Goal: Task Accomplishment & Management: Use online tool/utility

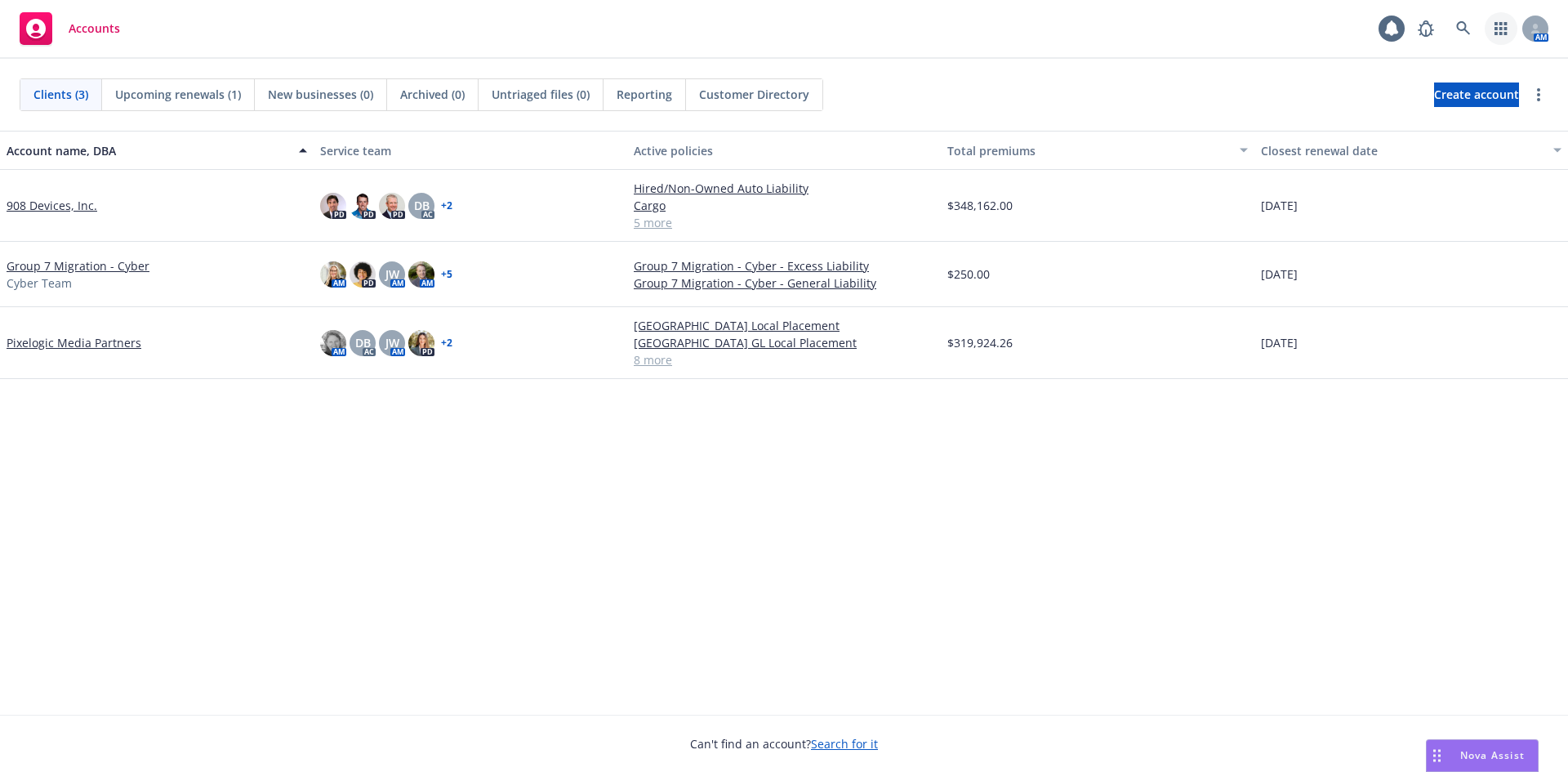
click at [1505, 29] on icon "button" at bounding box center [1501, 28] width 13 height 13
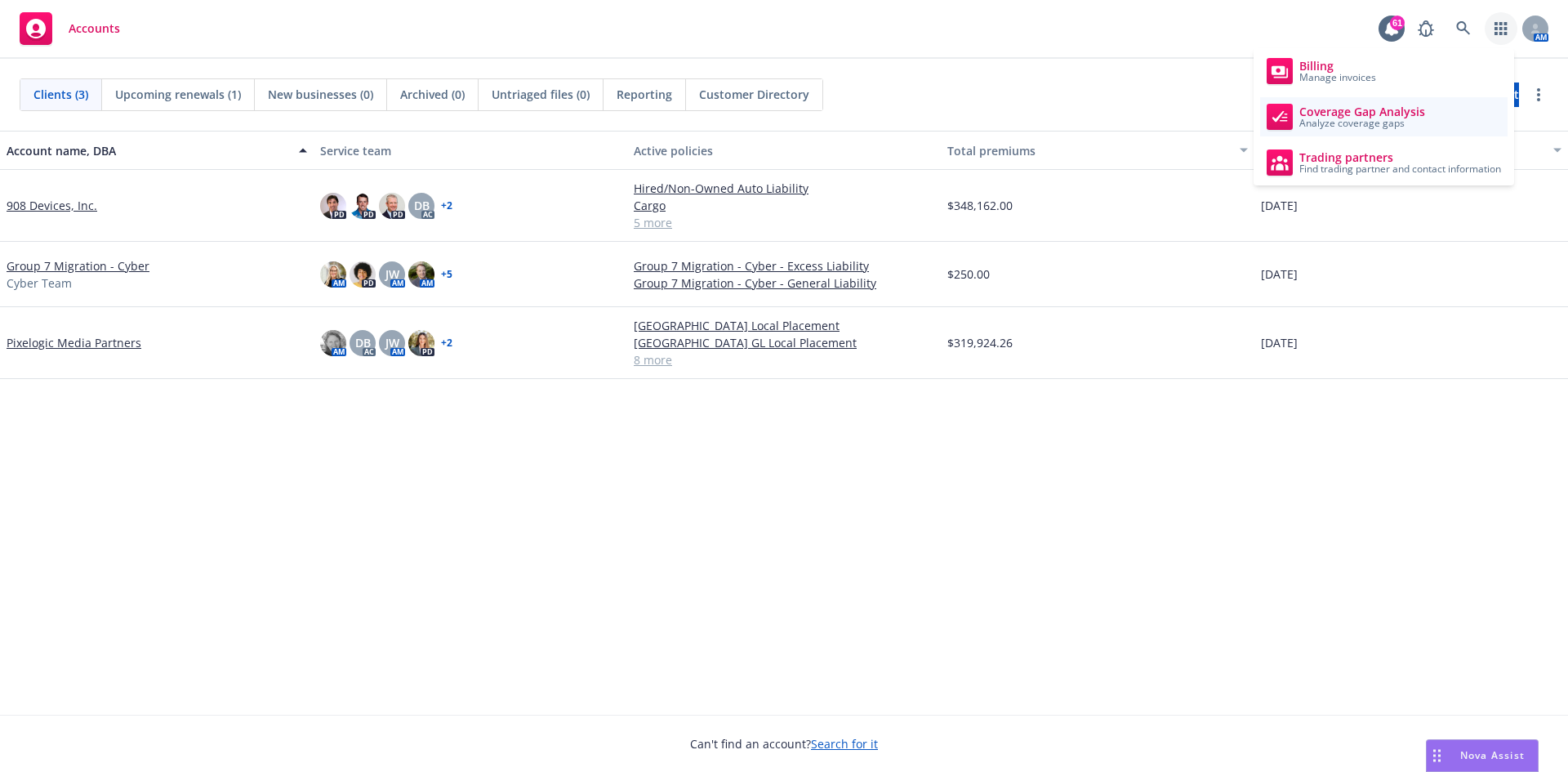
click at [1404, 111] on span "Coverage Gap Analysis" at bounding box center [1362, 111] width 126 height 13
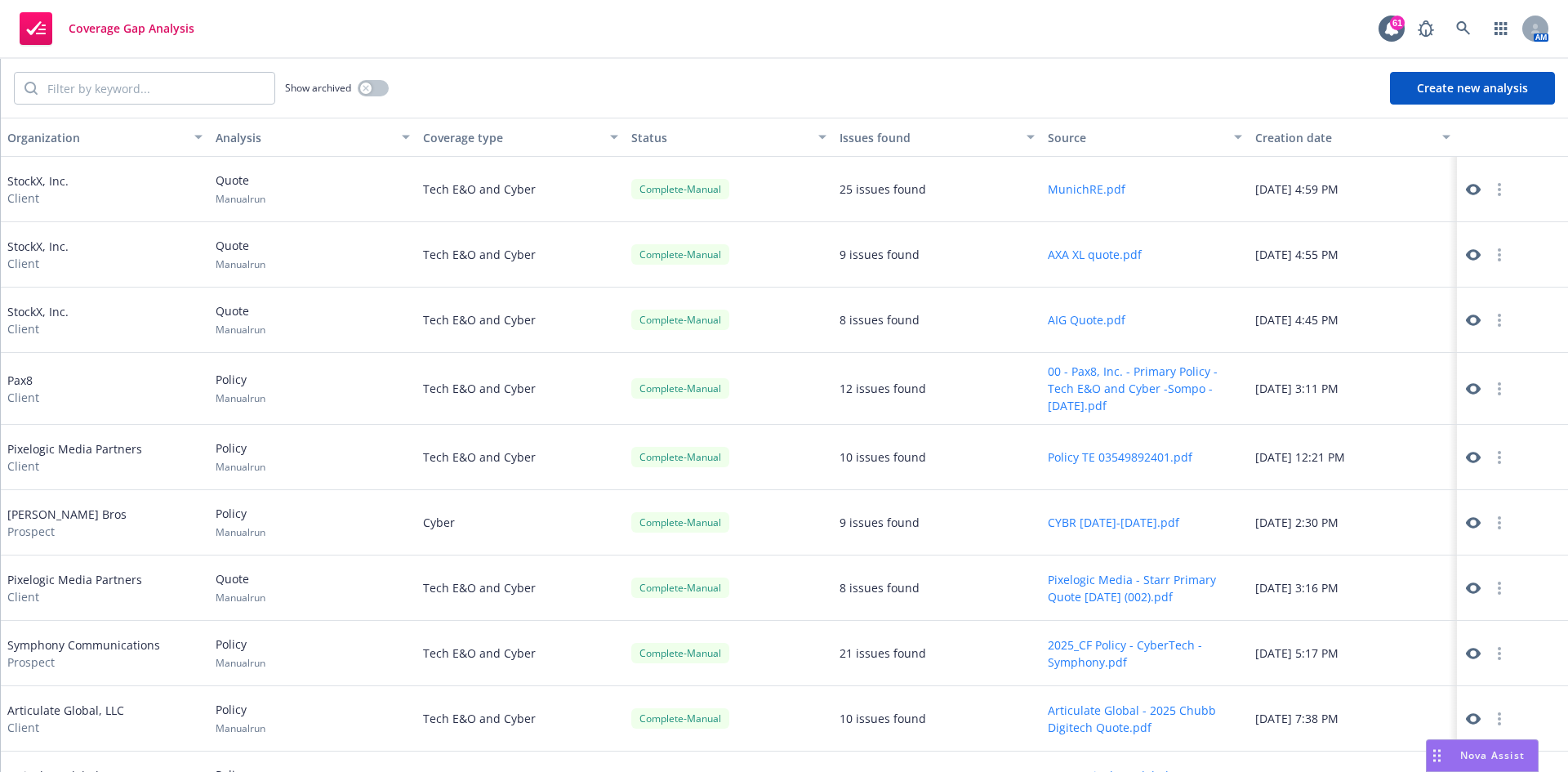
click at [1450, 80] on button "Create new analysis" at bounding box center [1472, 89] width 165 height 33
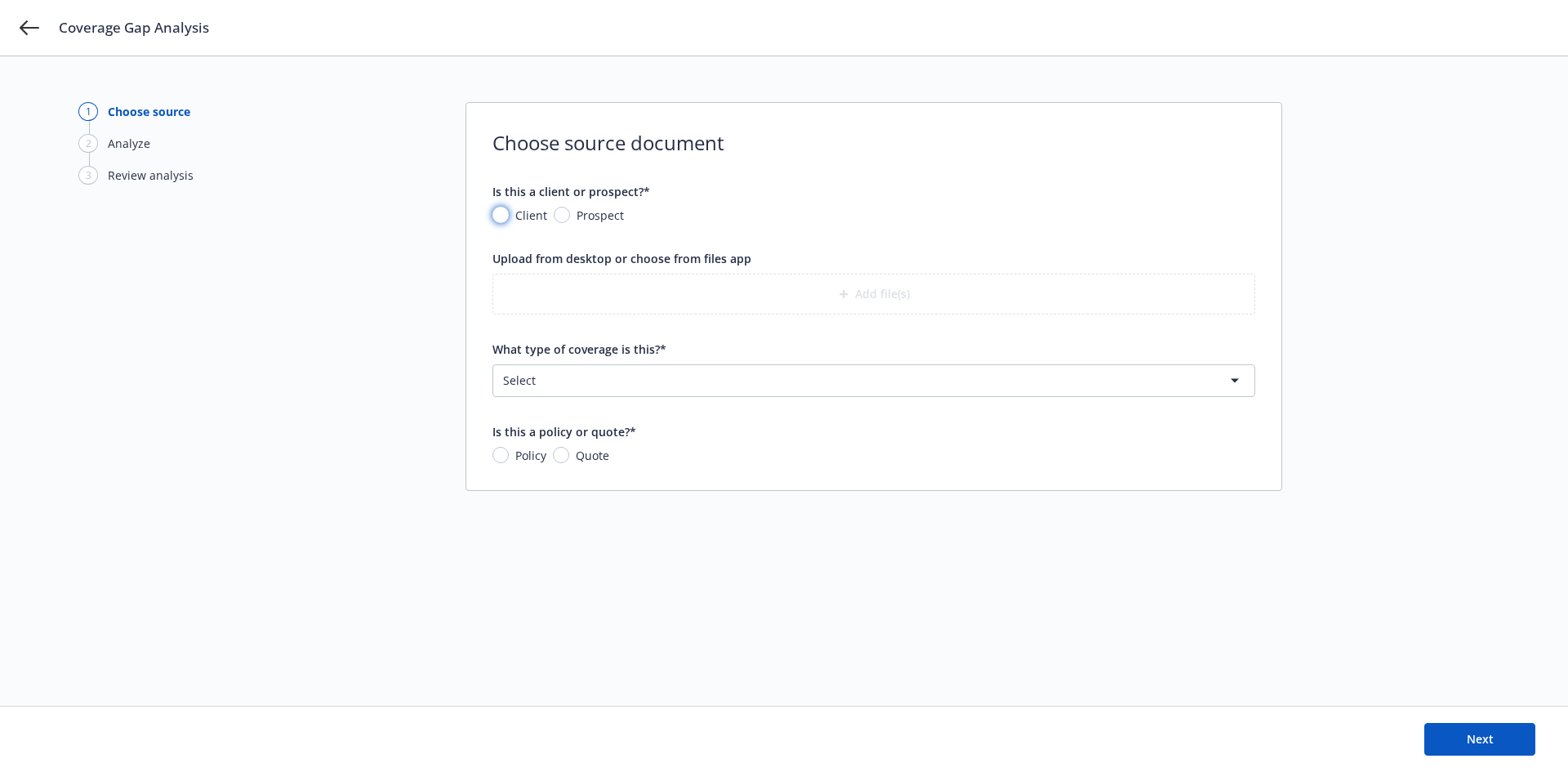
click at [502, 215] on input "Client" at bounding box center [500, 214] width 17 height 17
radio input "true"
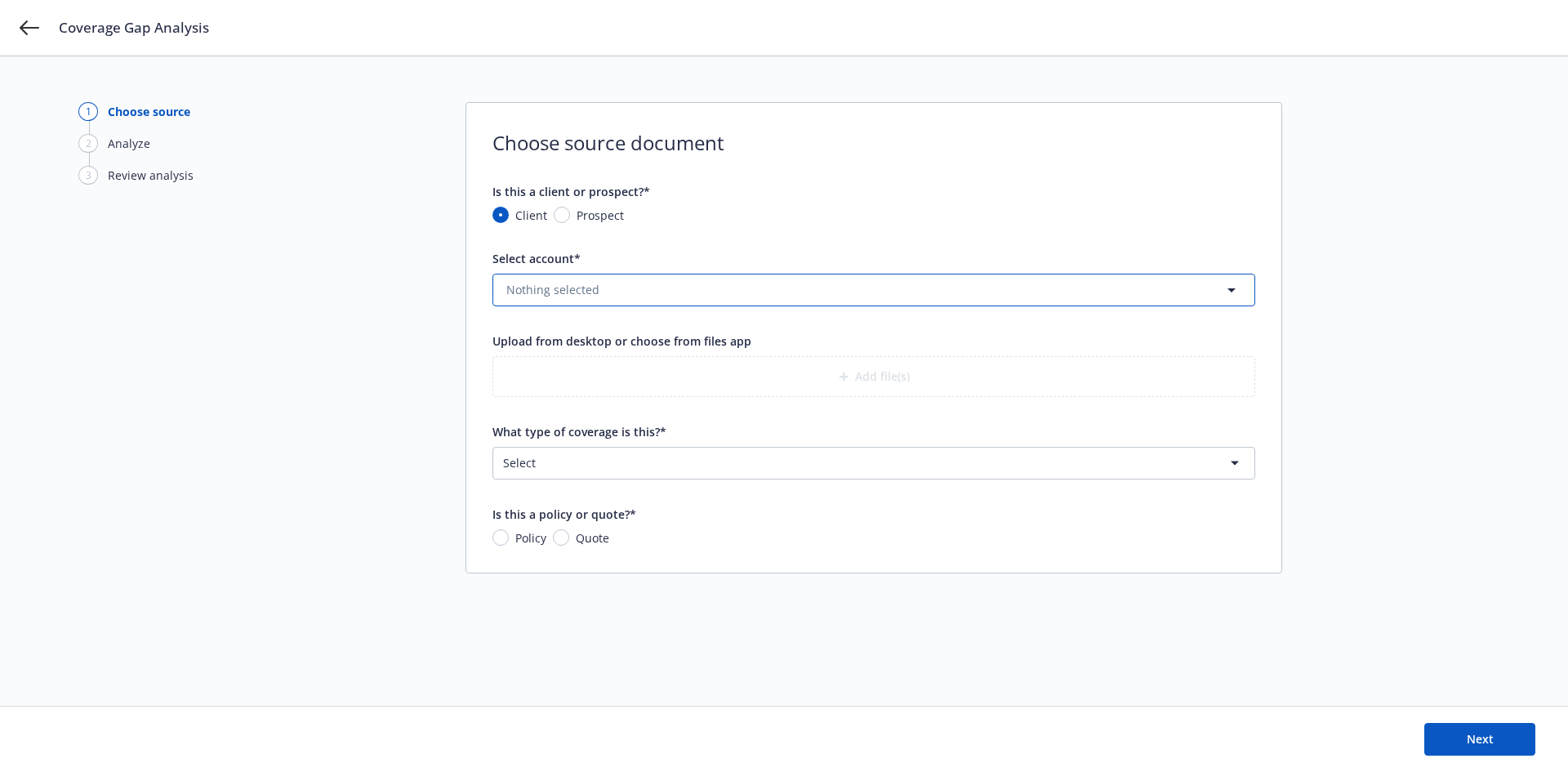
click at [583, 287] on span "Nothing selected" at bounding box center [552, 290] width 93 height 18
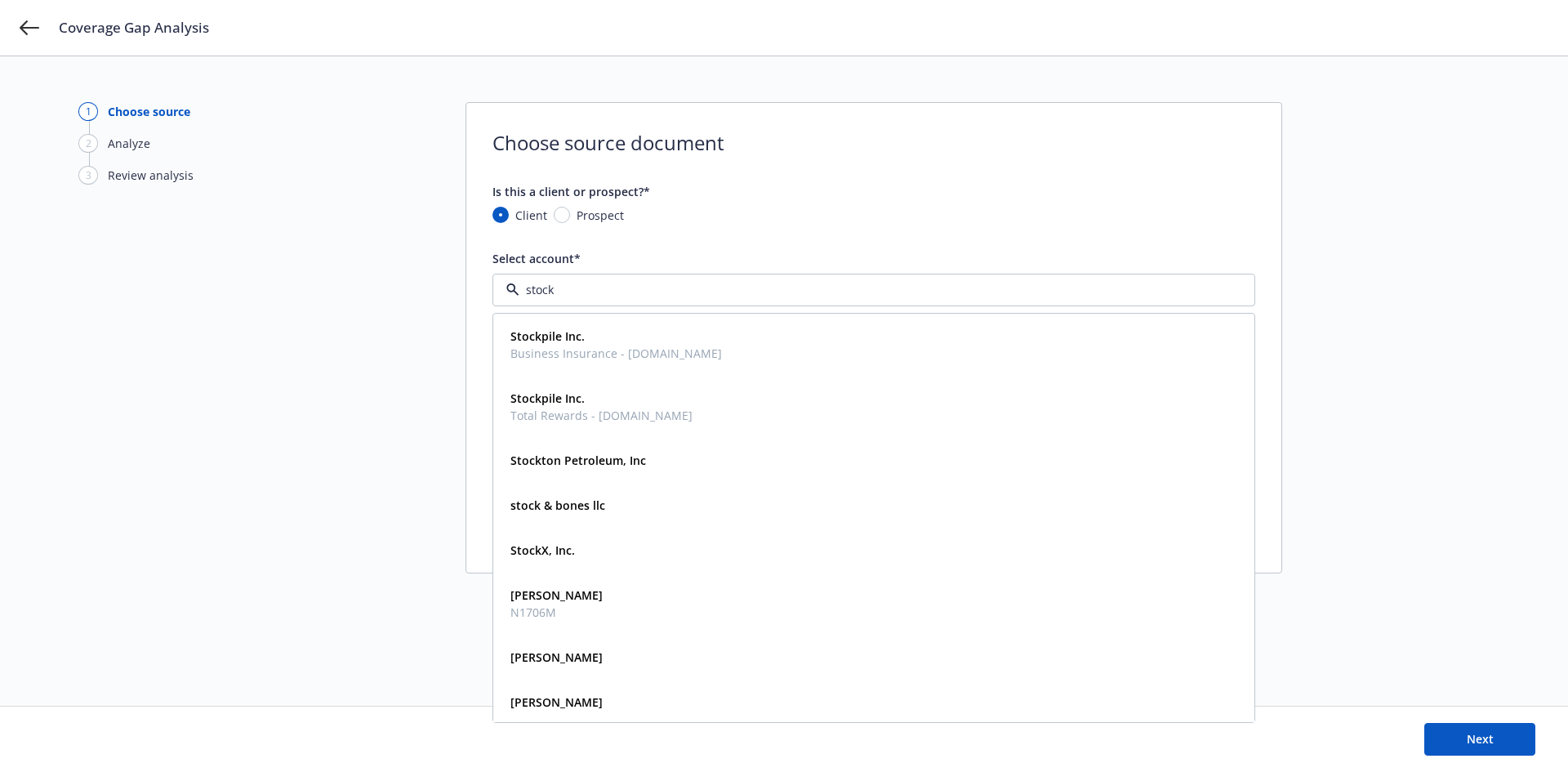
type input "stockx"
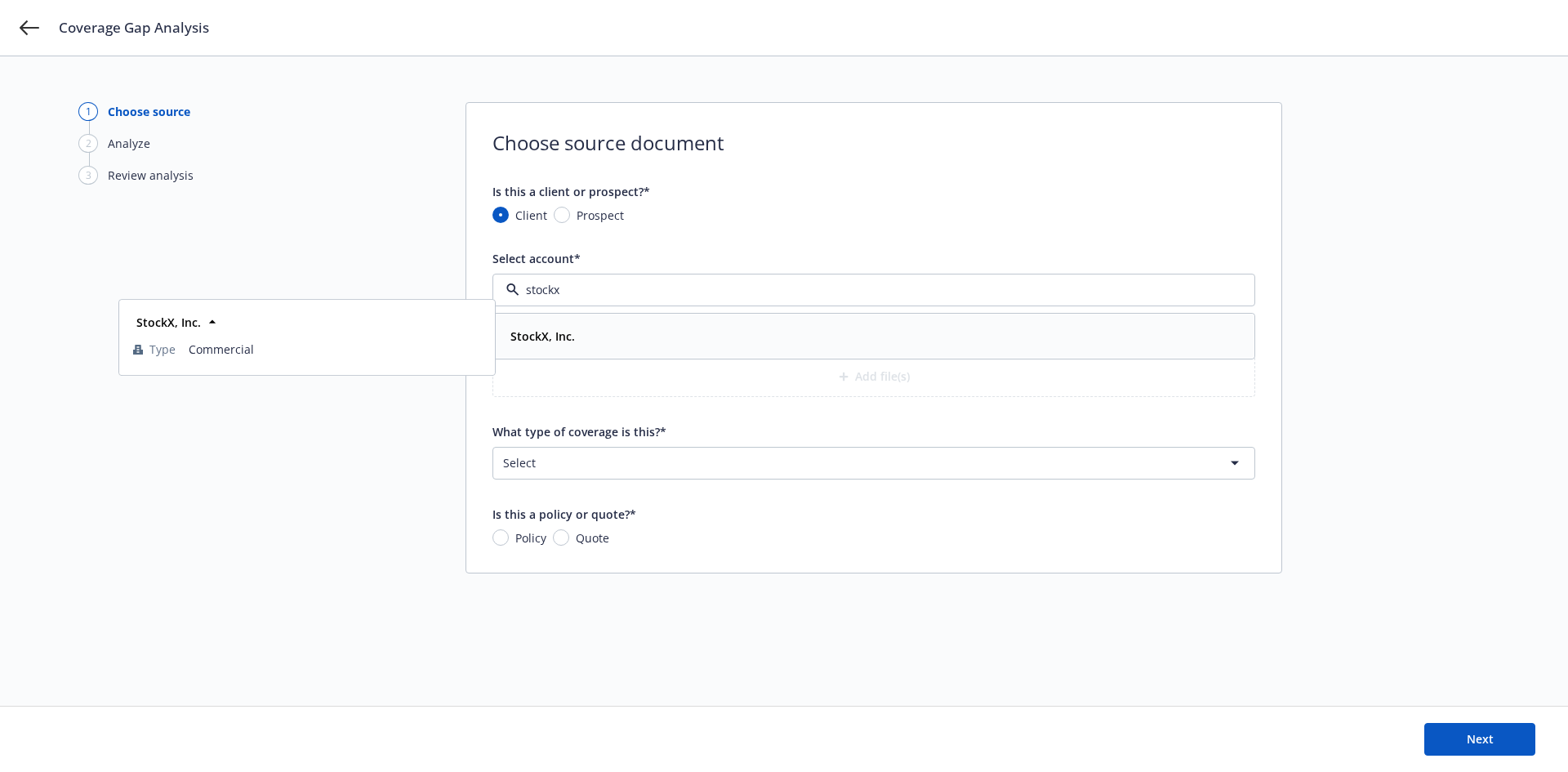
click at [573, 339] on div "StockX, Inc." at bounding box center [541, 336] width 74 height 23
click at [854, 375] on button "Add file(s)" at bounding box center [874, 376] width 763 height 41
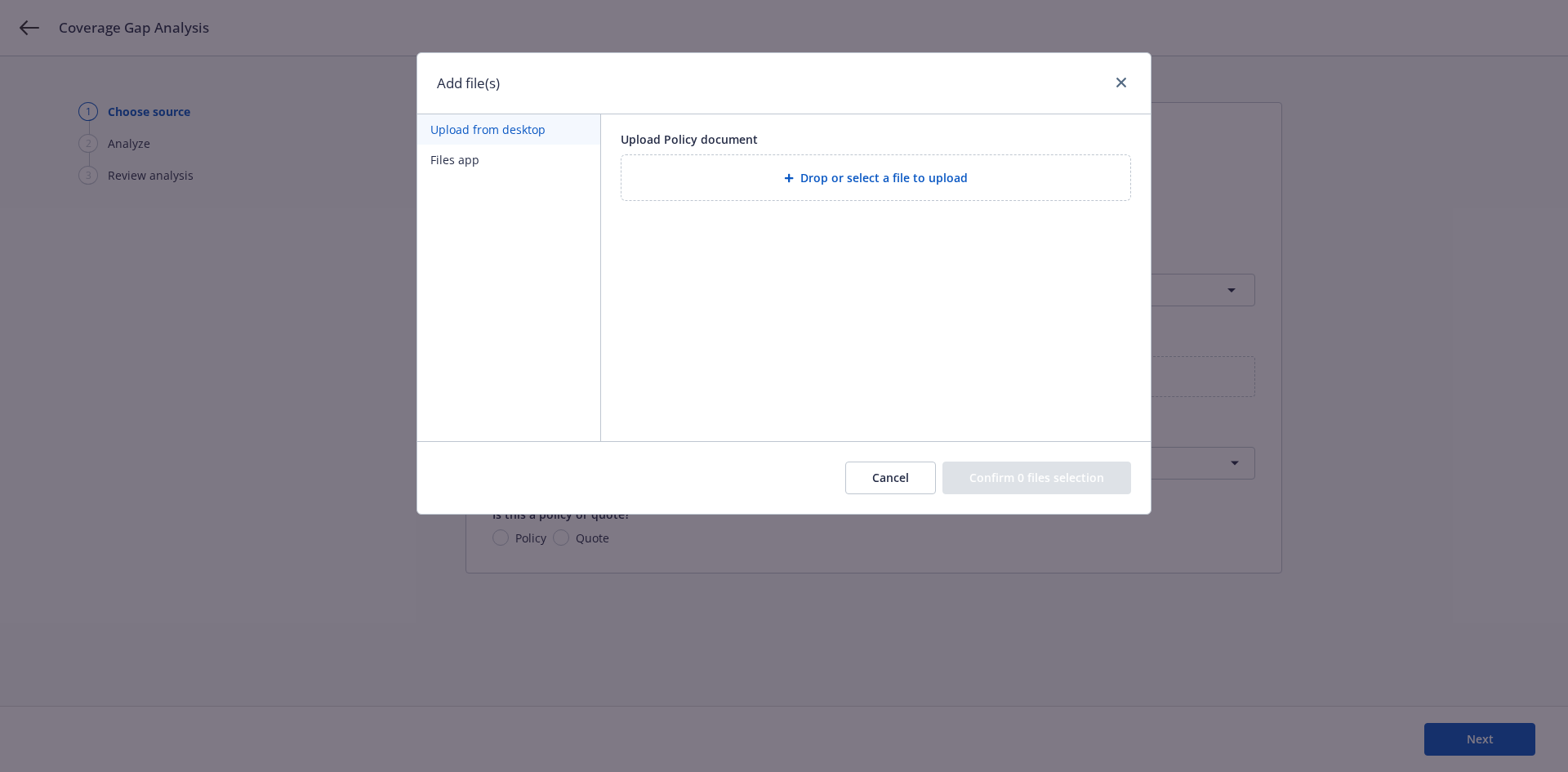
click at [852, 185] on span "Drop or select a file to upload" at bounding box center [884, 177] width 168 height 18
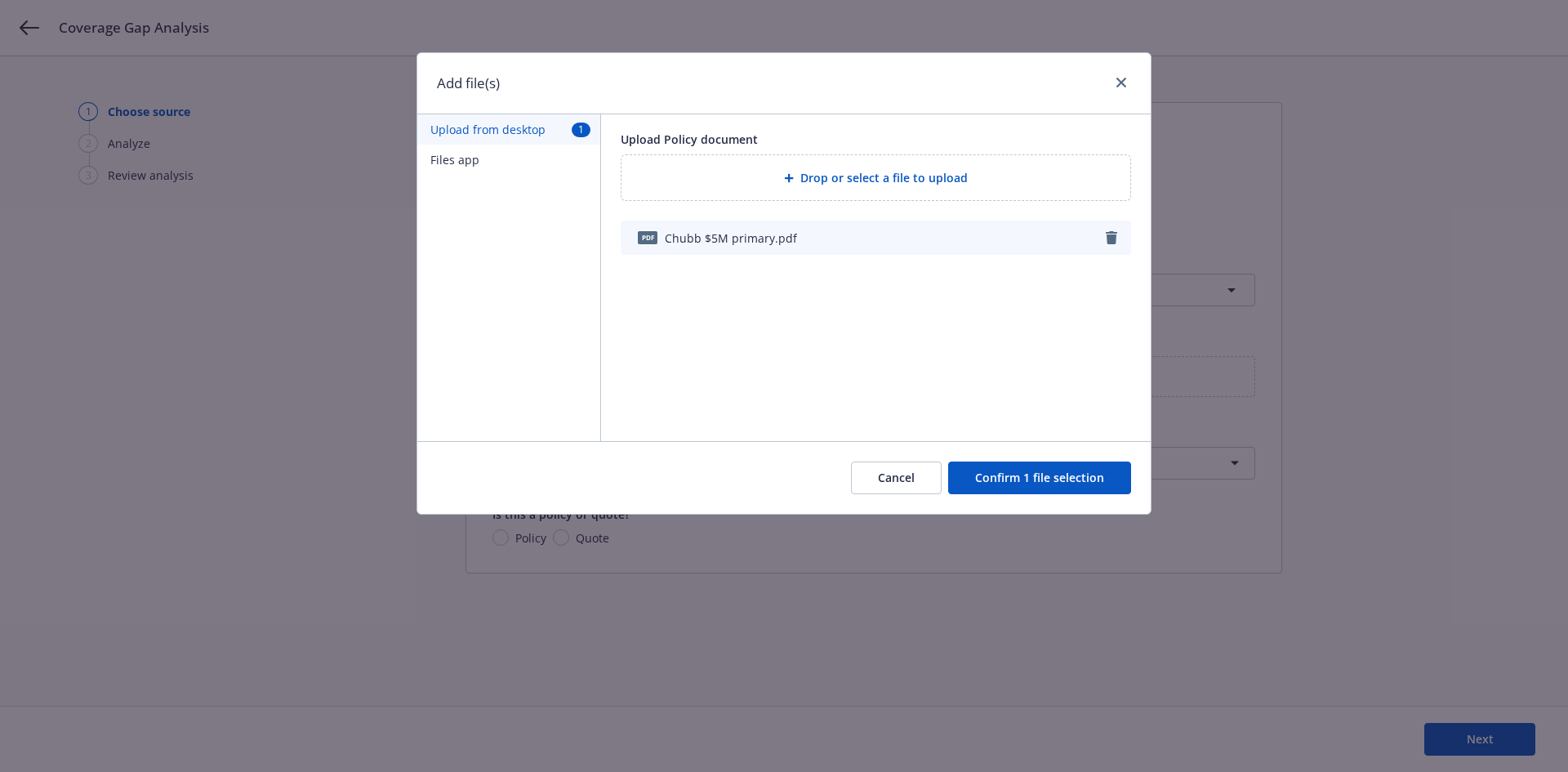
click at [1050, 471] on button "Confirm 1 file selection" at bounding box center [1039, 478] width 183 height 33
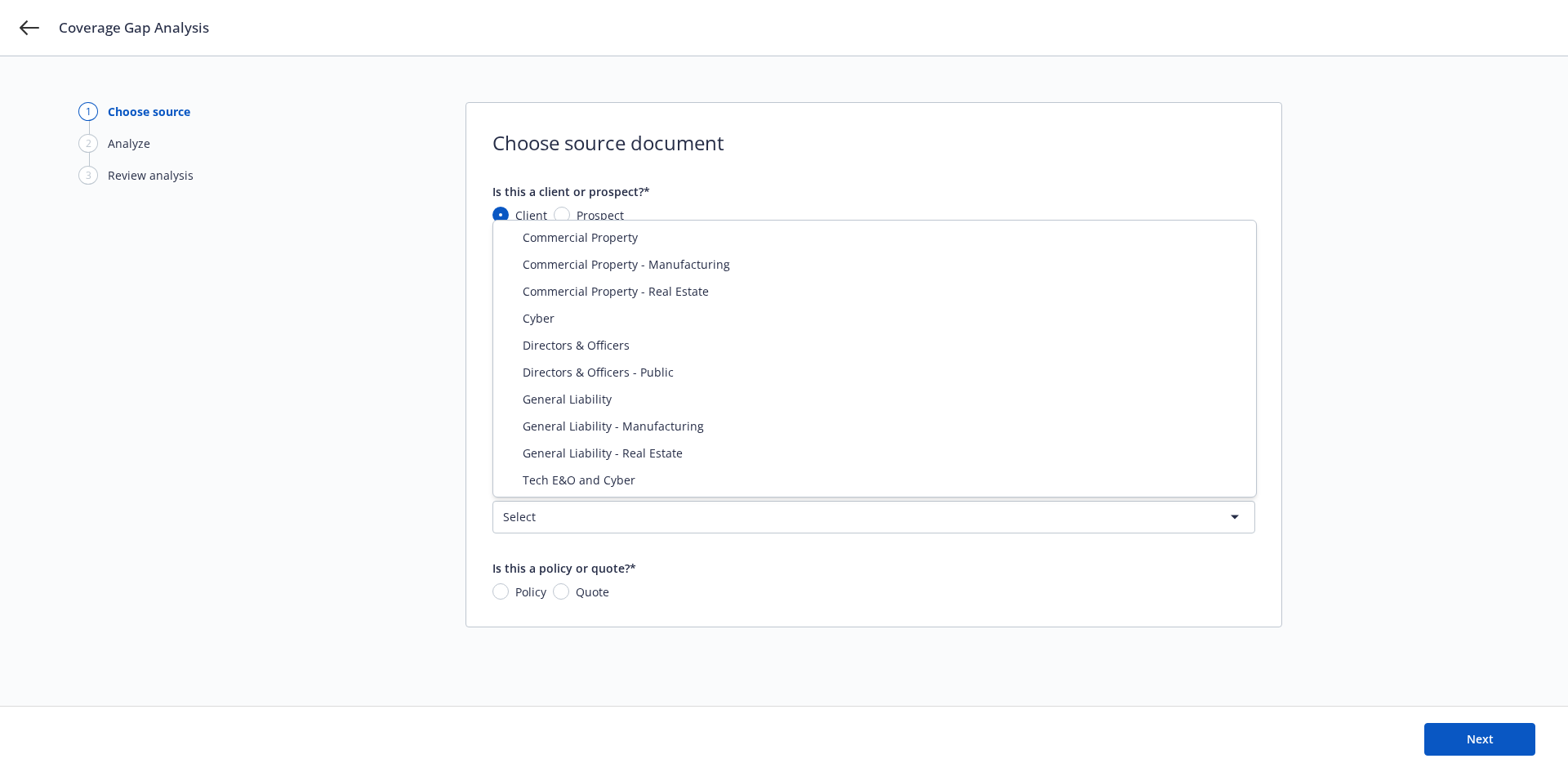
click at [722, 521] on html "Coverage Gap Analysis 1 Choose source 2 Analyze 3 Review analysis Choose source…" at bounding box center [784, 386] width 1568 height 772
select select "ERRORS_AND_OMISSIONS"
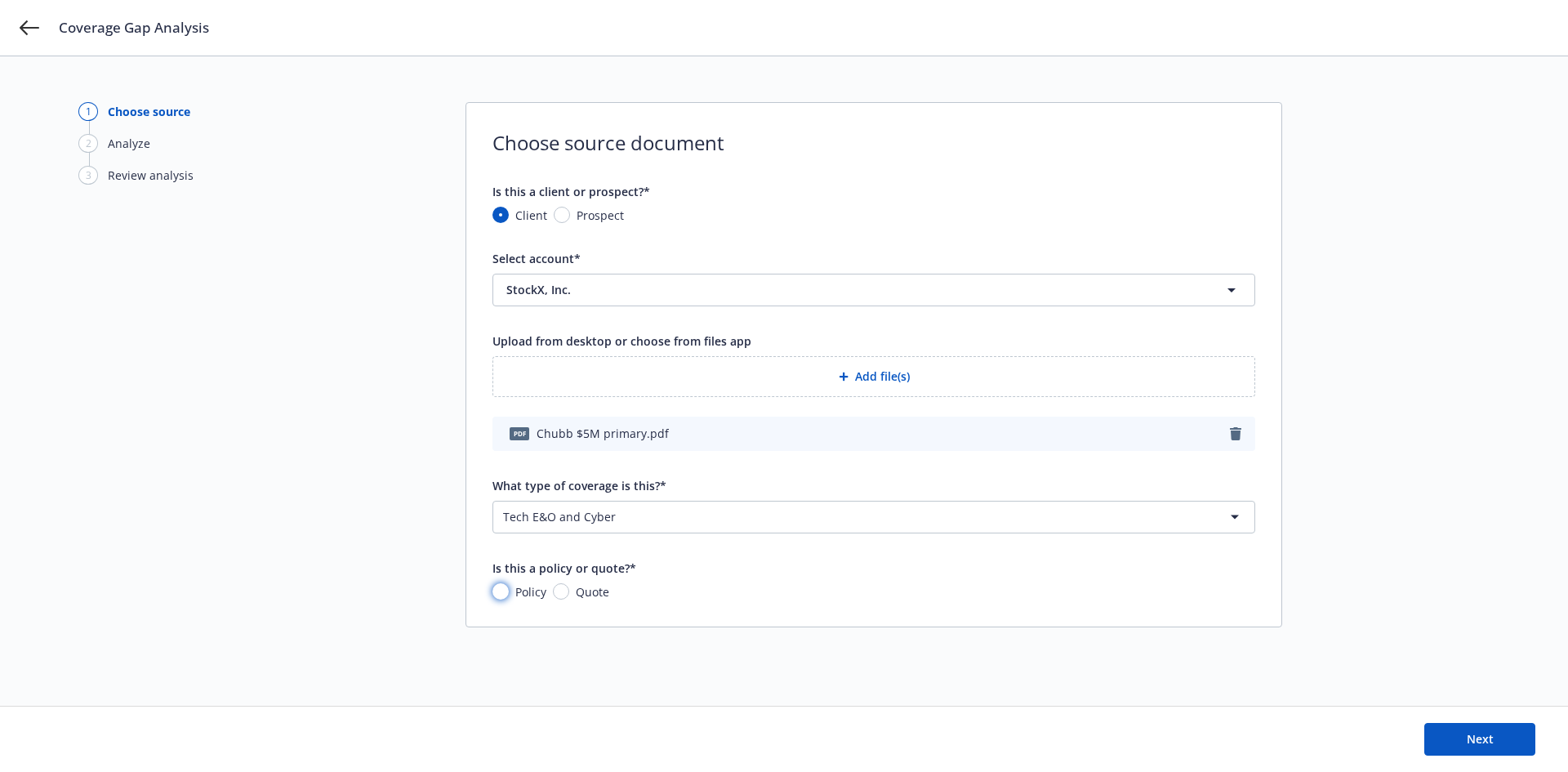
click at [496, 590] on input "Policy" at bounding box center [500, 591] width 17 height 17
radio input "true"
click at [1495, 735] on button "Next" at bounding box center [1480, 739] width 111 height 33
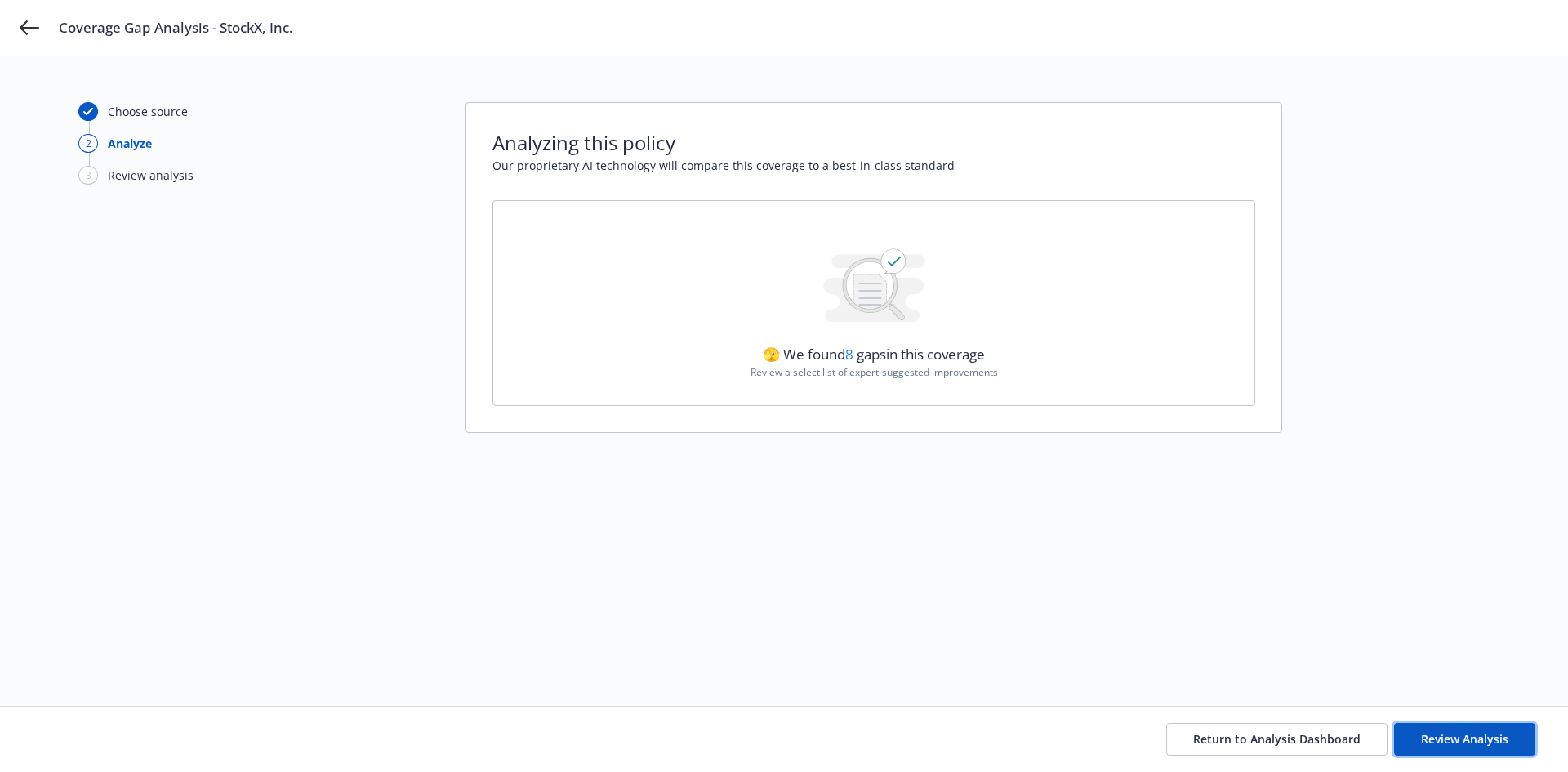
drag, startPoint x: 1446, startPoint y: 732, endPoint x: 1444, endPoint y: 720, distance: 12.2
click at [1446, 732] on span "Review Analysis" at bounding box center [1465, 739] width 88 height 16
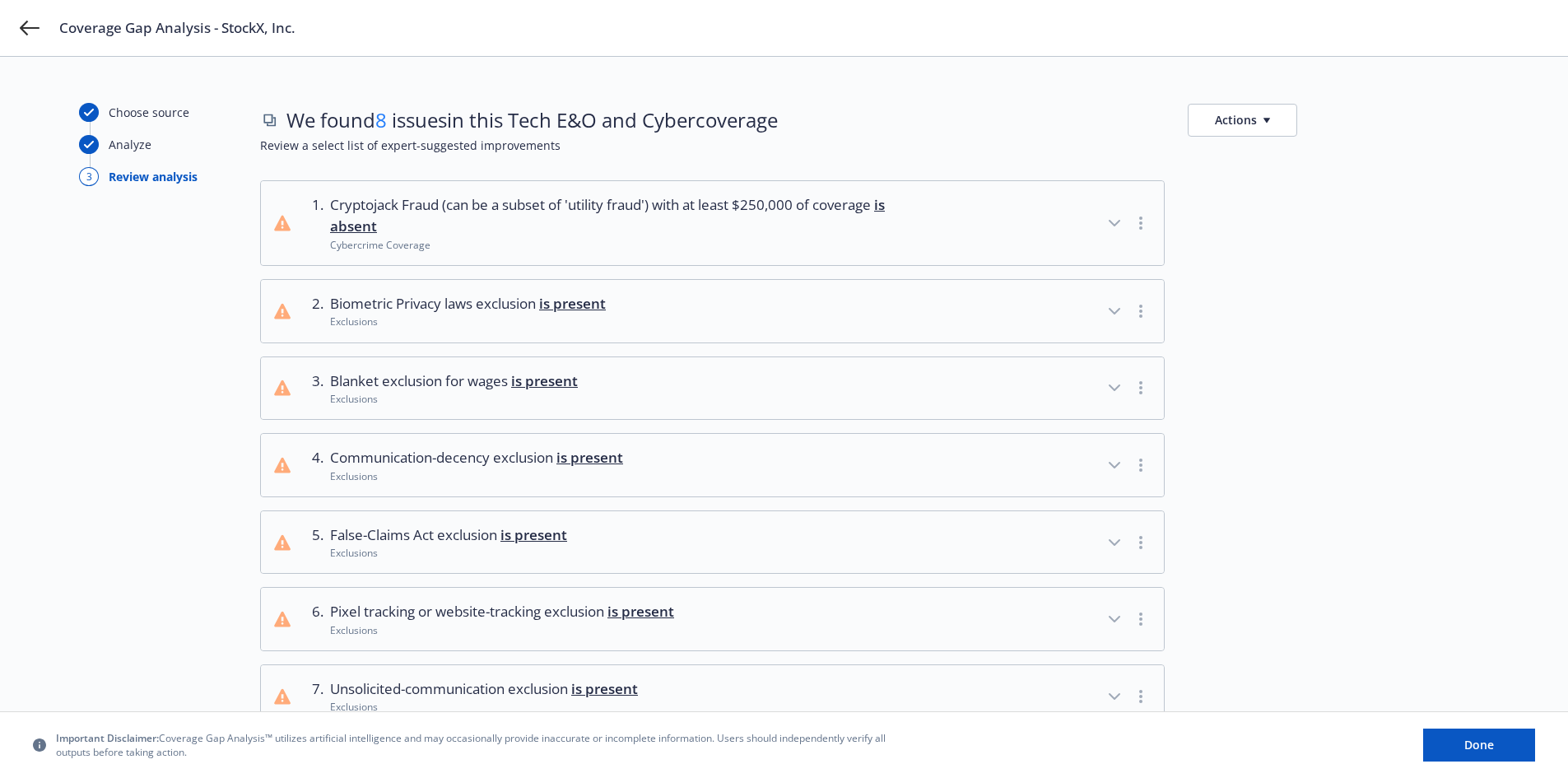
click at [1111, 308] on icon "button" at bounding box center [1114, 311] width 20 height 20
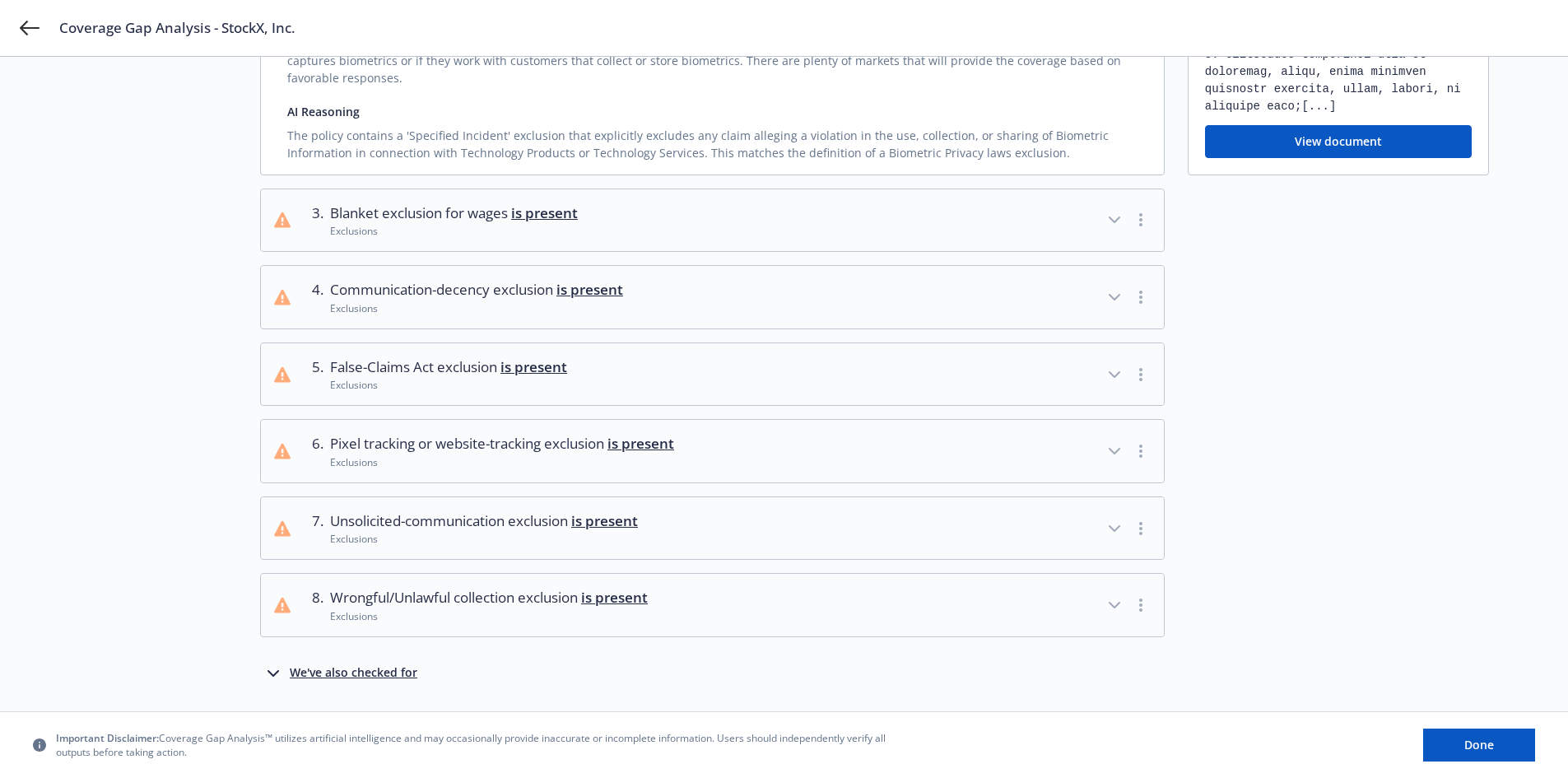
scroll to position [407, 0]
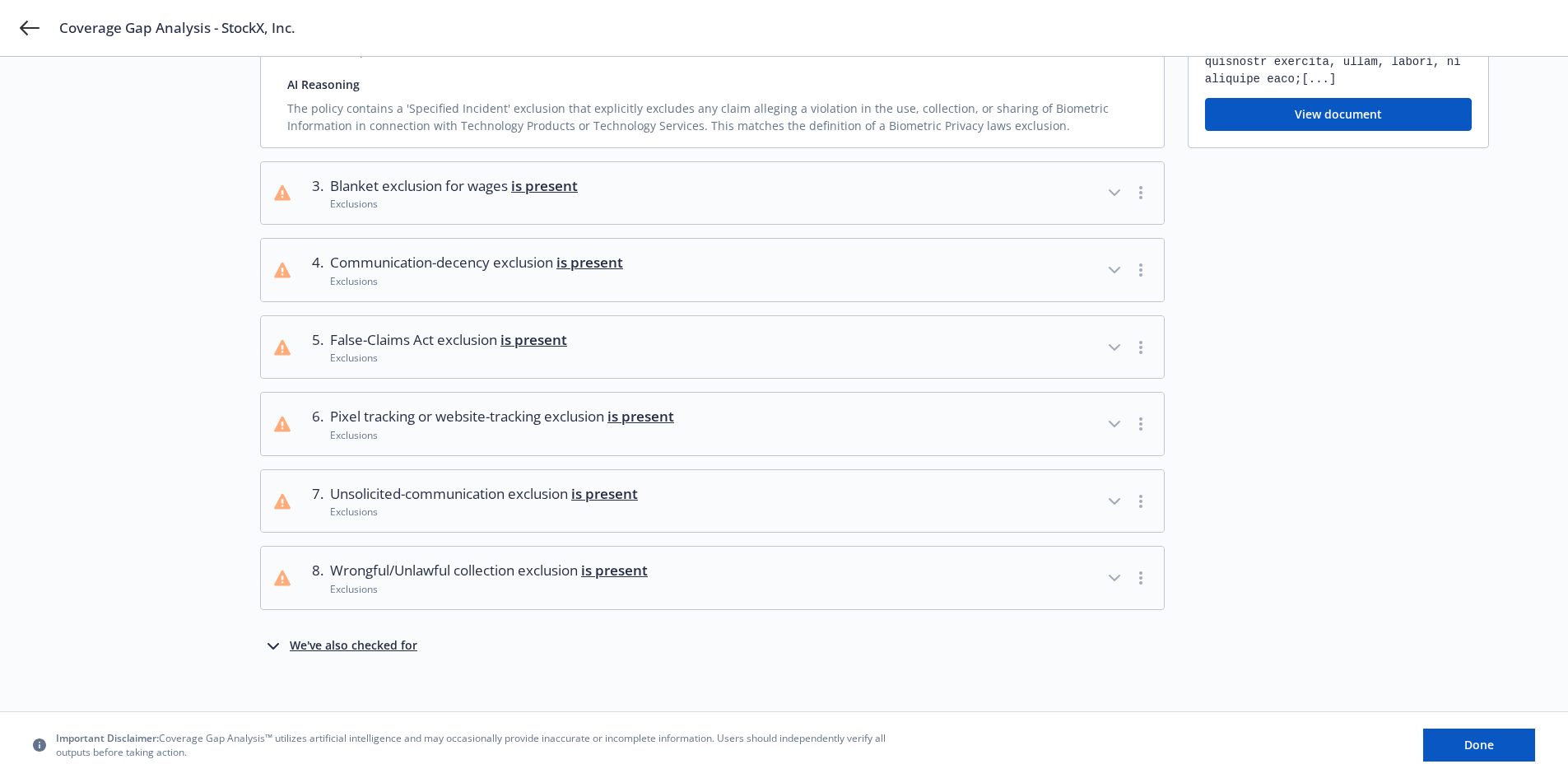
click at [1111, 414] on icon "button" at bounding box center [1114, 423] width 20 height 20
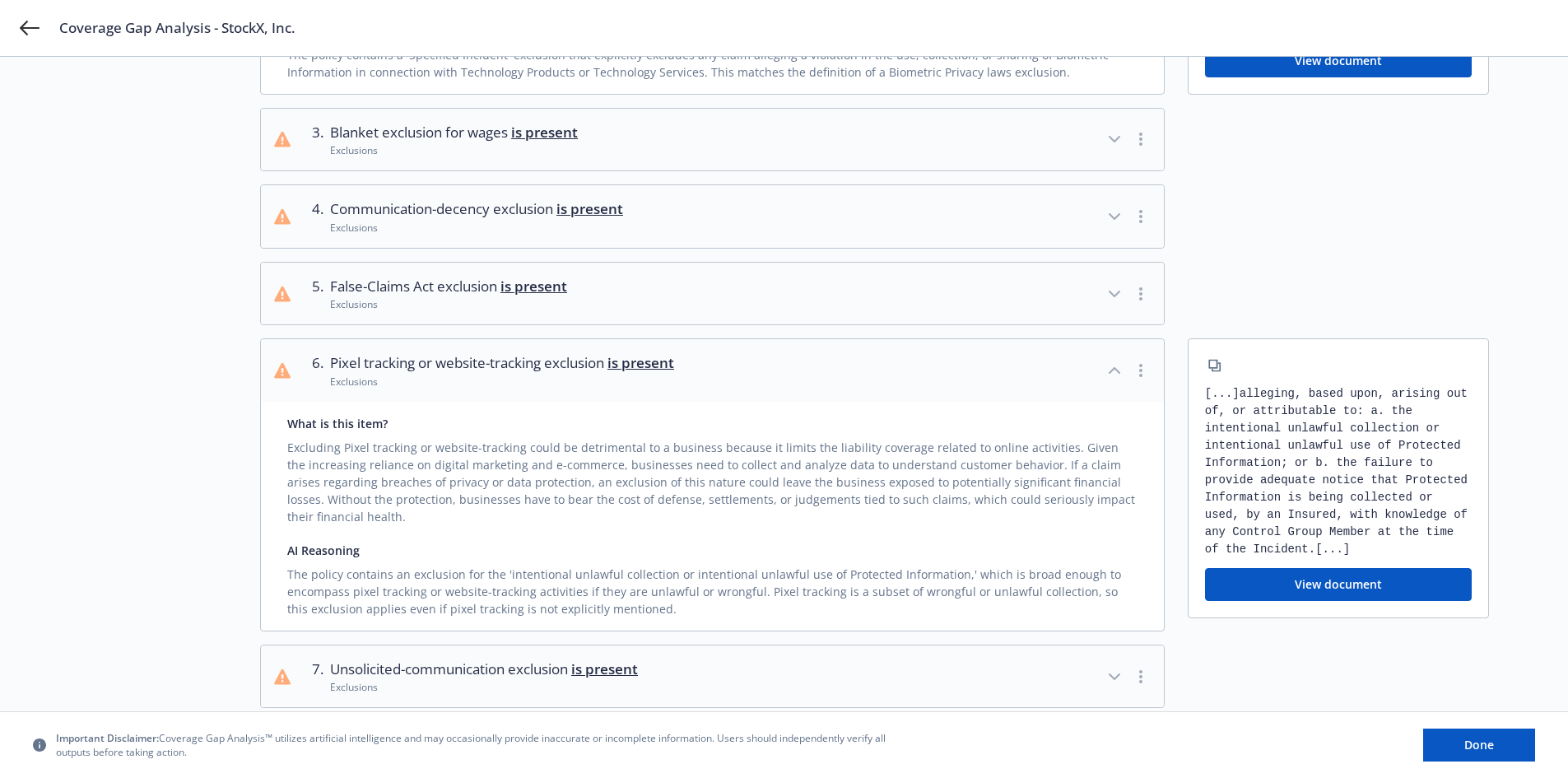
scroll to position [571, 0]
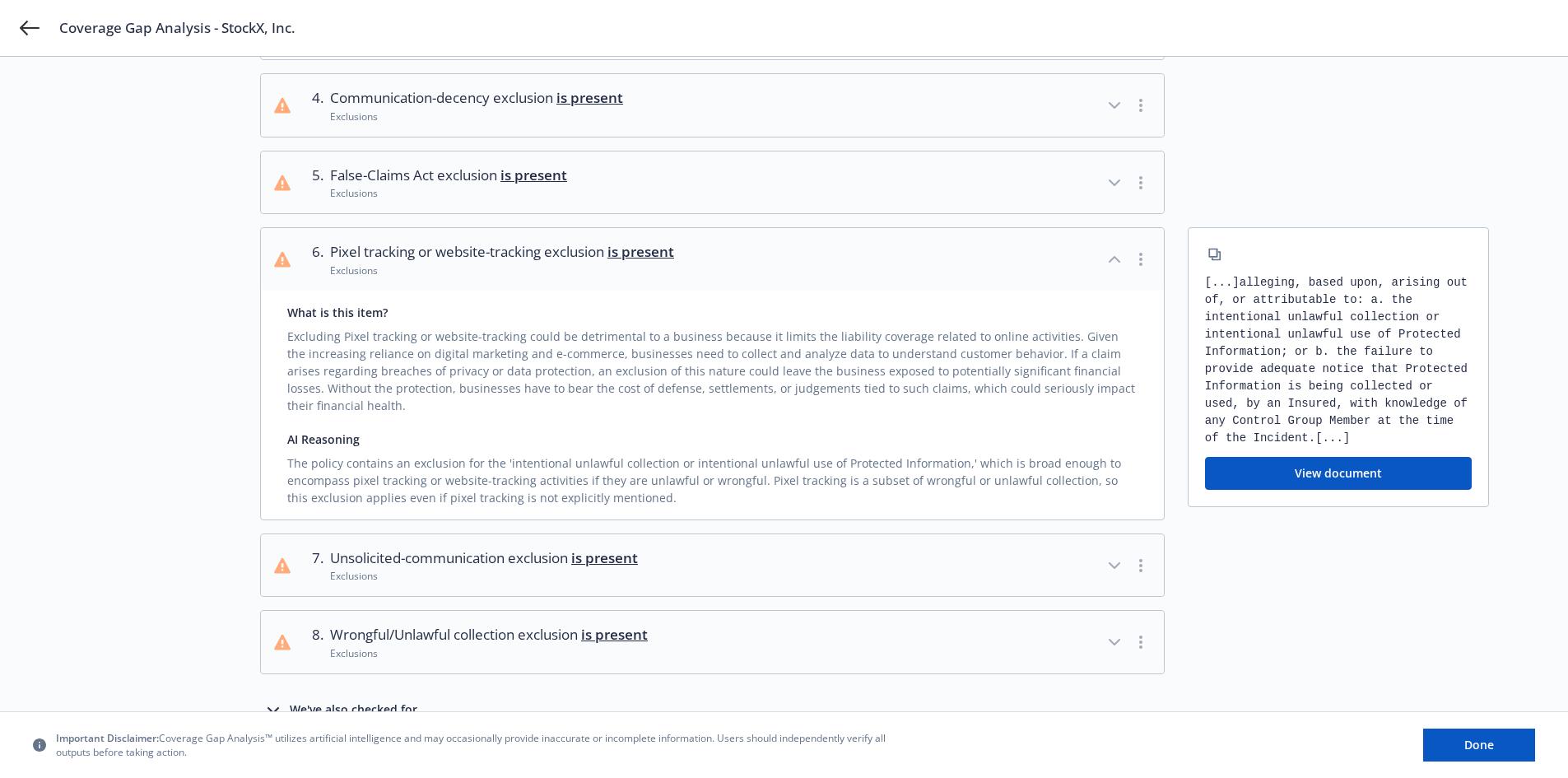
click at [1111, 555] on icon "button" at bounding box center [1114, 565] width 20 height 20
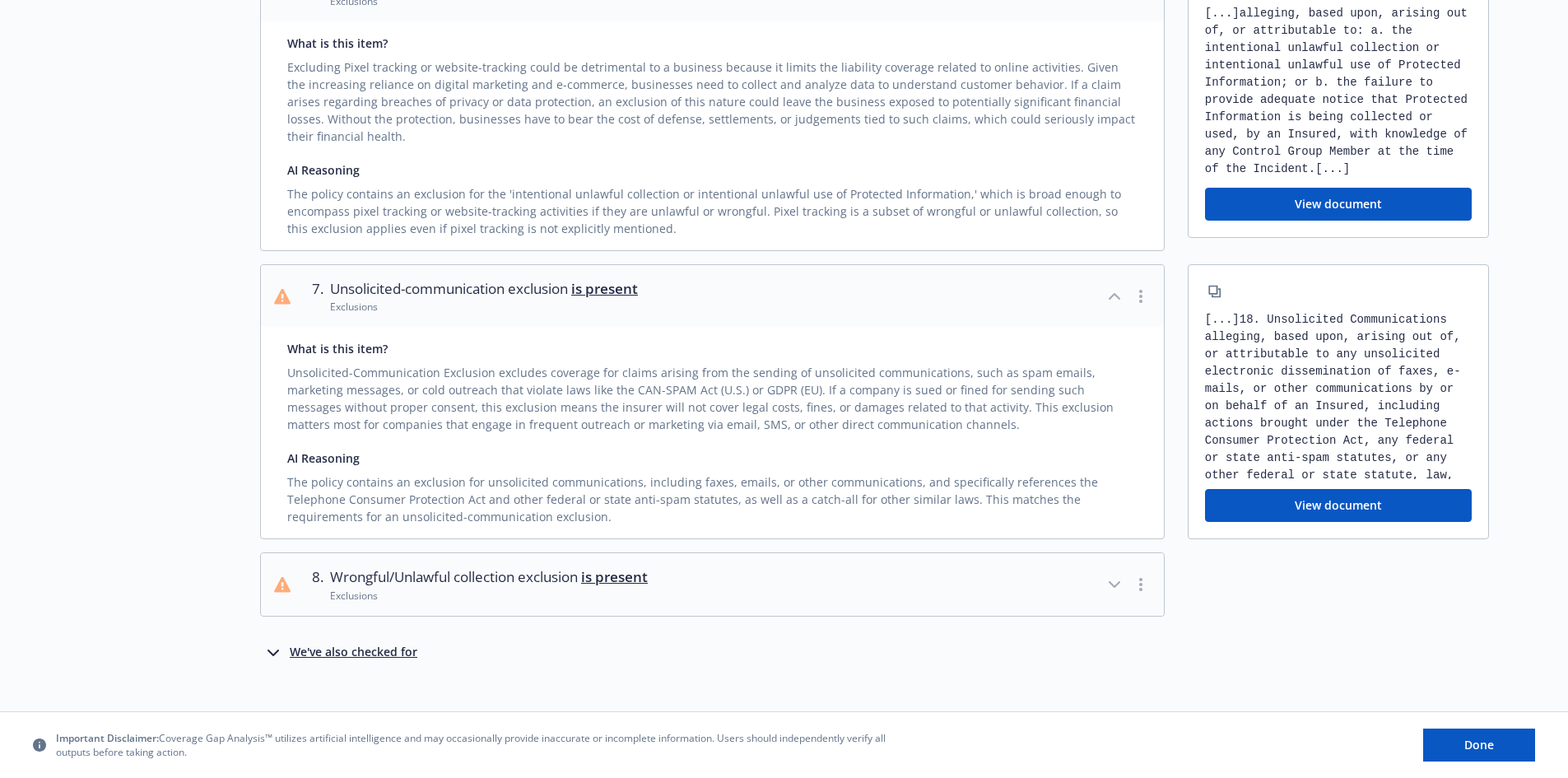
scroll to position [847, 0]
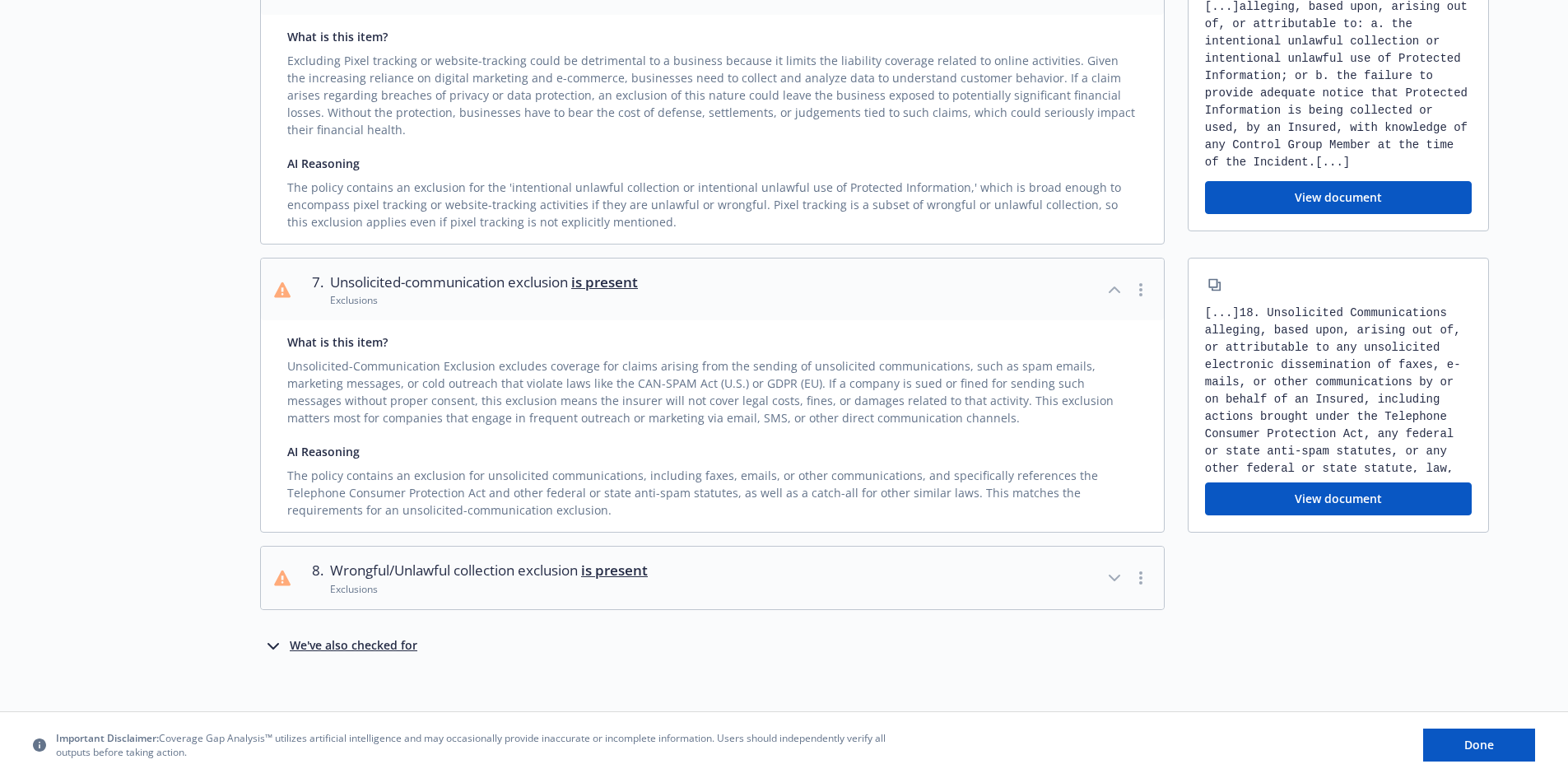
click at [1106, 568] on icon "button" at bounding box center [1114, 578] width 20 height 20
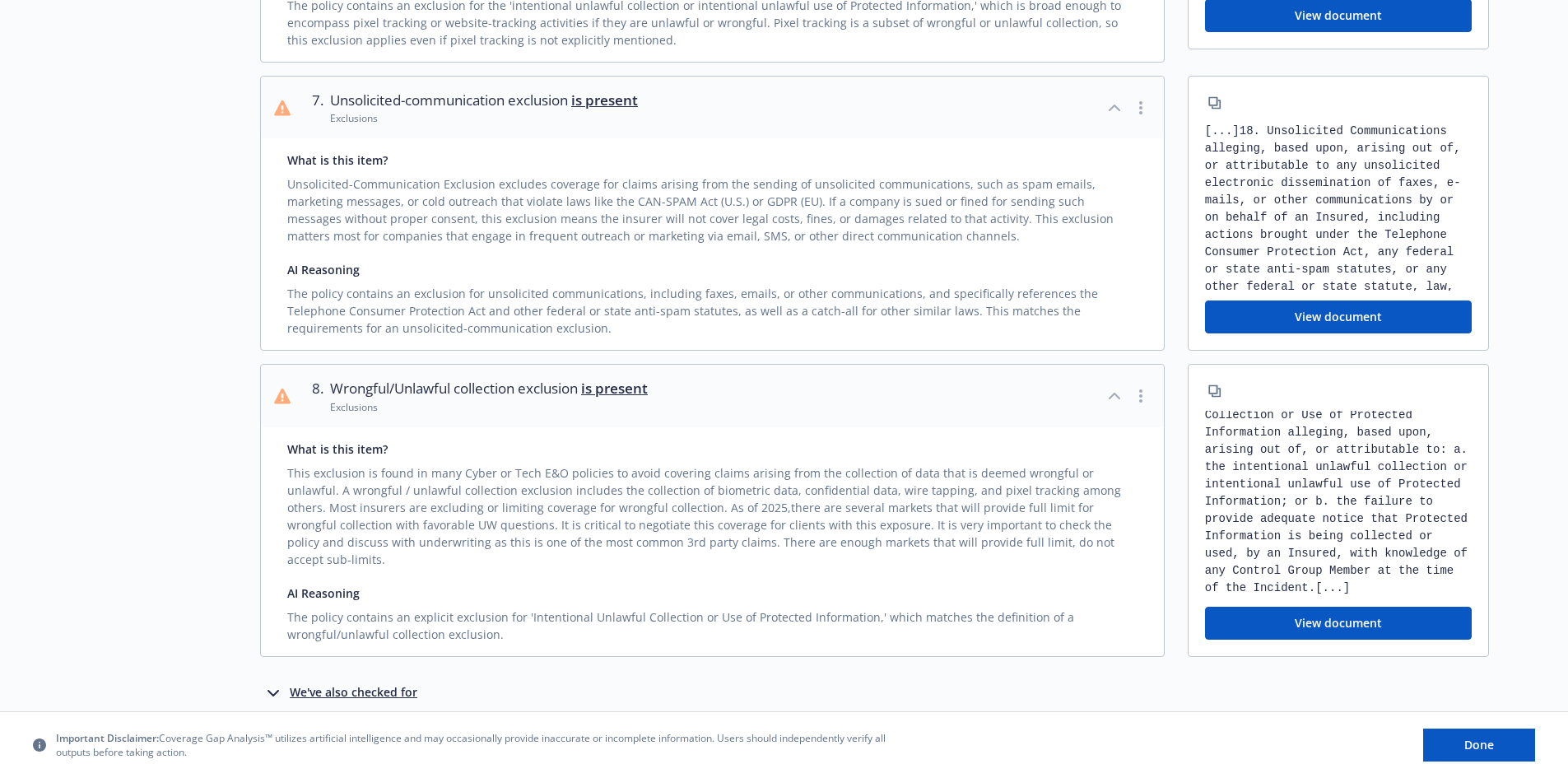
scroll to position [1058, 0]
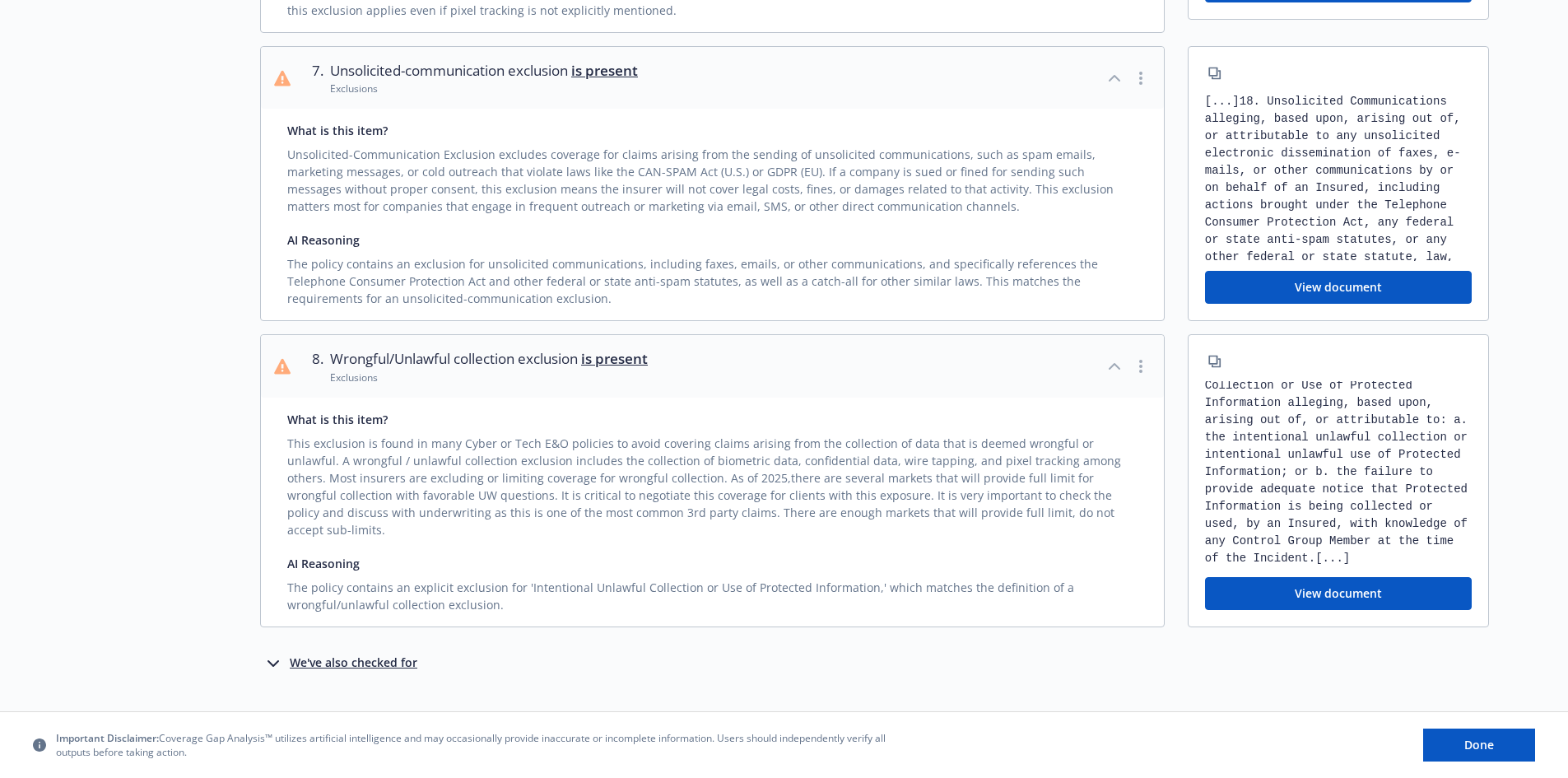
click at [361, 653] on div "We've also checked for" at bounding box center [354, 663] width 128 height 20
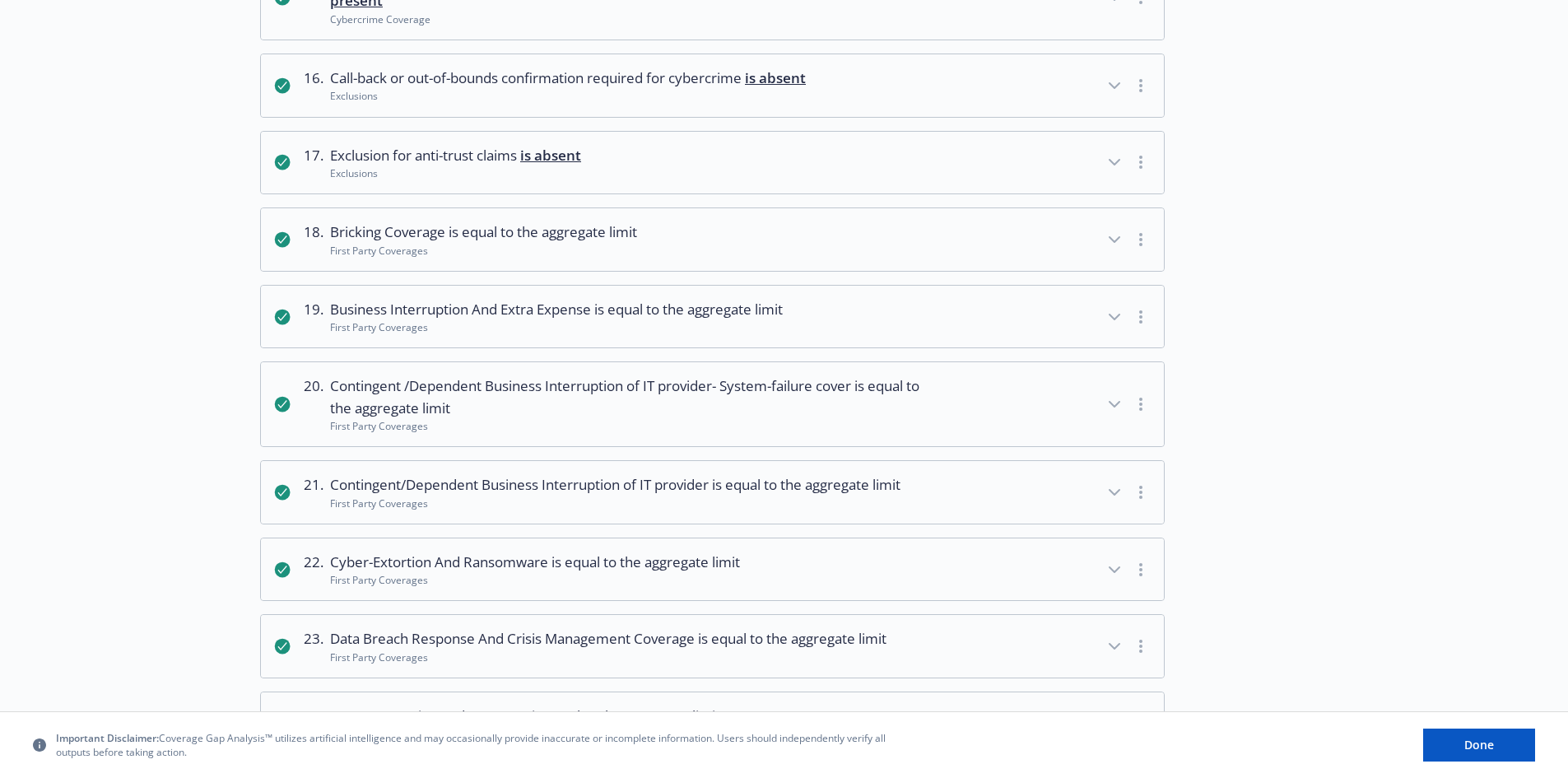
scroll to position [2293, 0]
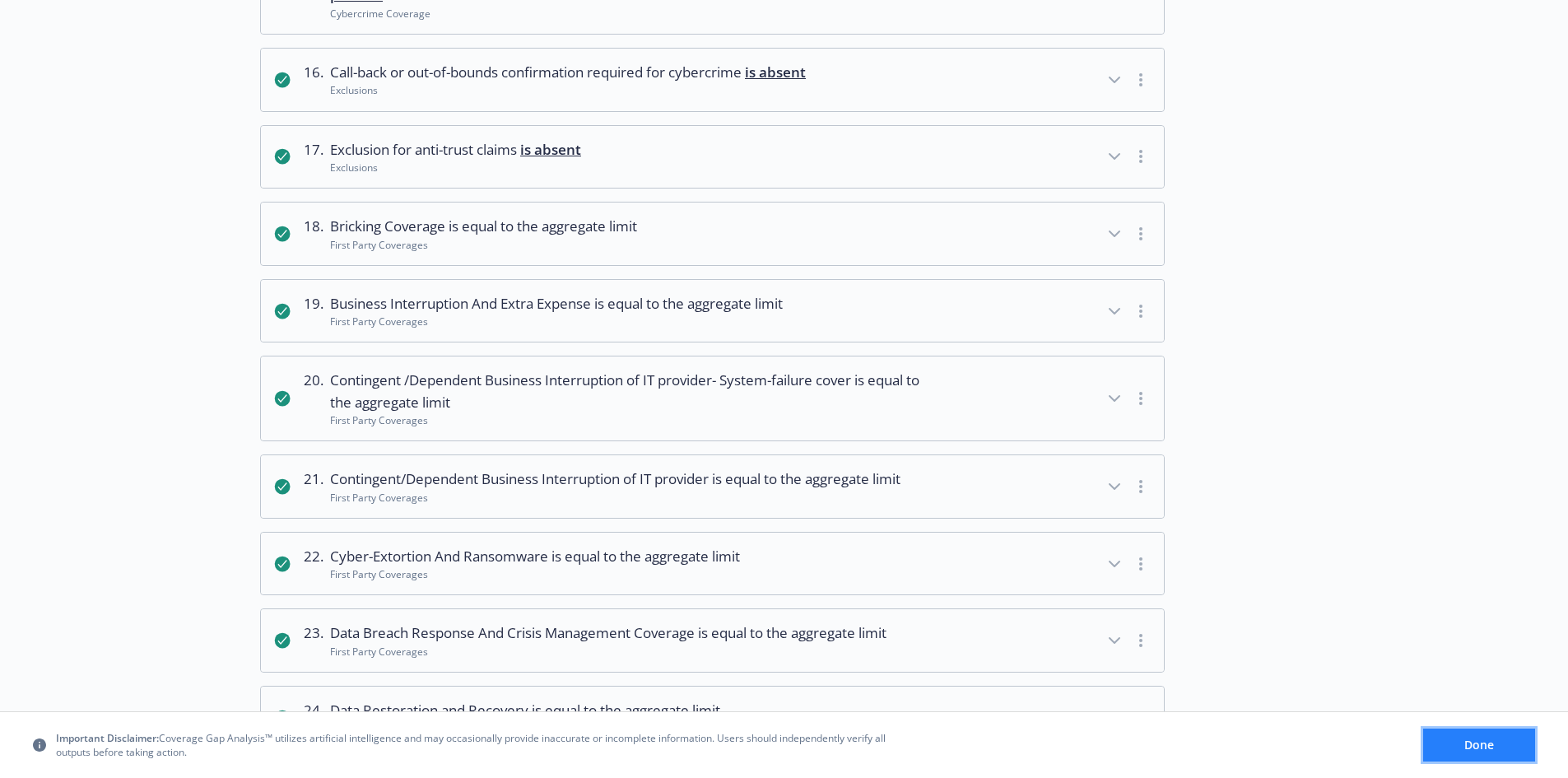
click at [1469, 747] on span "Done" at bounding box center [1479, 745] width 29 height 16
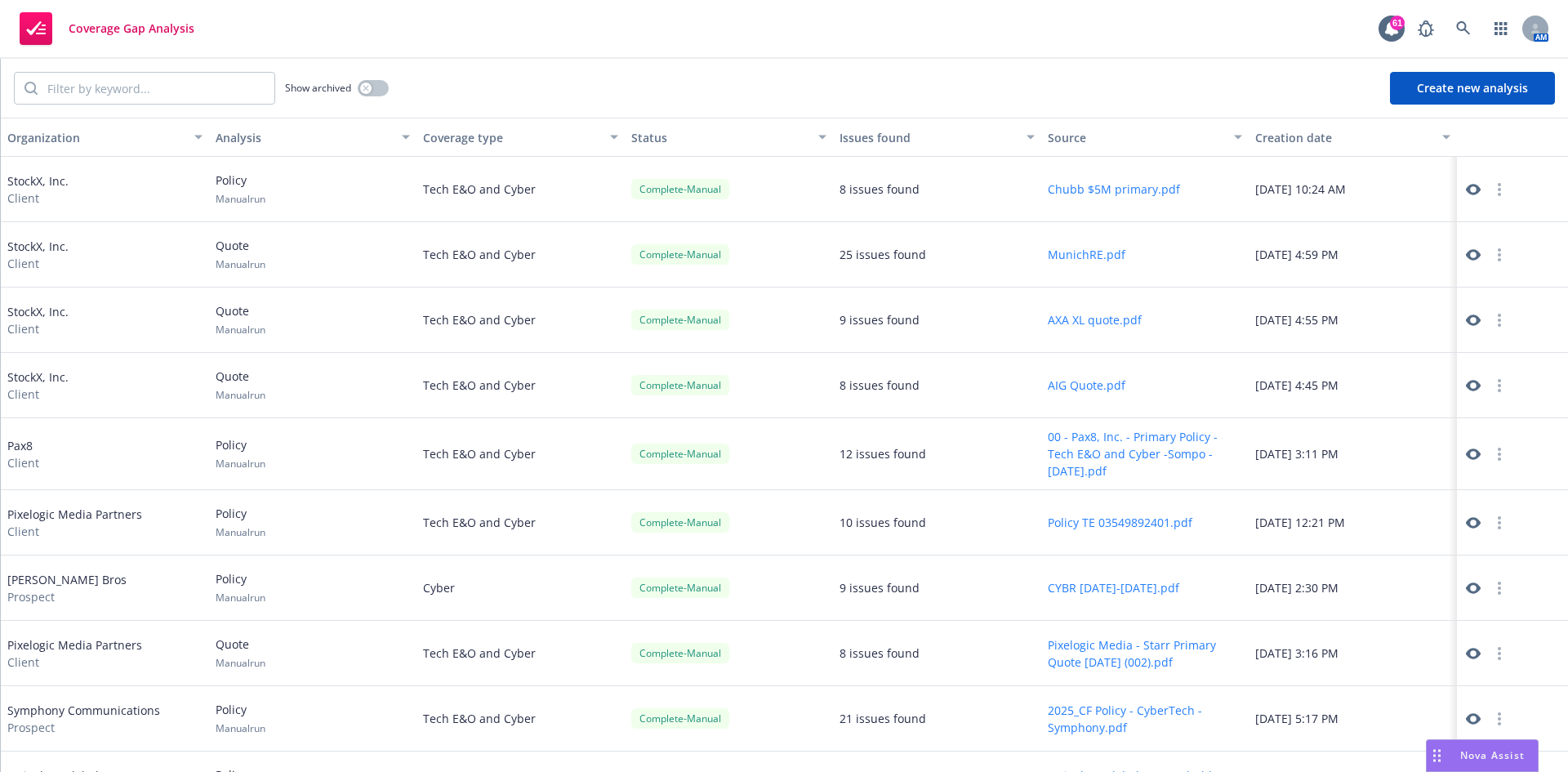
click at [1446, 81] on button "Create new analysis" at bounding box center [1472, 89] width 165 height 33
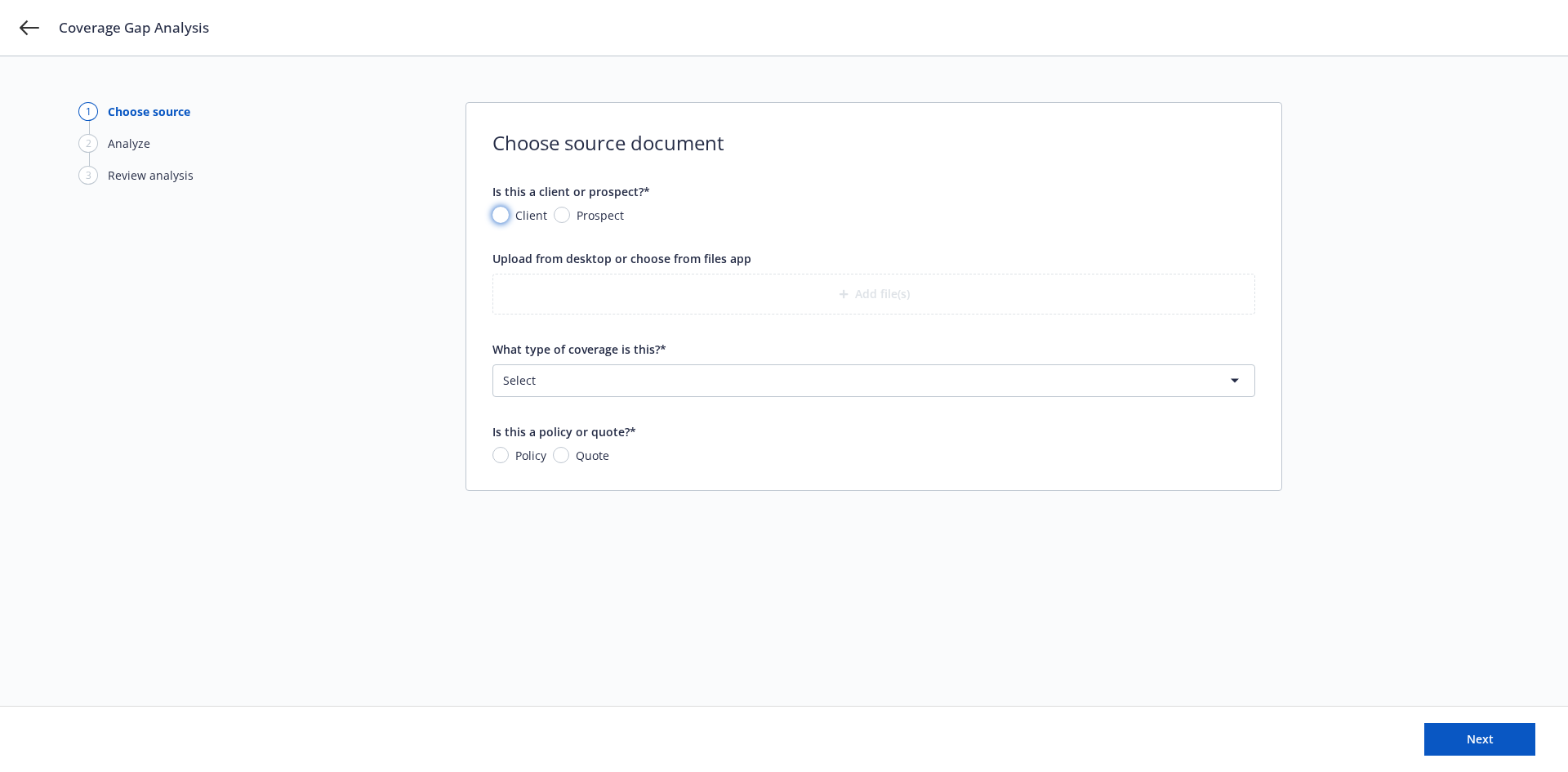
click at [498, 213] on input "Client" at bounding box center [500, 214] width 17 height 17
radio input "true"
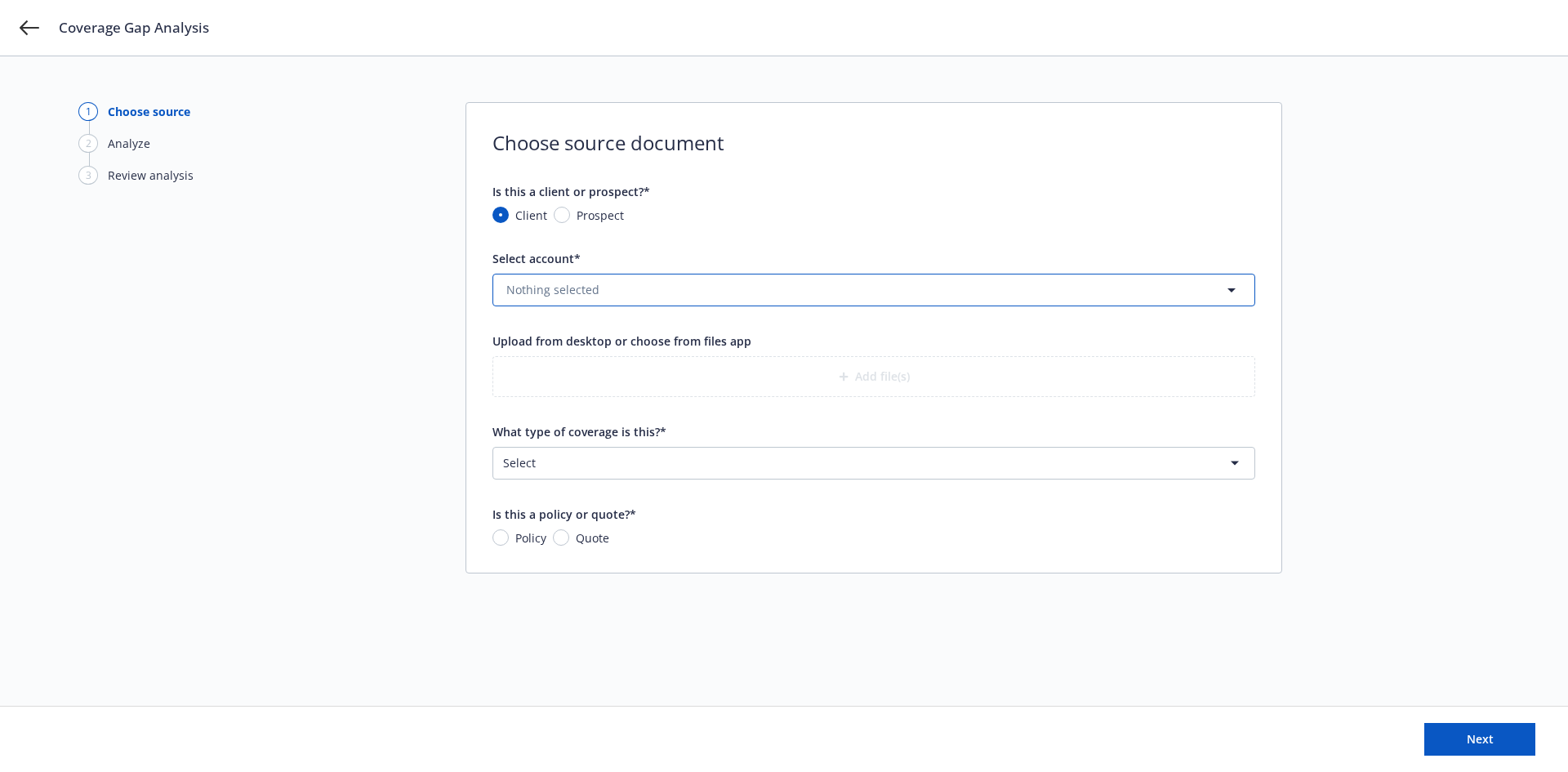
click at [568, 285] on span "Nothing selected" at bounding box center [552, 290] width 93 height 18
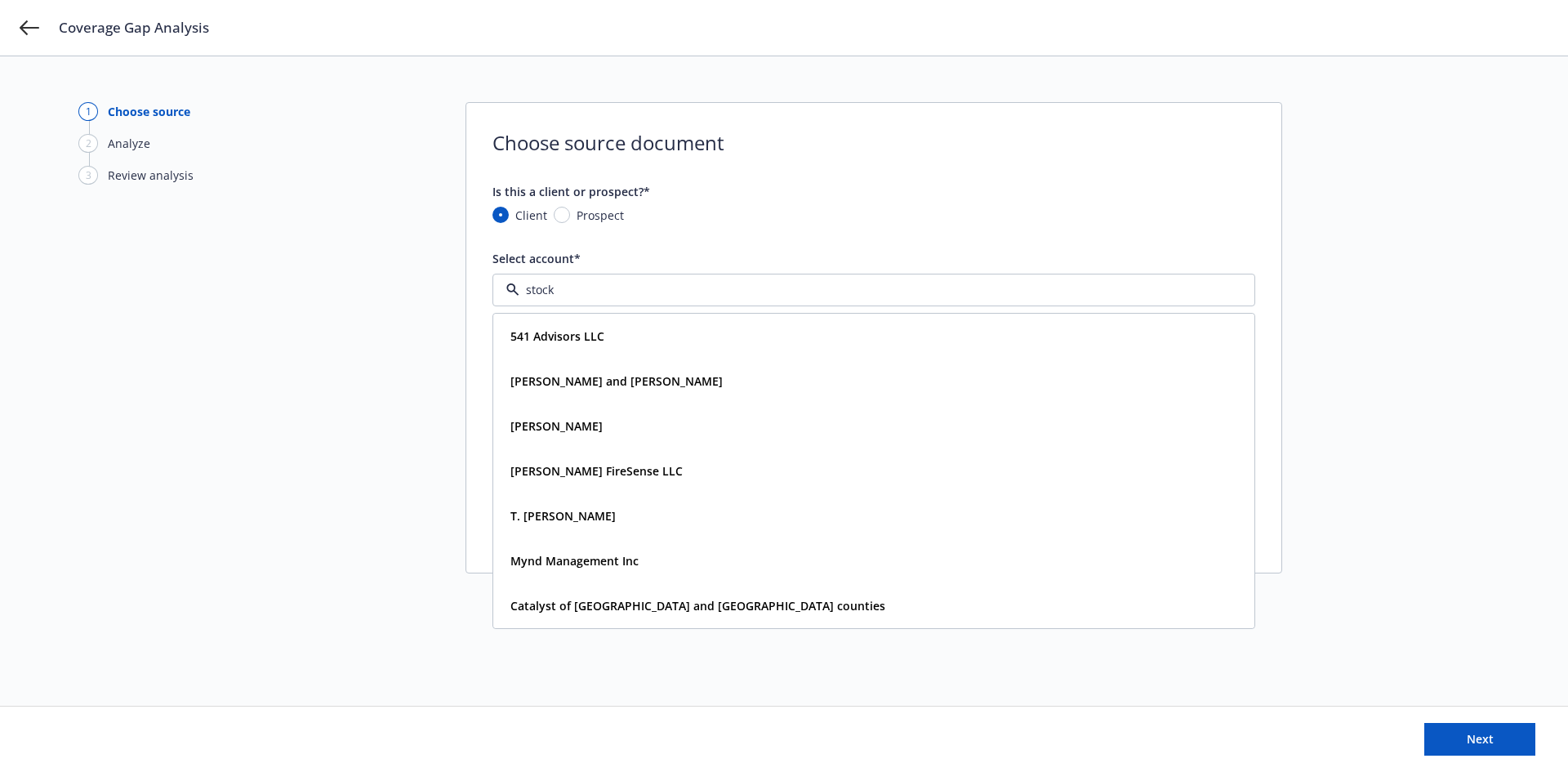
type input "stockx"
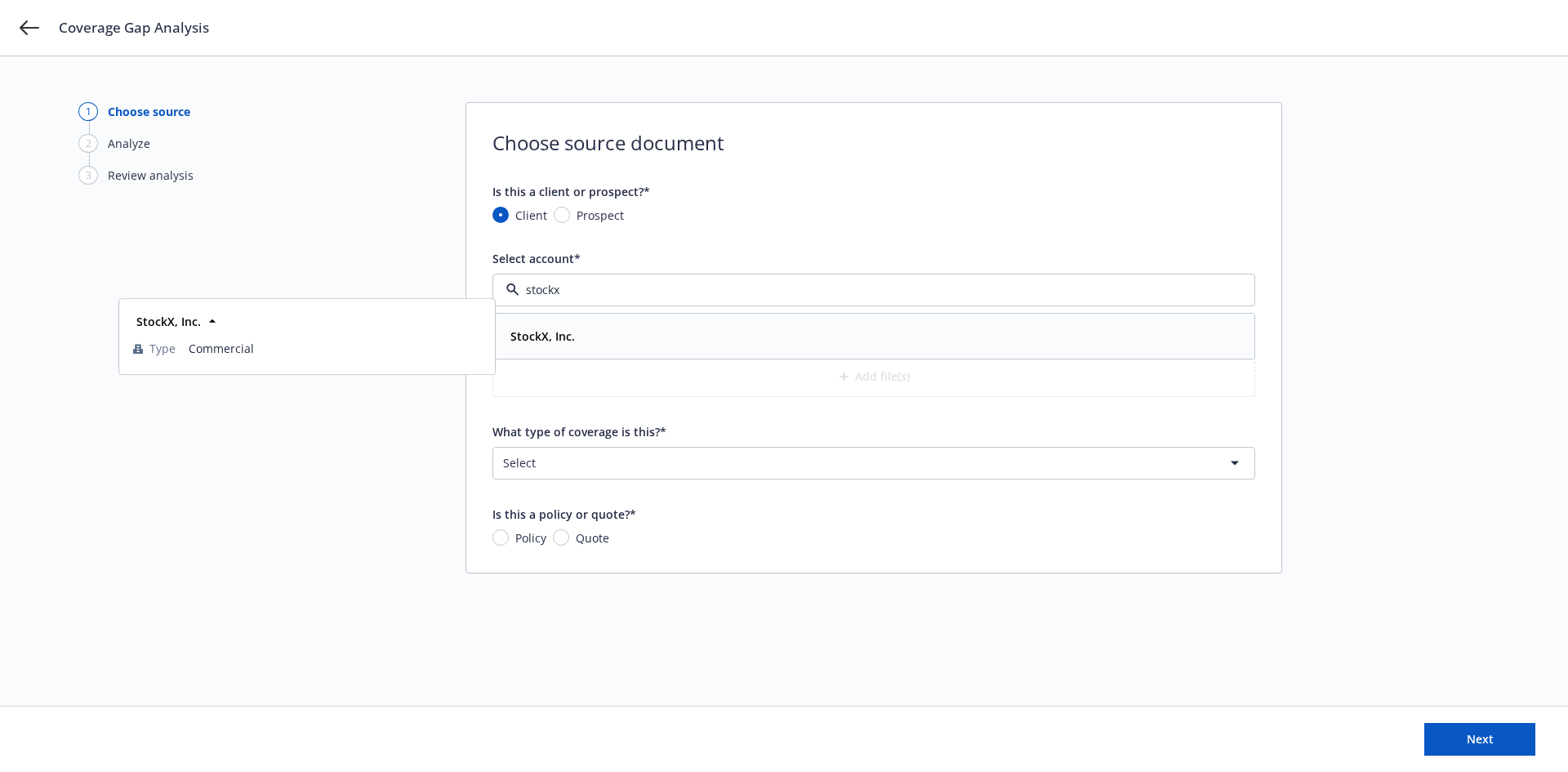
click at [521, 333] on strong "StockX, Inc." at bounding box center [543, 336] width 64 height 16
click at [852, 372] on div "button" at bounding box center [846, 376] width 17 height 10
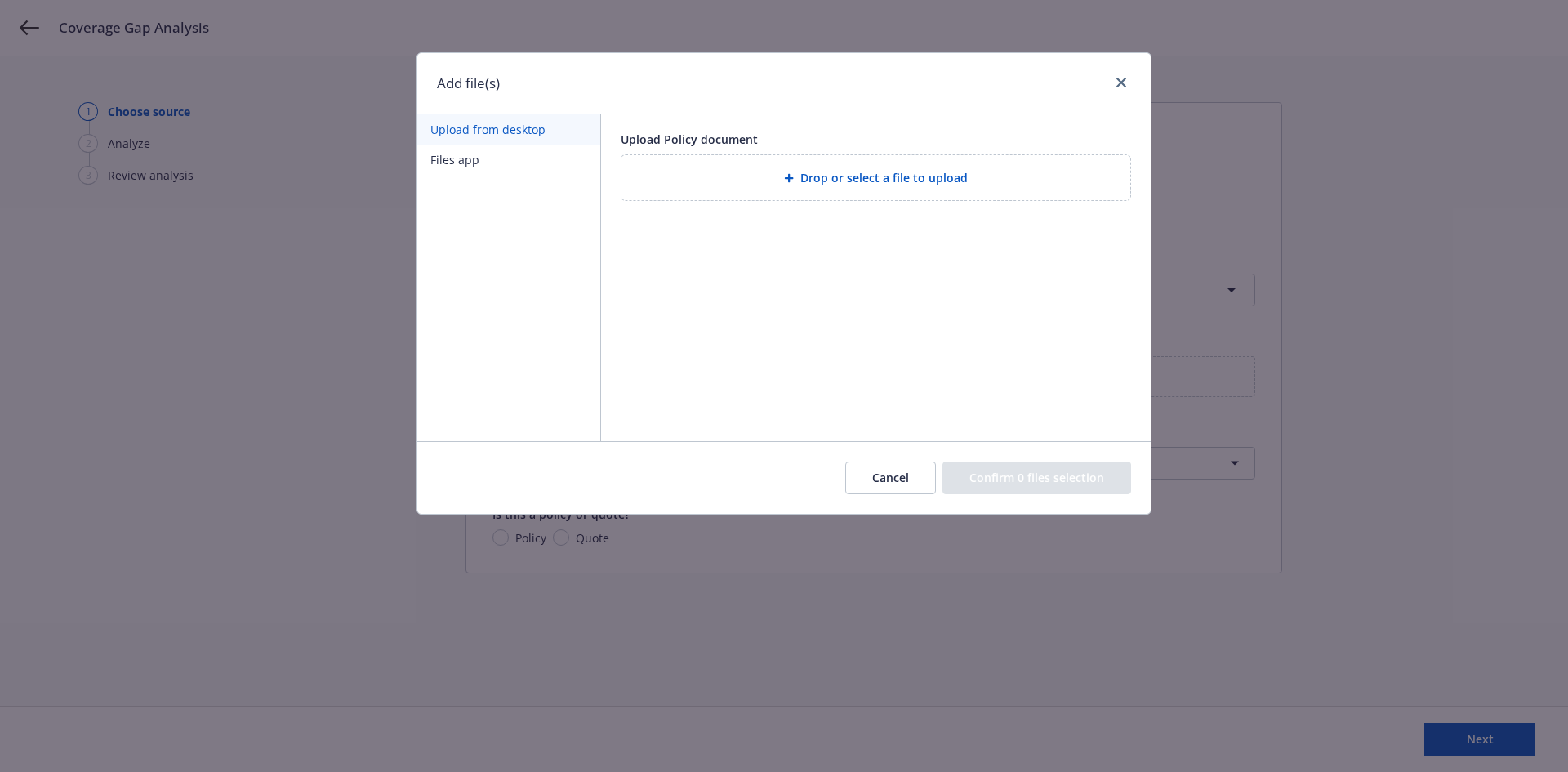
click at [868, 169] on div "Drop or select a file to upload" at bounding box center [876, 177] width 483 height 19
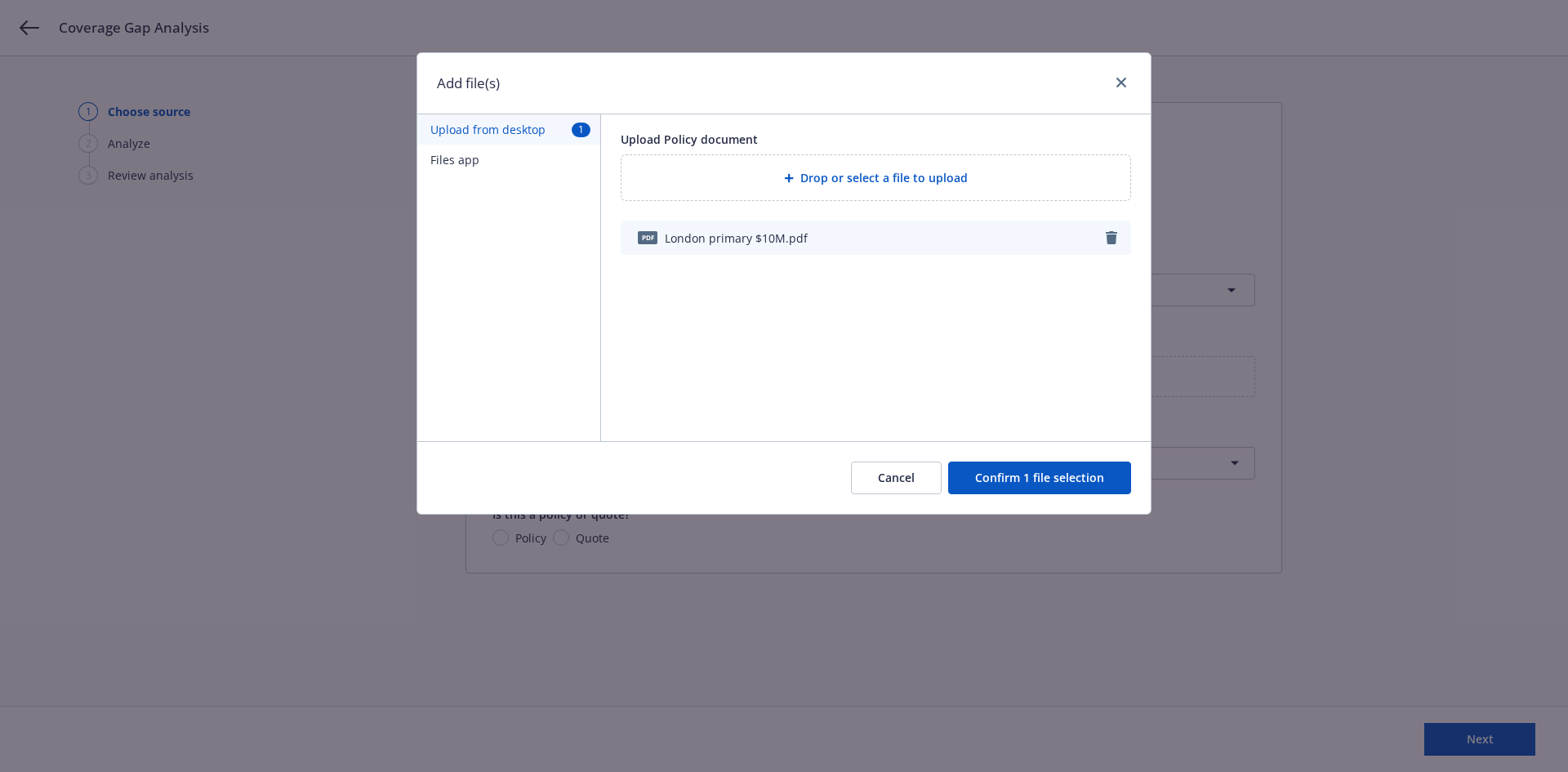
click at [1027, 470] on button "Confirm 1 file selection" at bounding box center [1039, 478] width 183 height 33
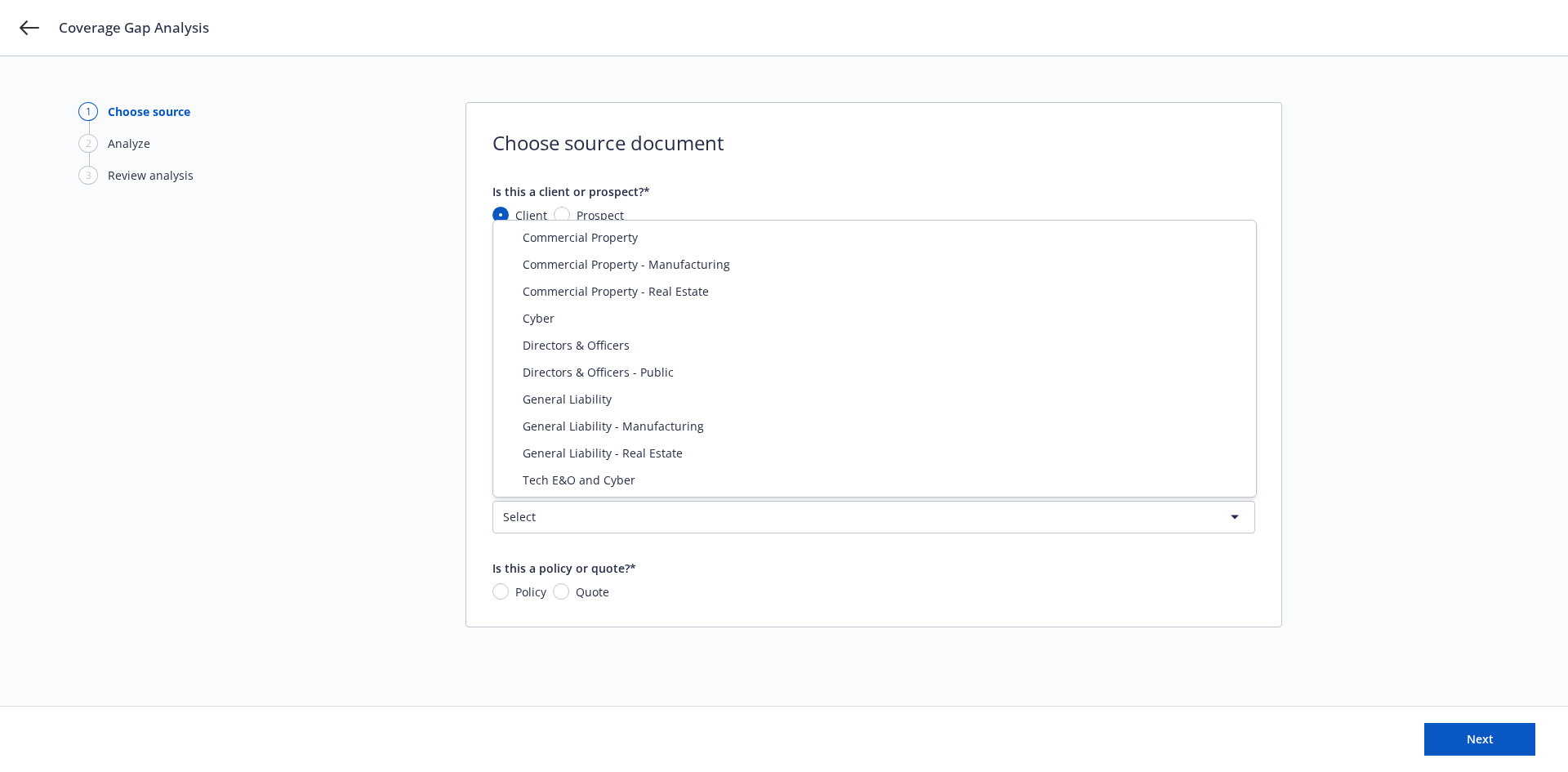
click at [557, 516] on html "Coverage Gap Analysis 1 Choose source 2 Analyze 3 Review analysis Choose source…" at bounding box center [784, 386] width 1568 height 772
select select "ERRORS_AND_OMISSIONS"
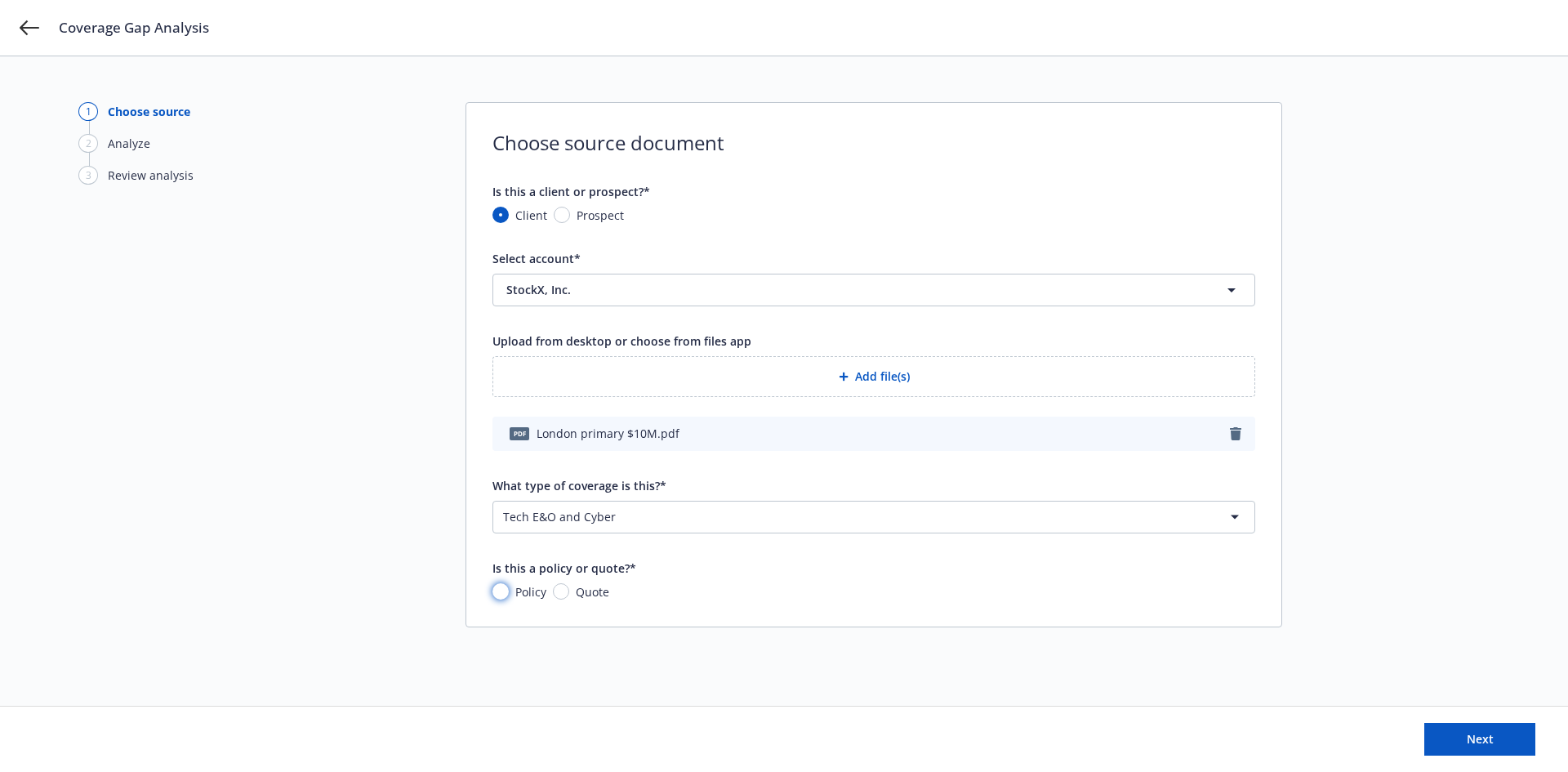
click at [500, 592] on input "Policy" at bounding box center [500, 591] width 17 height 17
radio input "true"
click at [1476, 736] on span "Next" at bounding box center [1480, 739] width 27 height 16
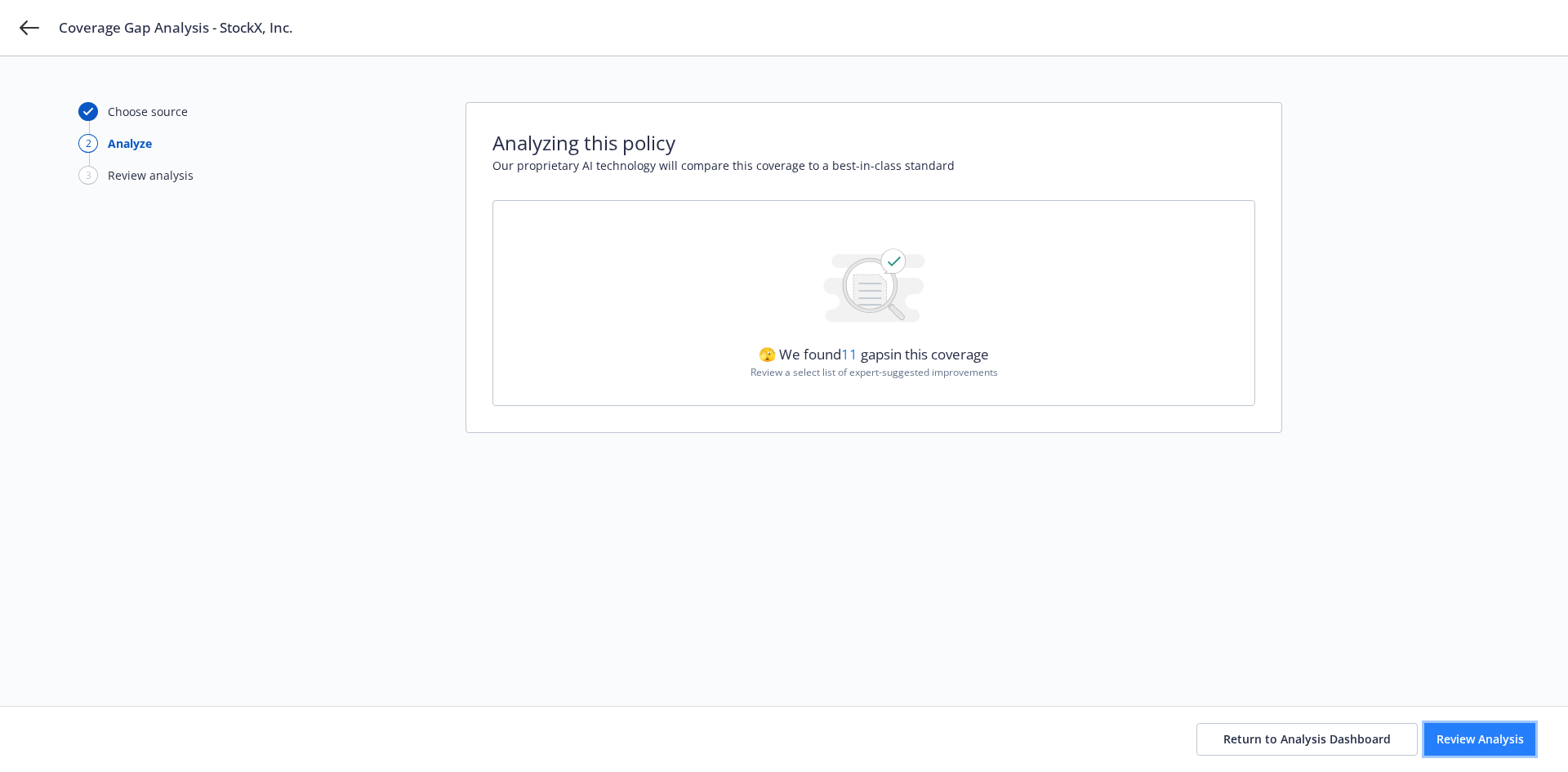
click at [1436, 732] on span "Review Analysis" at bounding box center [1480, 739] width 88 height 16
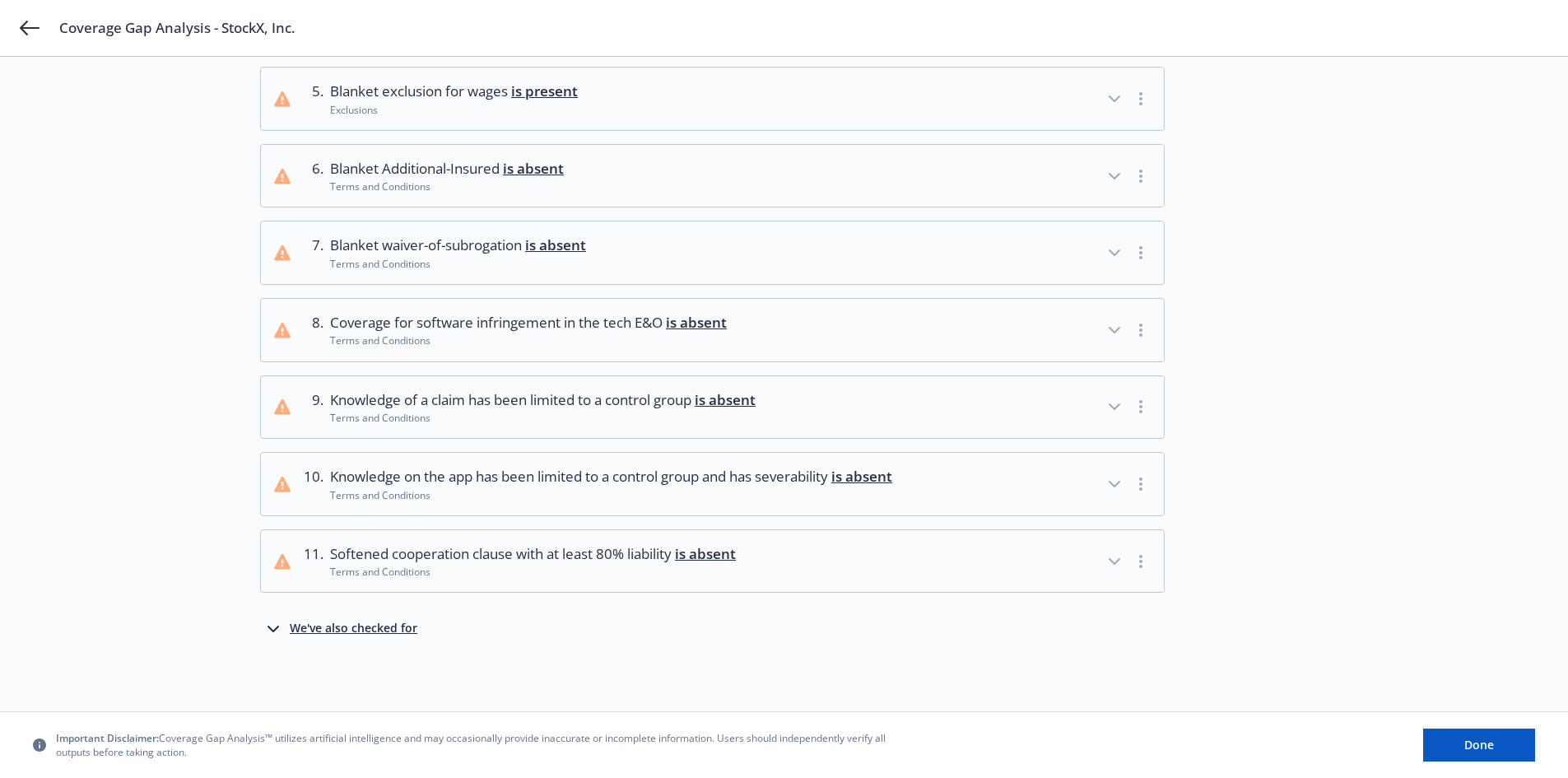
scroll to position [443, 0]
click at [1111, 482] on icon "button" at bounding box center [1114, 483] width 10 height 5
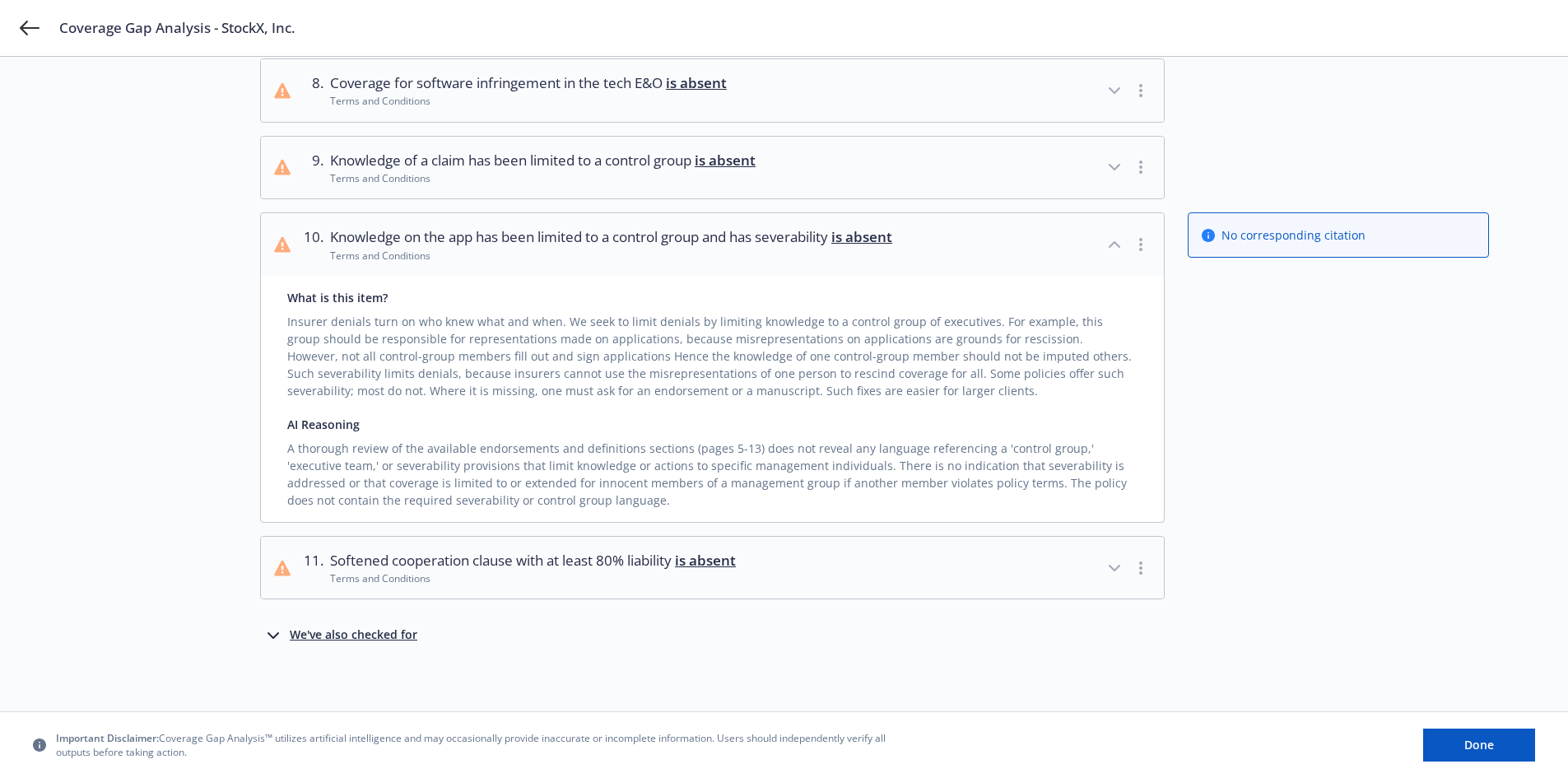
scroll to position [690, 0]
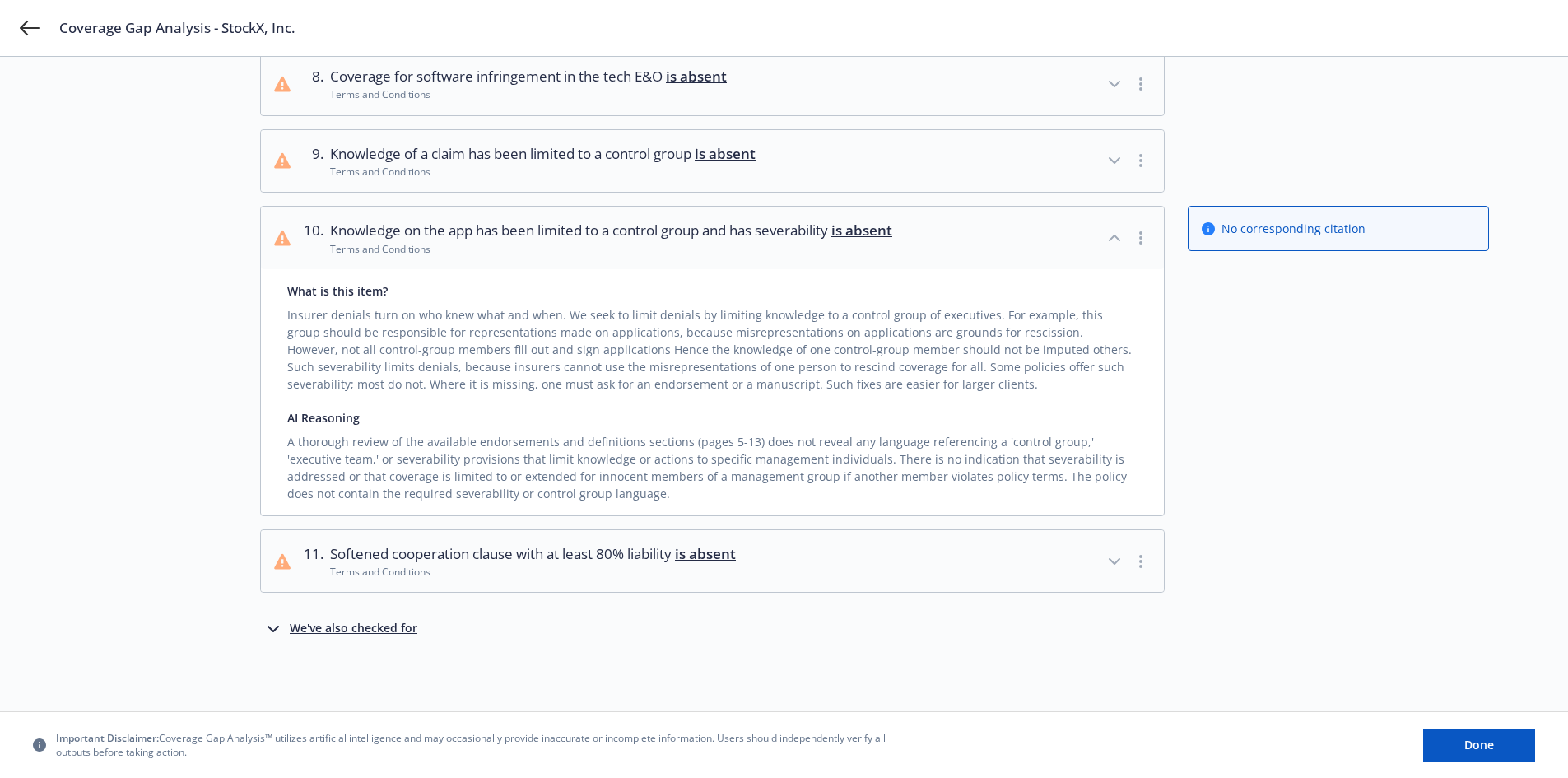
click at [1107, 557] on icon "button" at bounding box center [1114, 561] width 20 height 20
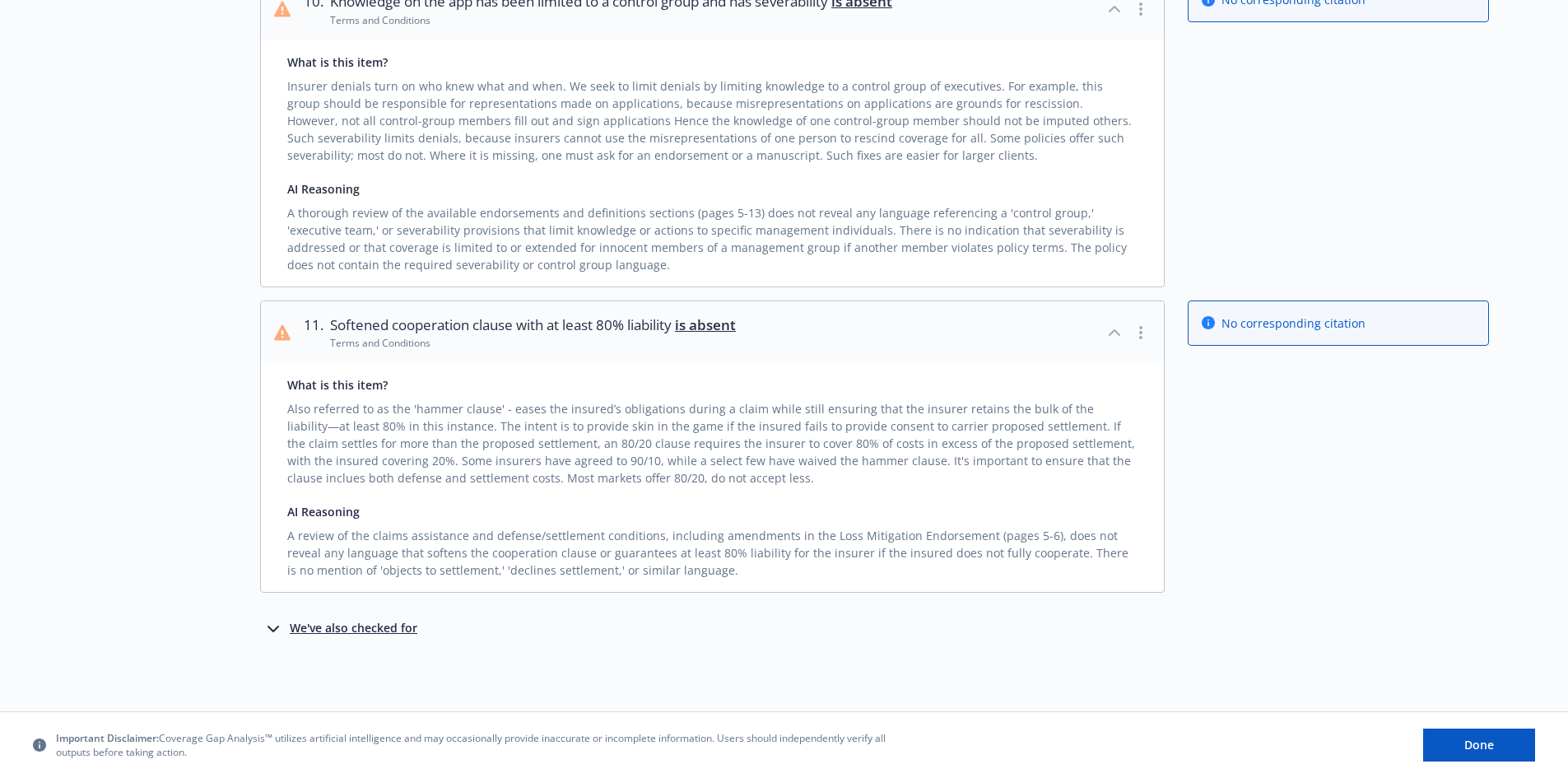
scroll to position [918, 0]
click at [326, 622] on div "We've also checked for" at bounding box center [354, 629] width 128 height 20
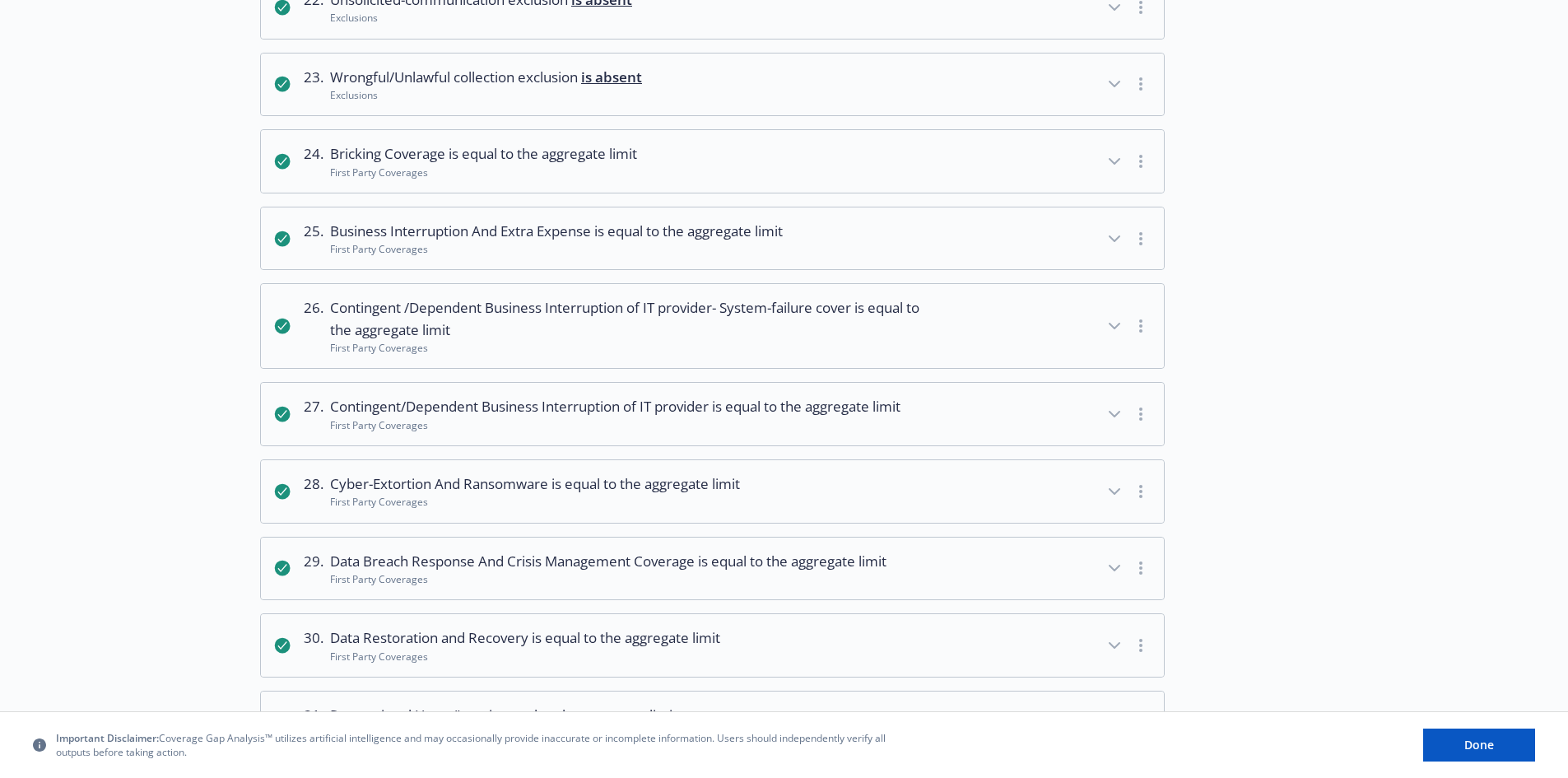
scroll to position [2481, 0]
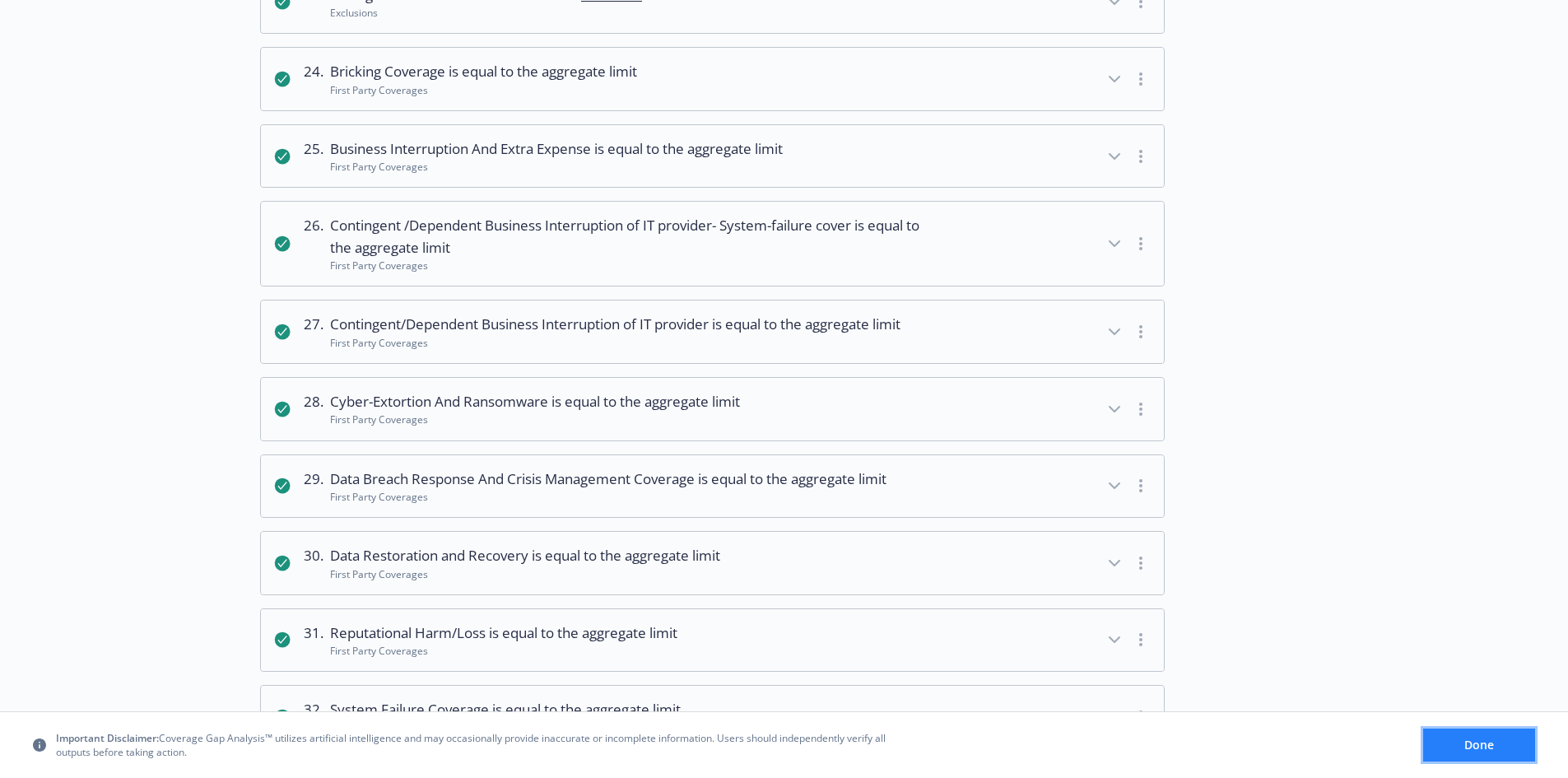
click at [1487, 746] on span "Done" at bounding box center [1479, 745] width 29 height 16
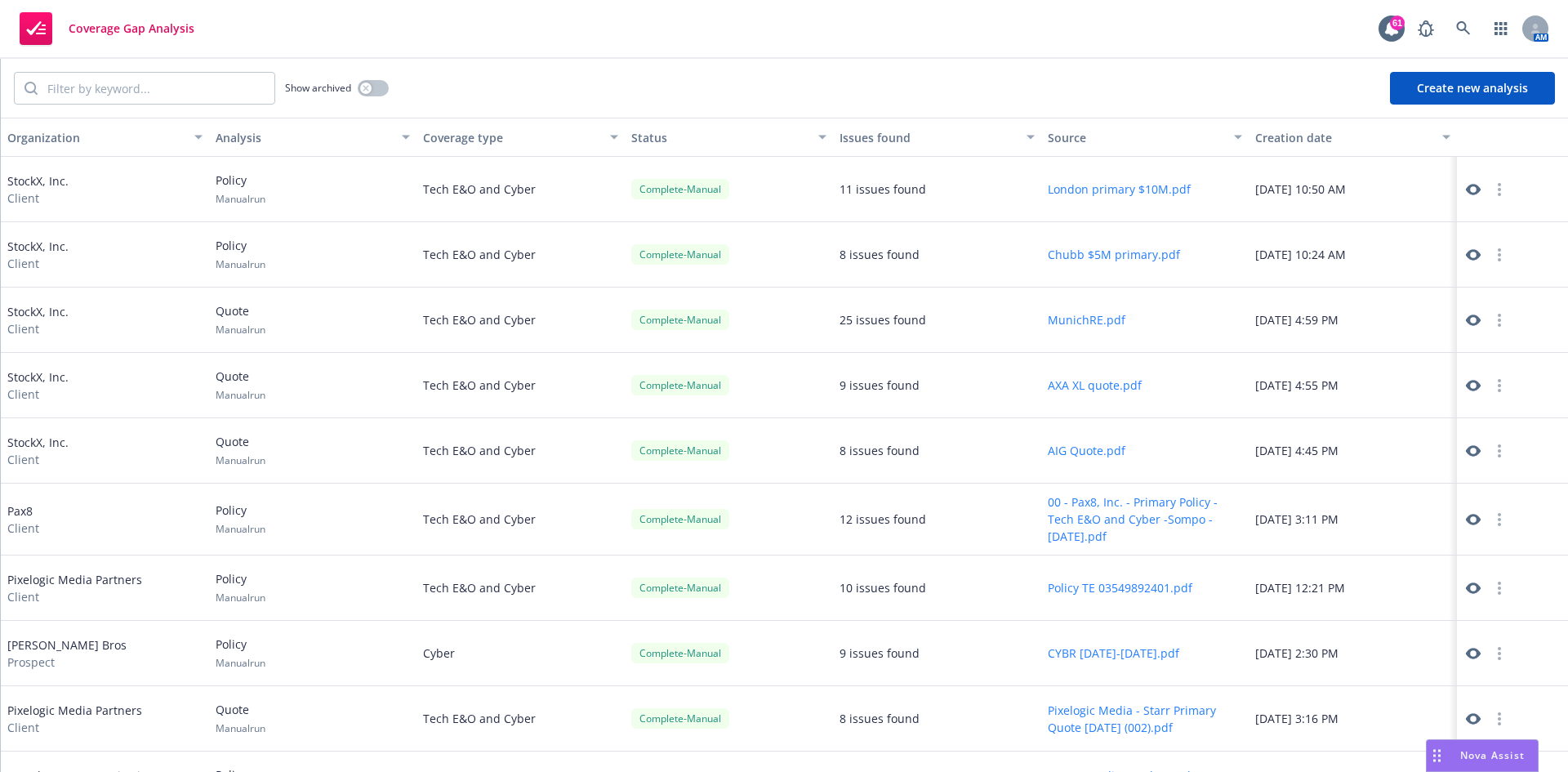
click at [1473, 85] on button "Create new analysis" at bounding box center [1472, 89] width 165 height 33
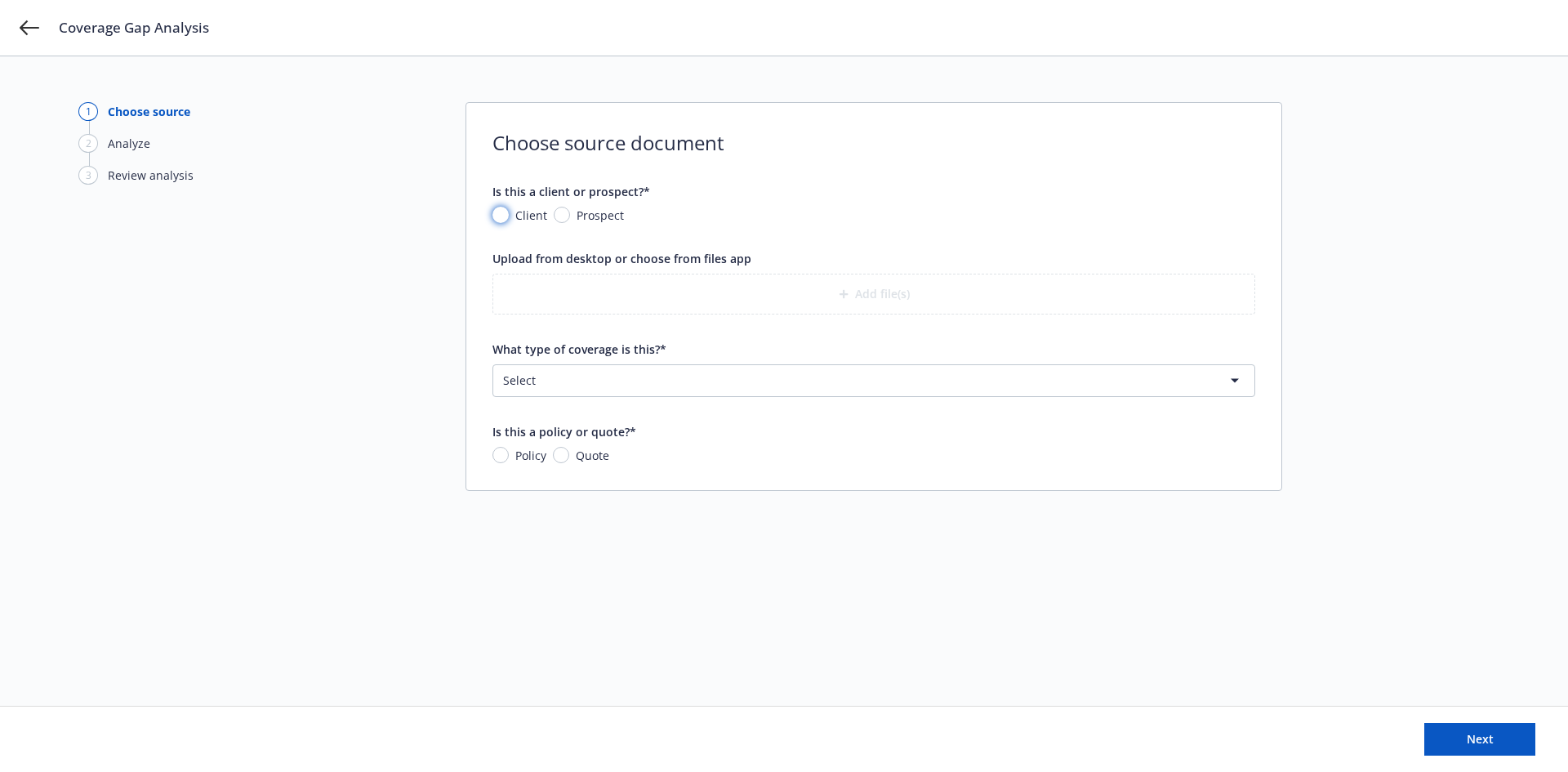
click at [505, 212] on input "Client" at bounding box center [500, 214] width 17 height 17
radio input "true"
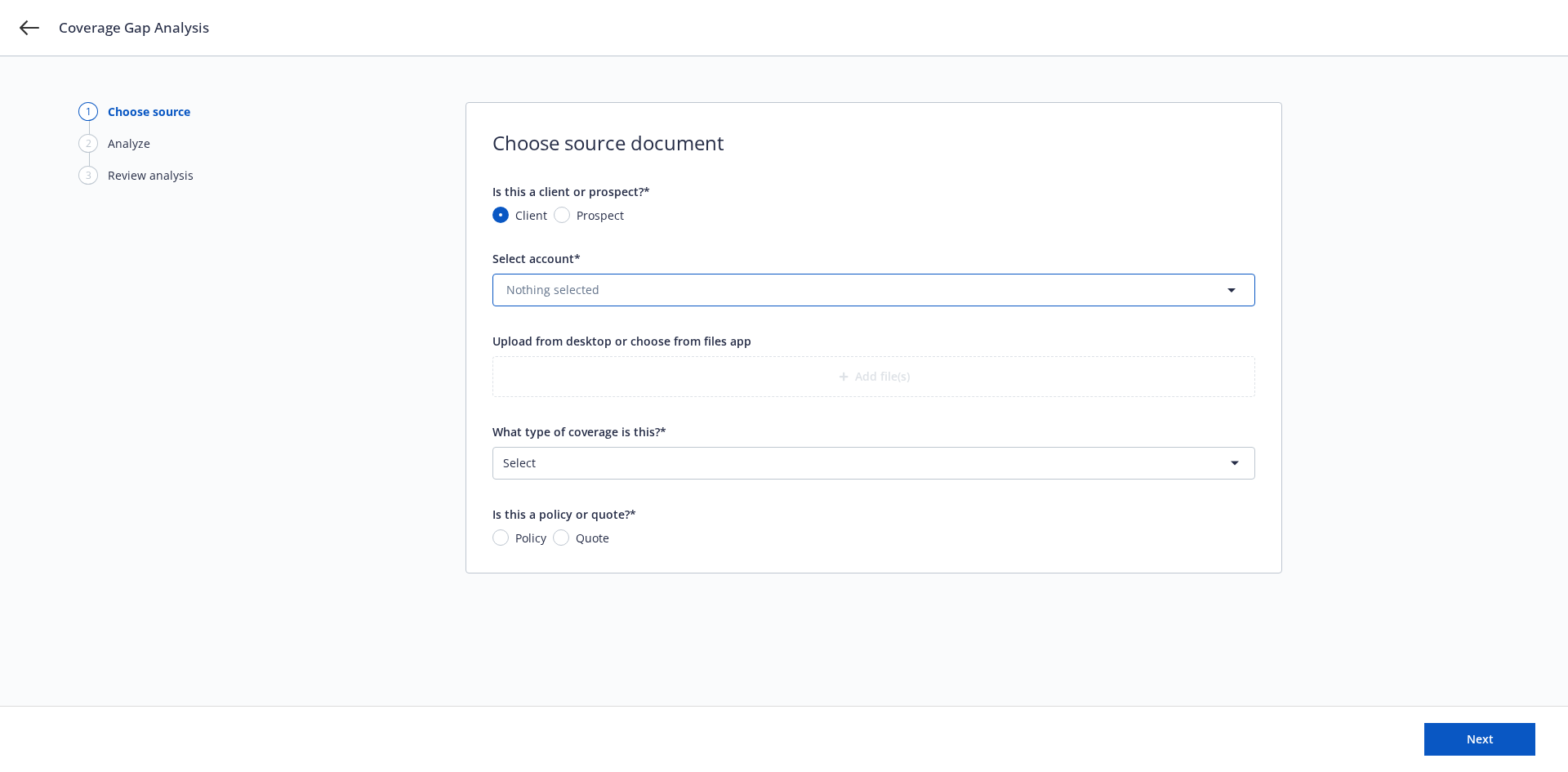
click at [544, 290] on span "Nothing selected" at bounding box center [552, 290] width 93 height 18
type input "a"
type input "stockx"
click at [557, 336] on strong "StockX, Inc." at bounding box center [543, 336] width 64 height 16
click at [827, 369] on button "Add file(s)" at bounding box center [874, 376] width 763 height 41
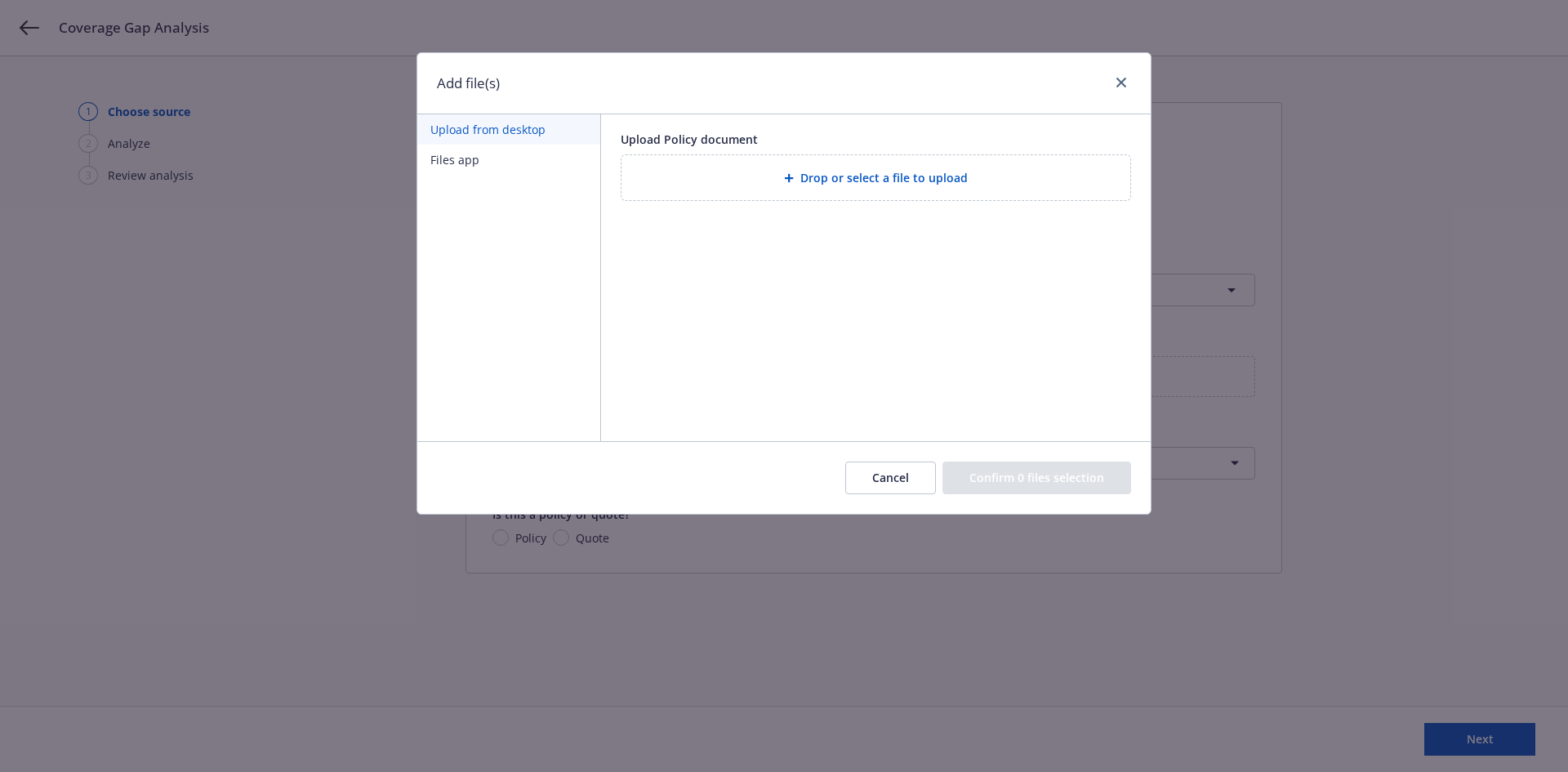
click at [776, 171] on div "Drop or select a file to upload" at bounding box center [876, 177] width 483 height 19
click at [872, 183] on span "Drop or select a file to upload" at bounding box center [884, 177] width 168 height 18
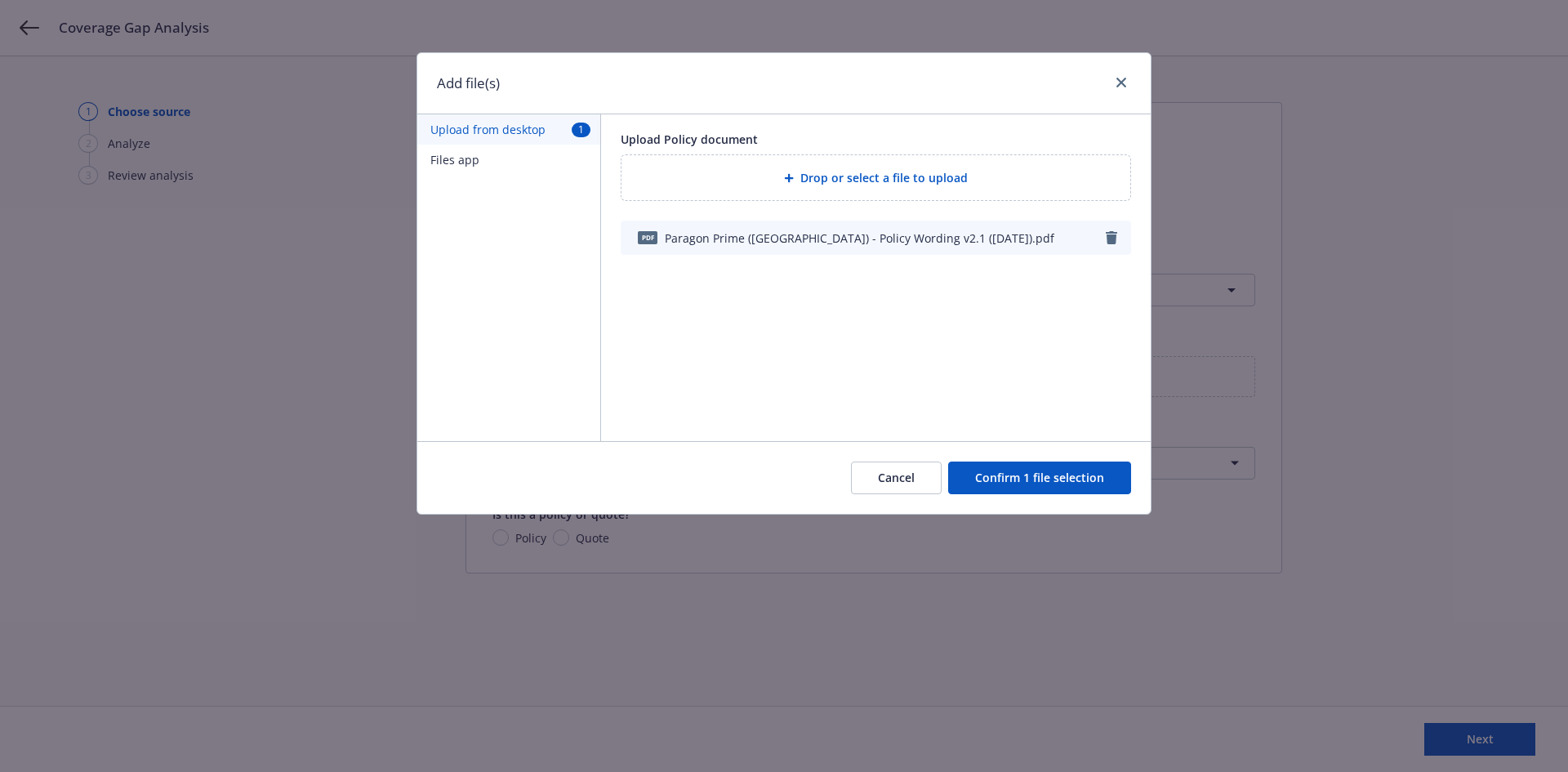
click at [1024, 476] on button "Confirm 1 file selection" at bounding box center [1039, 478] width 183 height 33
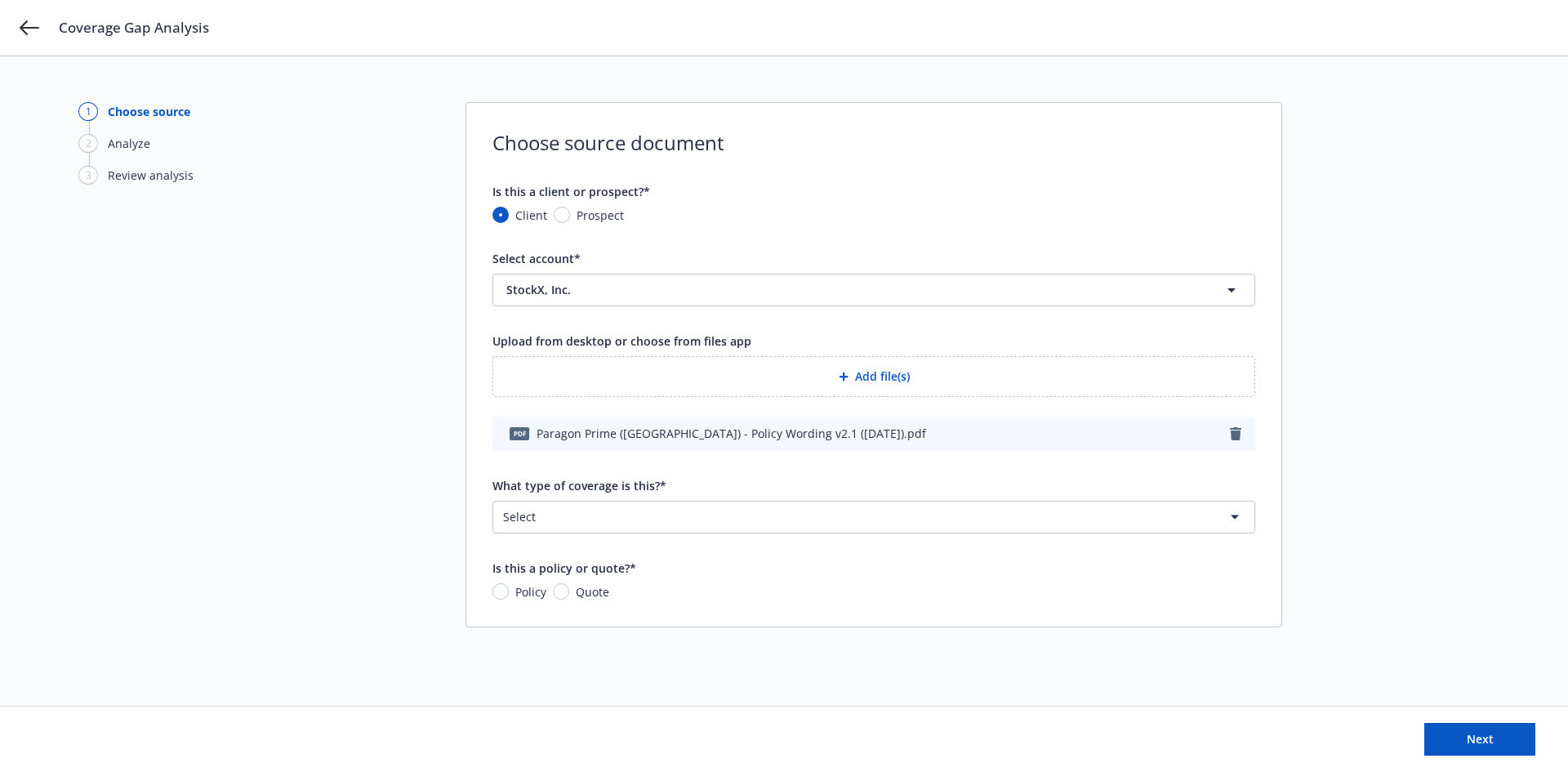
click at [662, 518] on html "Coverage Gap Analysis 1 Choose source 2 Analyze 3 Review analysis Choose source…" at bounding box center [784, 386] width 1568 height 772
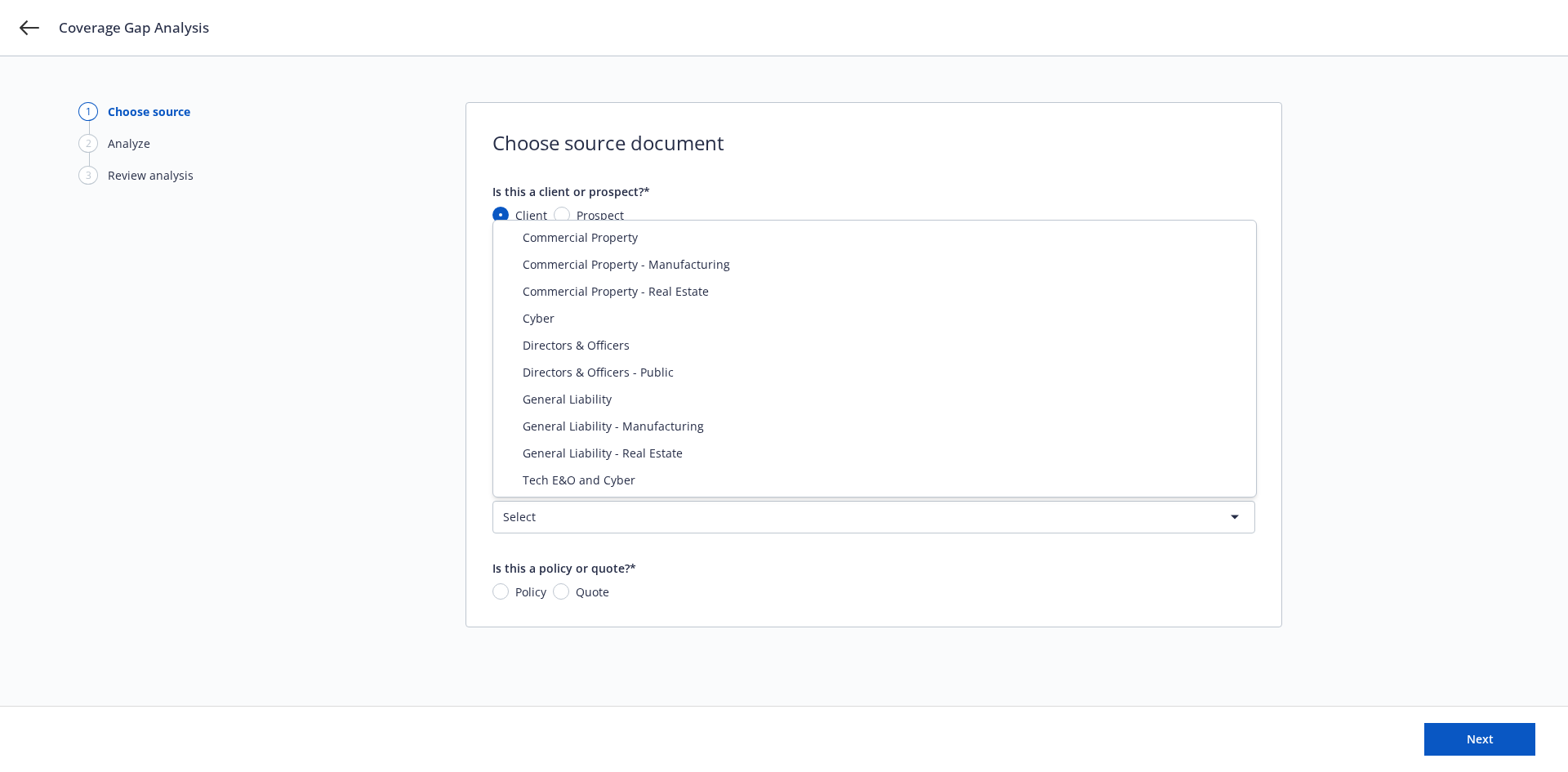
select select "ERRORS_AND_OMISSIONS"
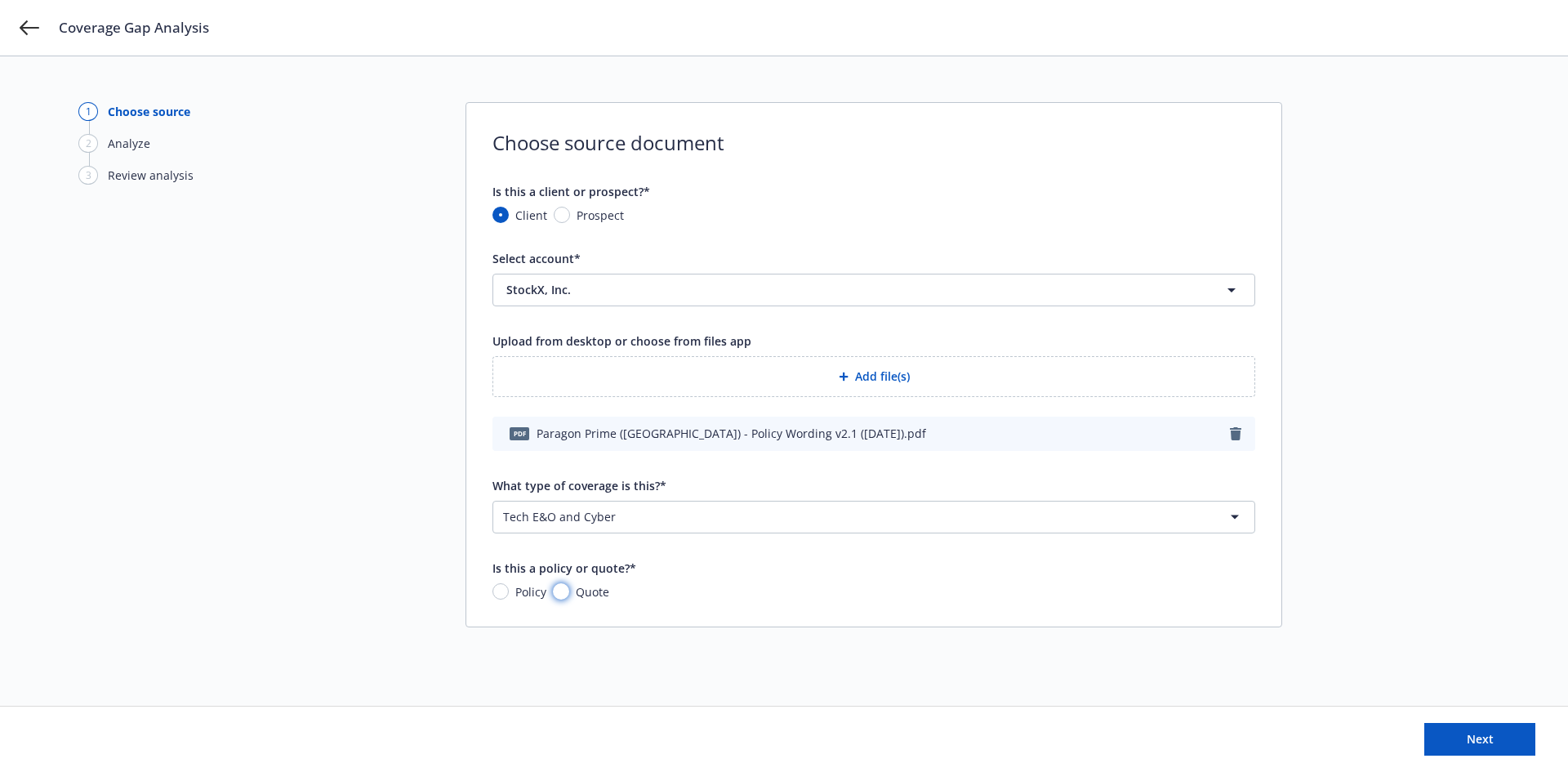
click at [565, 592] on input "Quote" at bounding box center [561, 591] width 17 height 17
radio input "true"
click at [495, 594] on input "Policy" at bounding box center [500, 591] width 17 height 17
radio input "true"
click at [1471, 732] on span "Next" at bounding box center [1480, 739] width 27 height 16
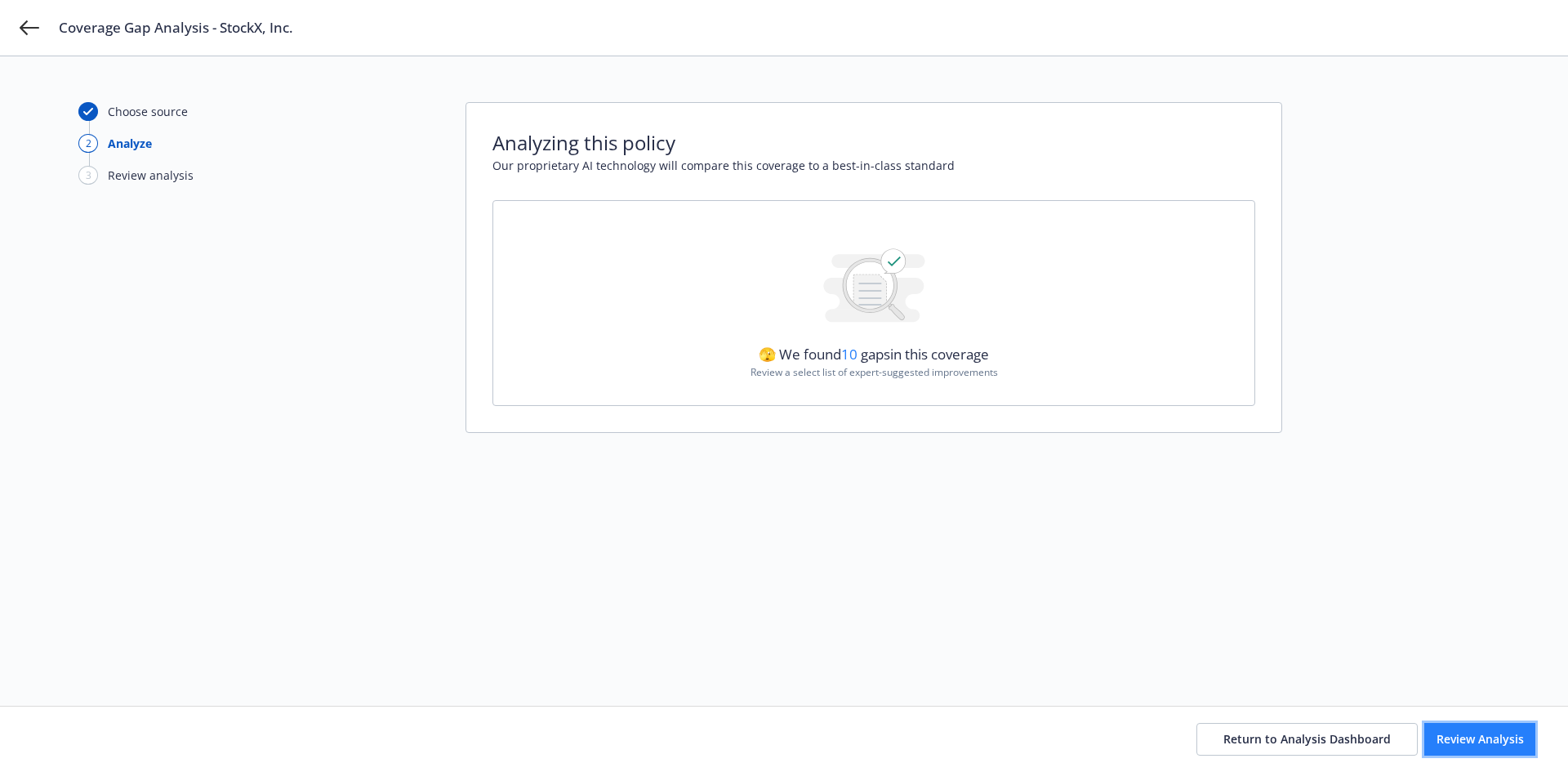
click at [1479, 734] on span "Review Analysis" at bounding box center [1480, 739] width 88 height 16
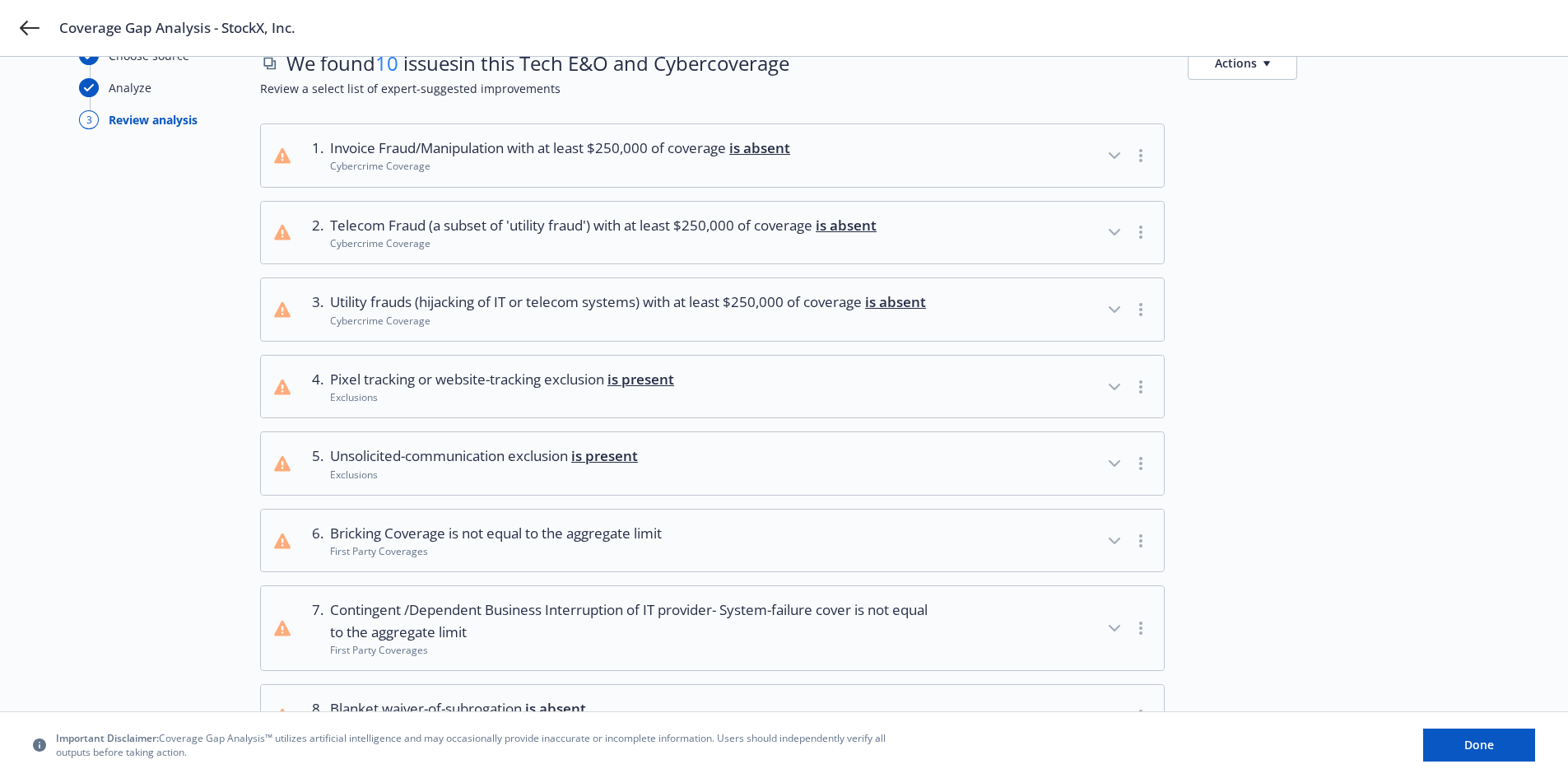
scroll to position [83, 0]
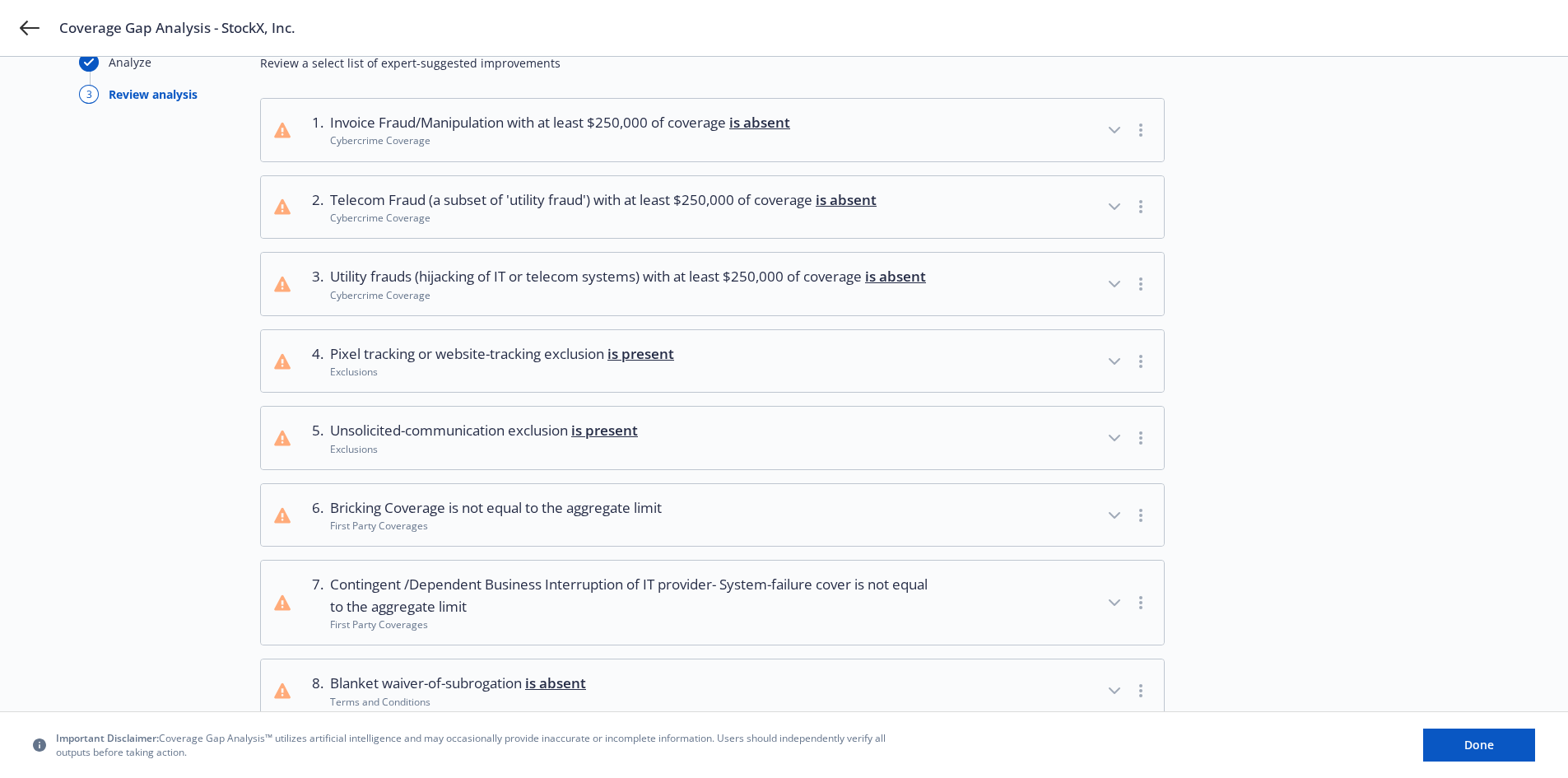
click at [1112, 371] on icon "button" at bounding box center [1114, 361] width 20 height 20
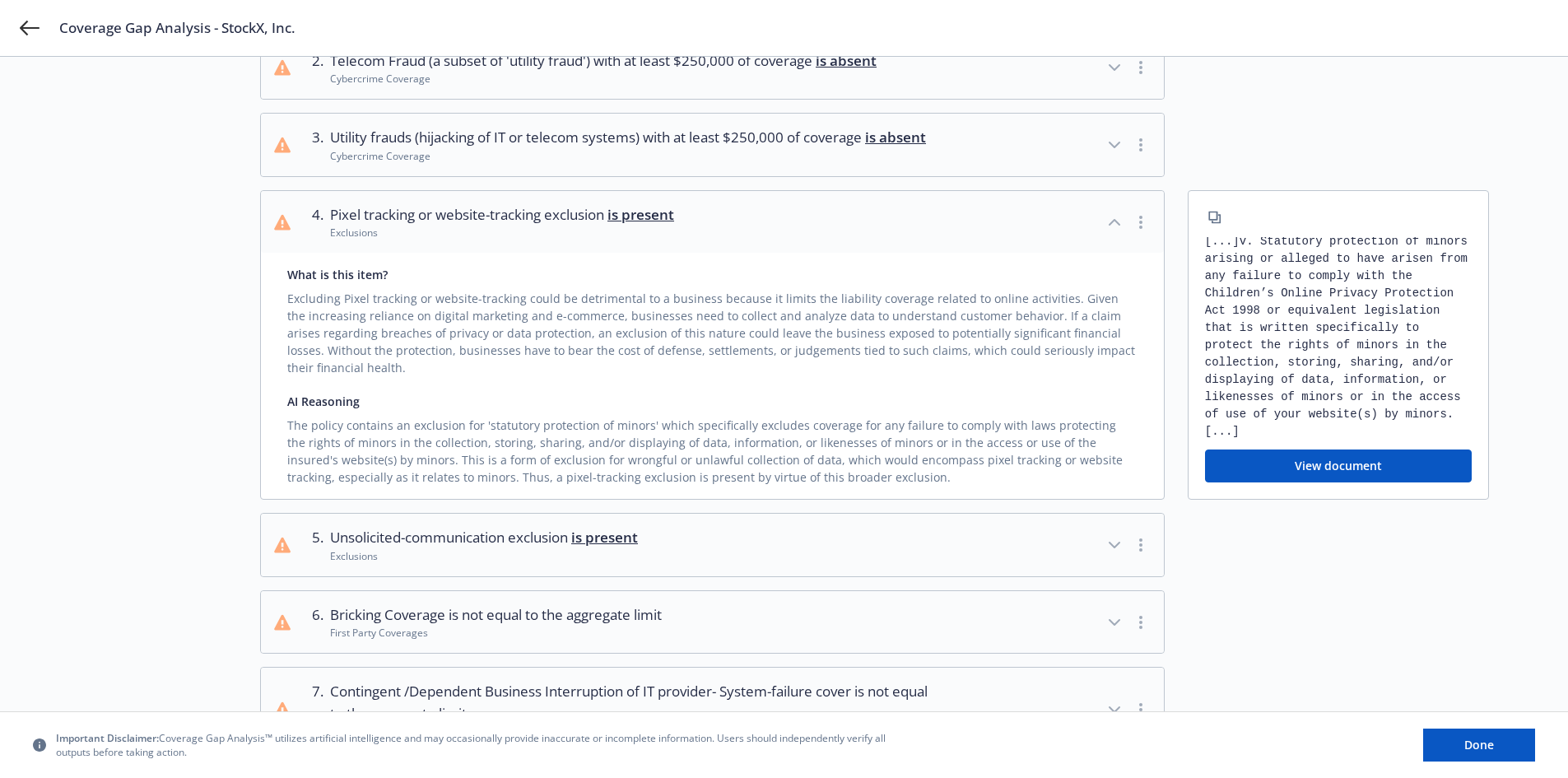
scroll to position [247, 0]
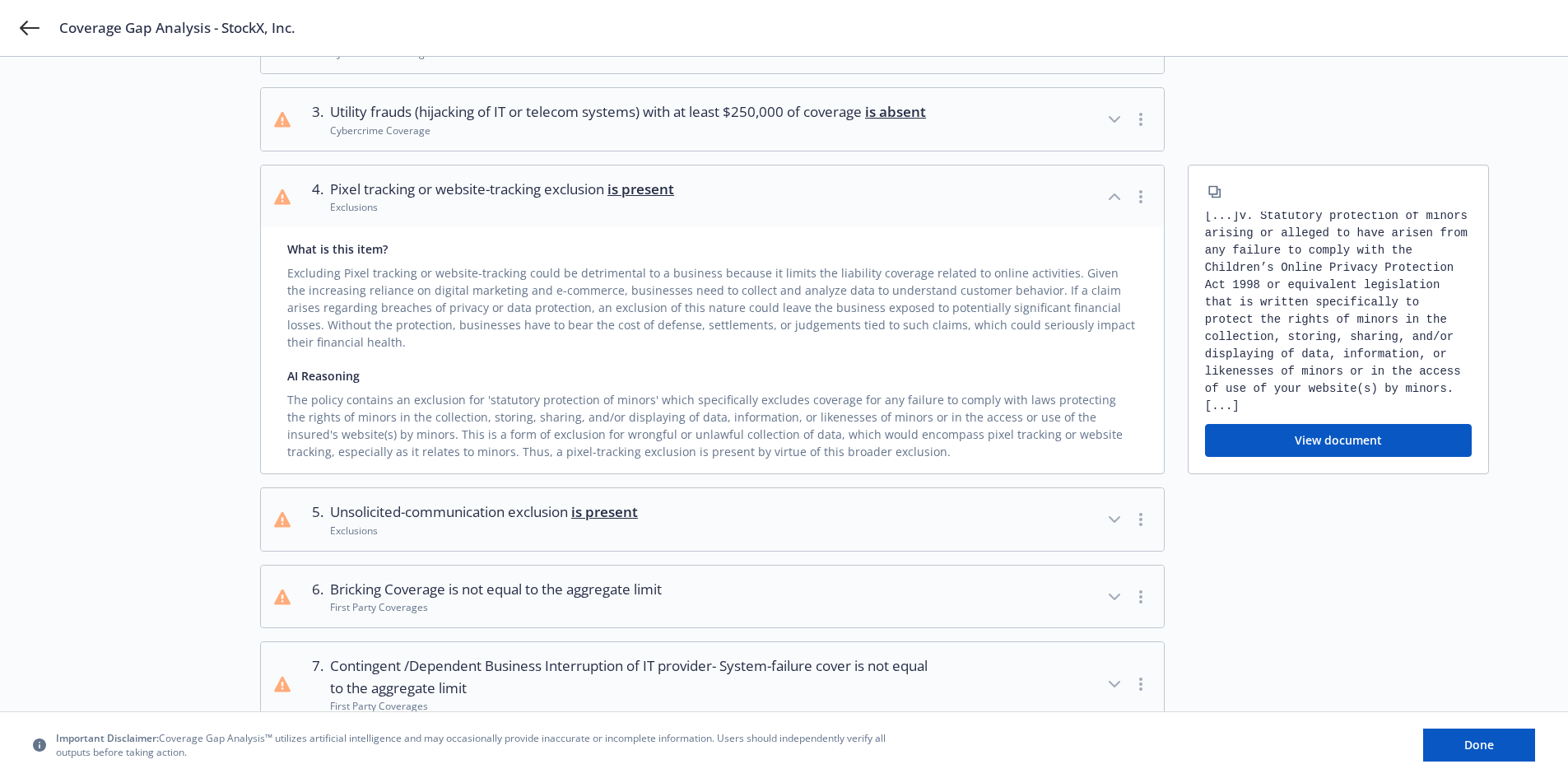
click at [1143, 206] on button "button" at bounding box center [1141, 196] width 20 height 20
click at [1133, 255] on link "Mark as wrong" at bounding box center [1142, 254] width 135 height 33
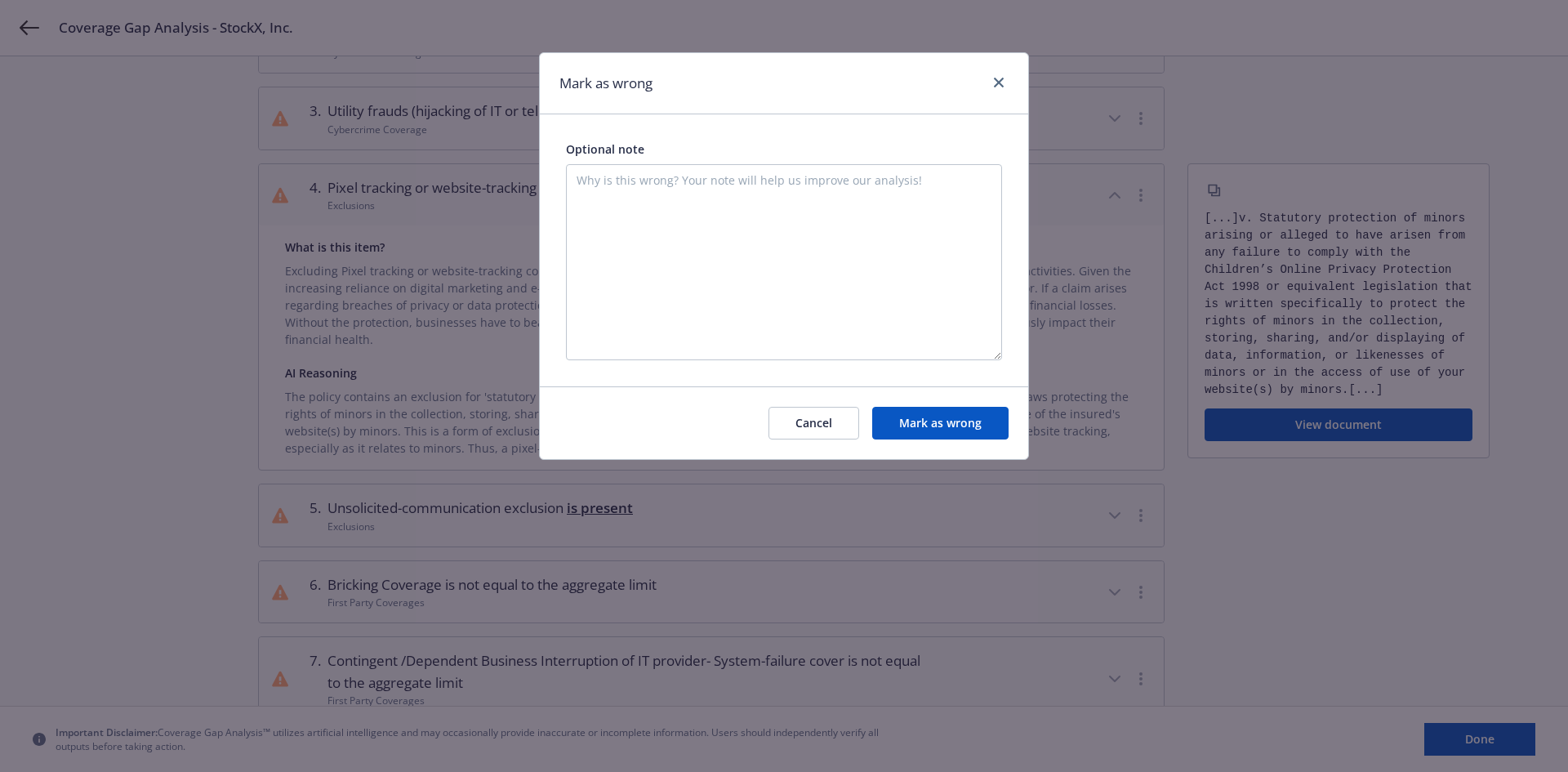
drag, startPoint x: 916, startPoint y: 94, endPoint x: 848, endPoint y: 67, distance: 73.2
click at [1555, 74] on div "Mark as wrong Optional note Cancel Mark as wrong" at bounding box center [784, 386] width 1568 height 772
click at [596, 179] on textarea at bounding box center [783, 261] width 436 height 196
drag, startPoint x: 838, startPoint y: 199, endPoint x: 735, endPoint y: 194, distance: 103.1
click at [735, 194] on textarea "This language is related to minors only and it is the COPPA (Childrens Online P…" at bounding box center [783, 261] width 436 height 196
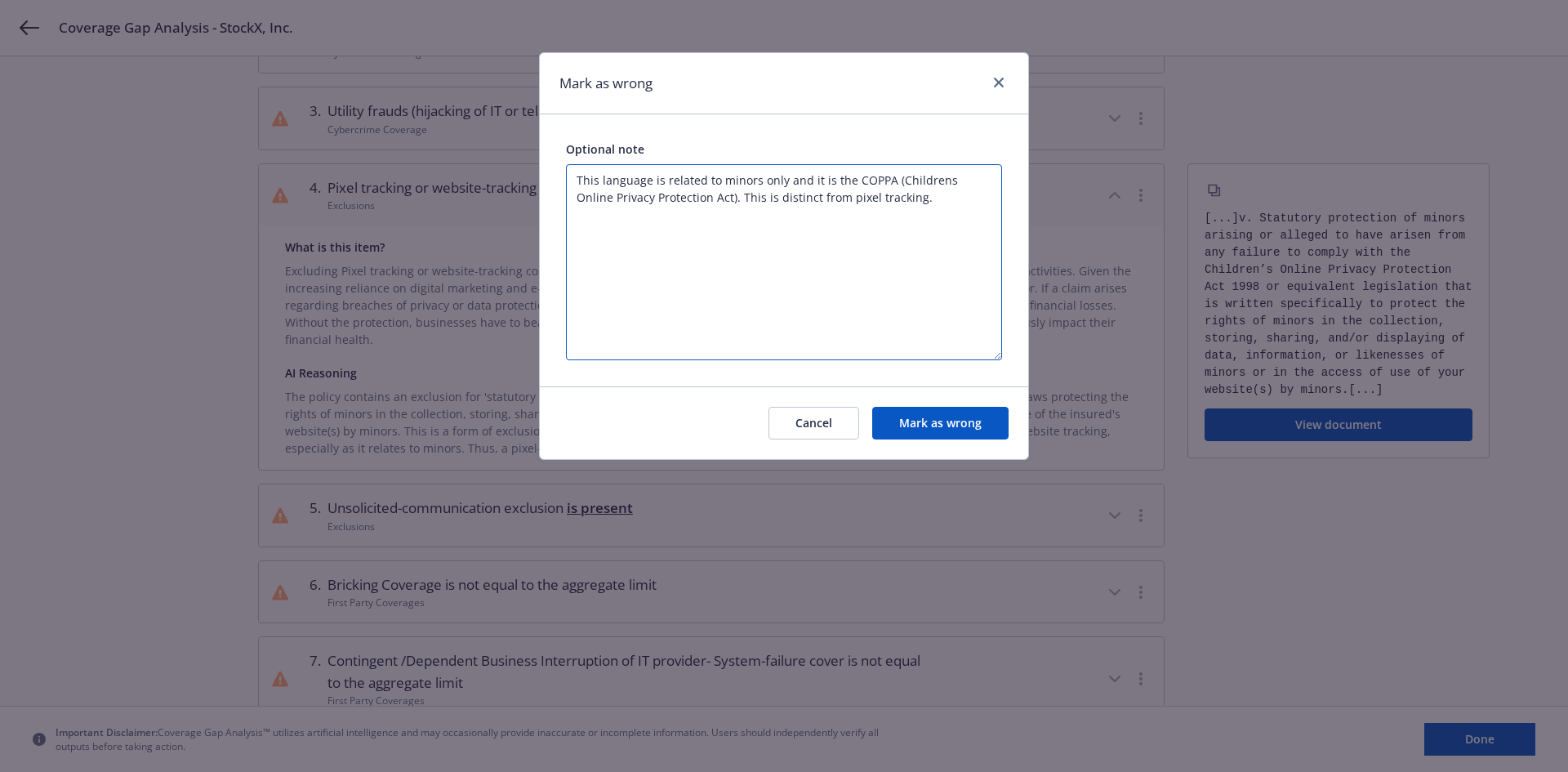
type textarea "This language is related to minors only and it is the COPPA (Childrens Online P…"
click at [940, 426] on button "Mark as wrong" at bounding box center [941, 423] width 137 height 33
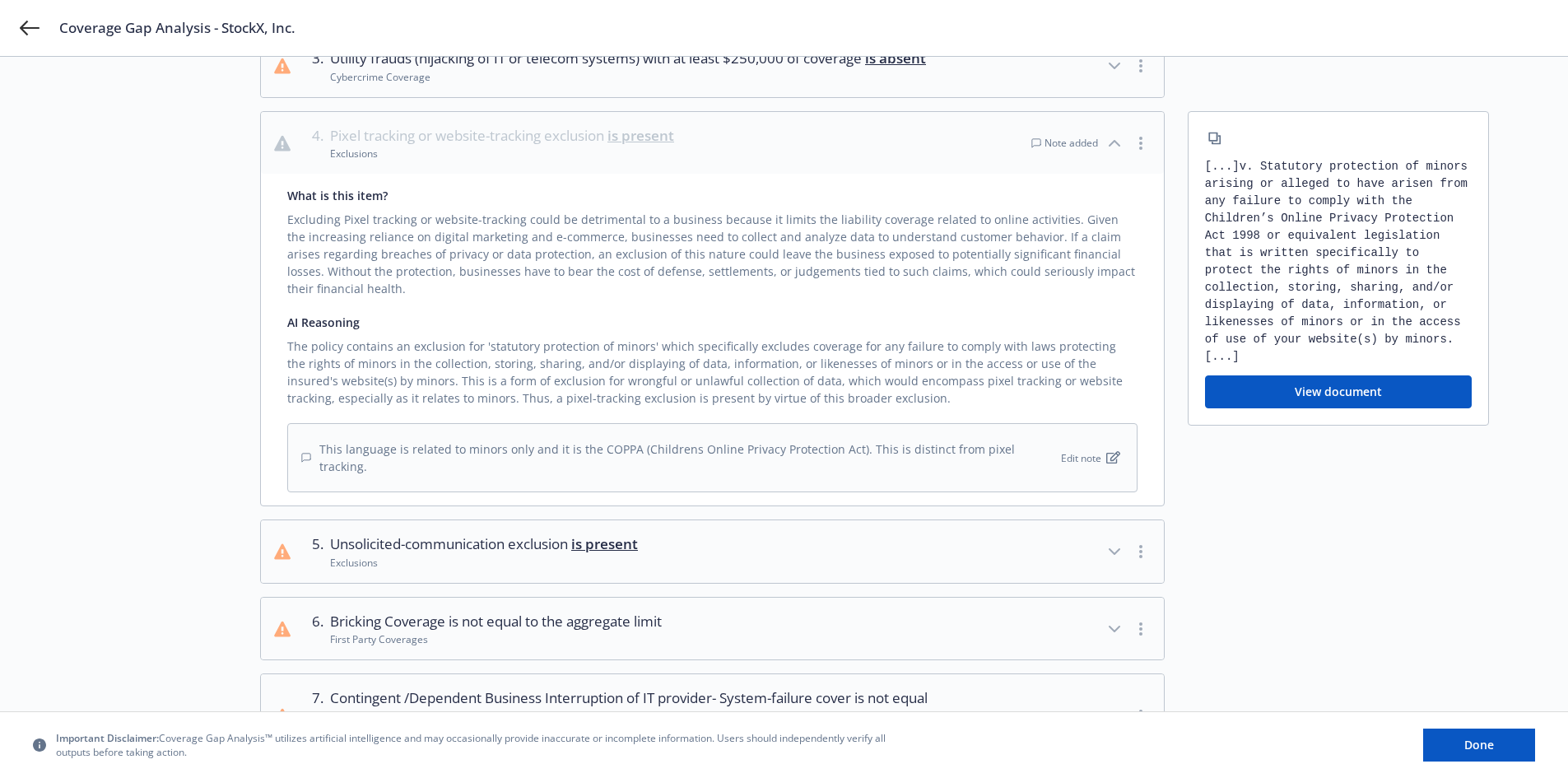
scroll to position [412, 0]
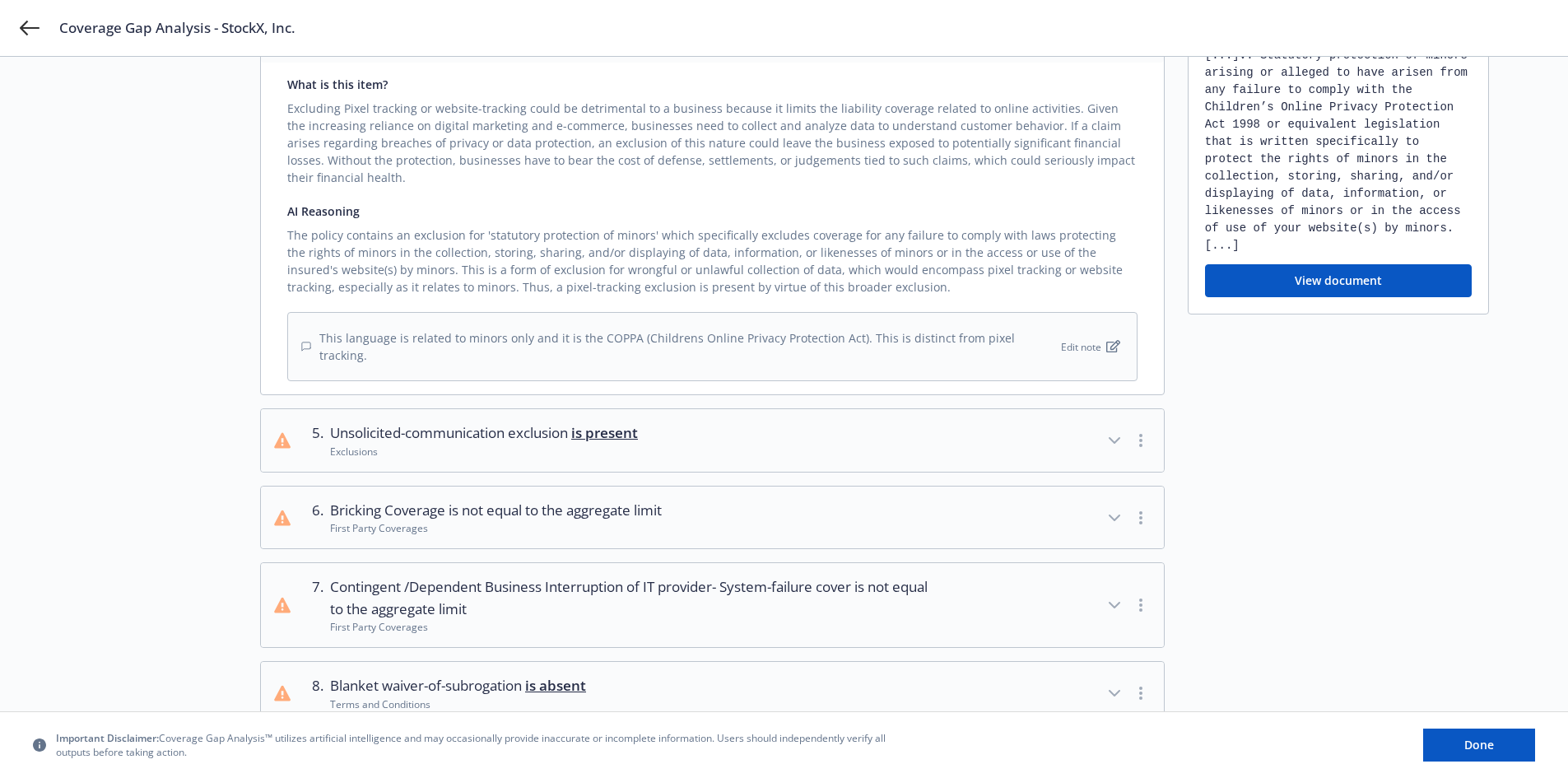
click at [1111, 445] on icon "button" at bounding box center [1114, 440] width 20 height 20
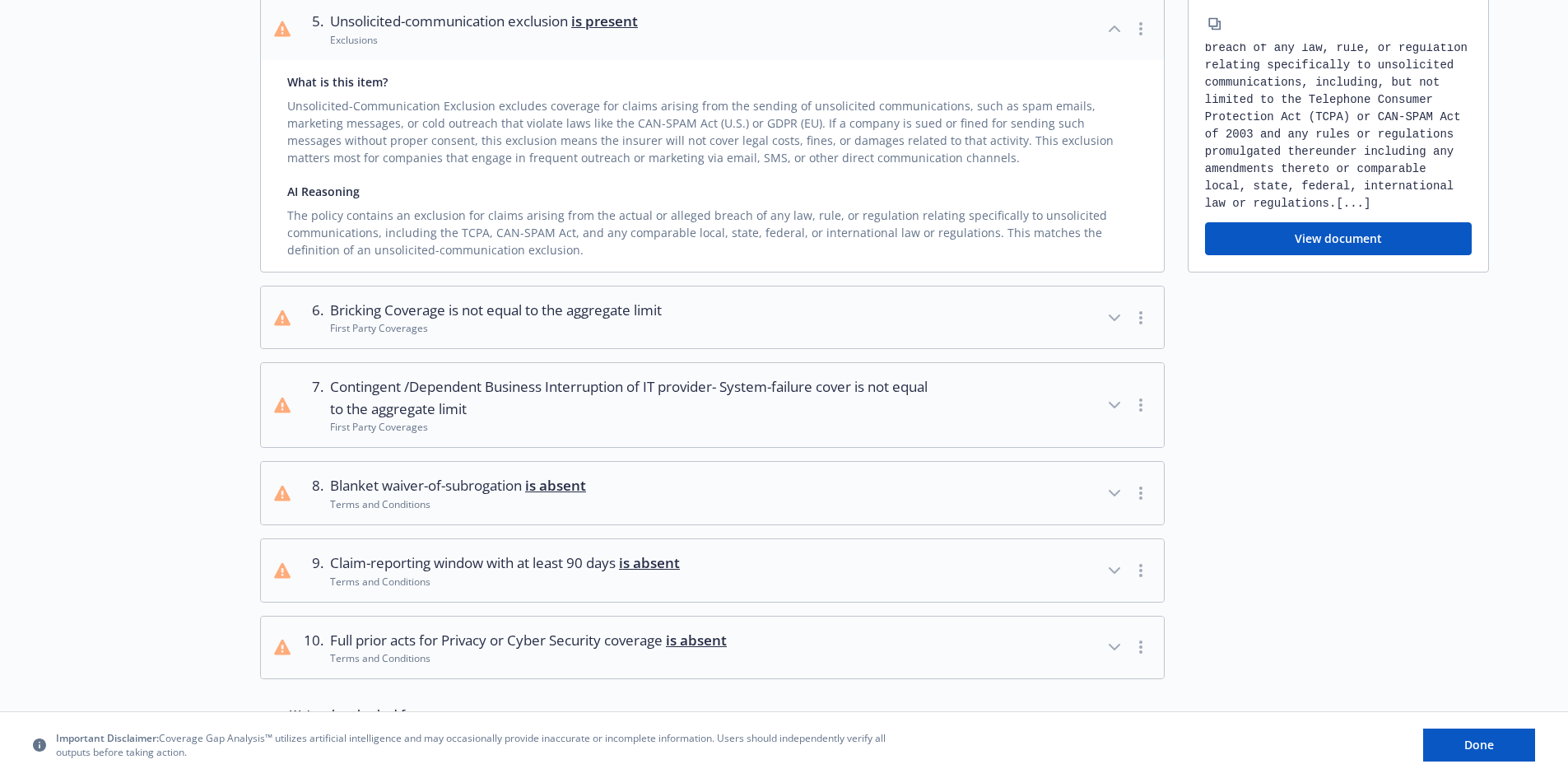
scroll to position [905, 0]
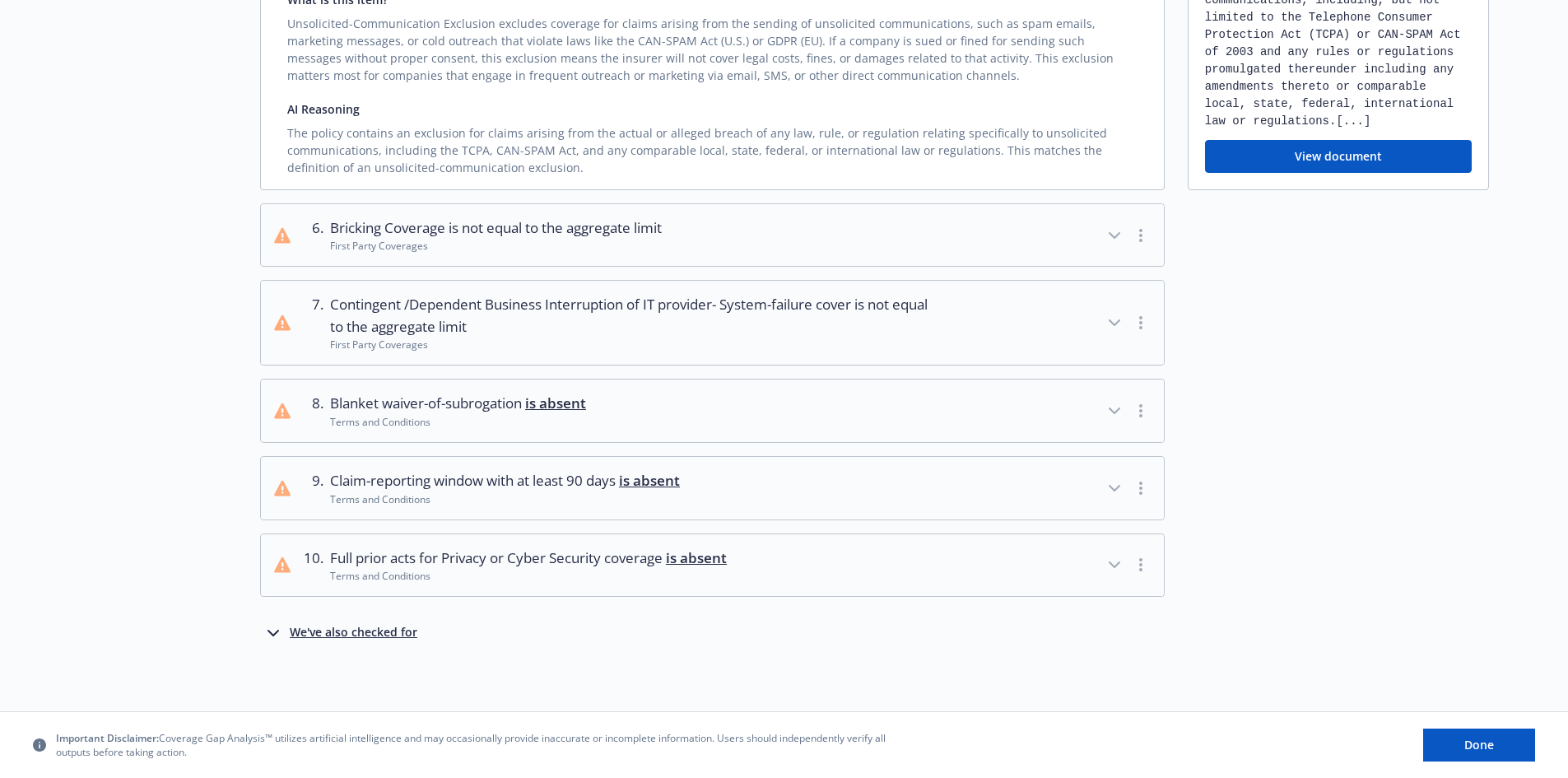
click at [1113, 575] on icon "button" at bounding box center [1114, 565] width 20 height 20
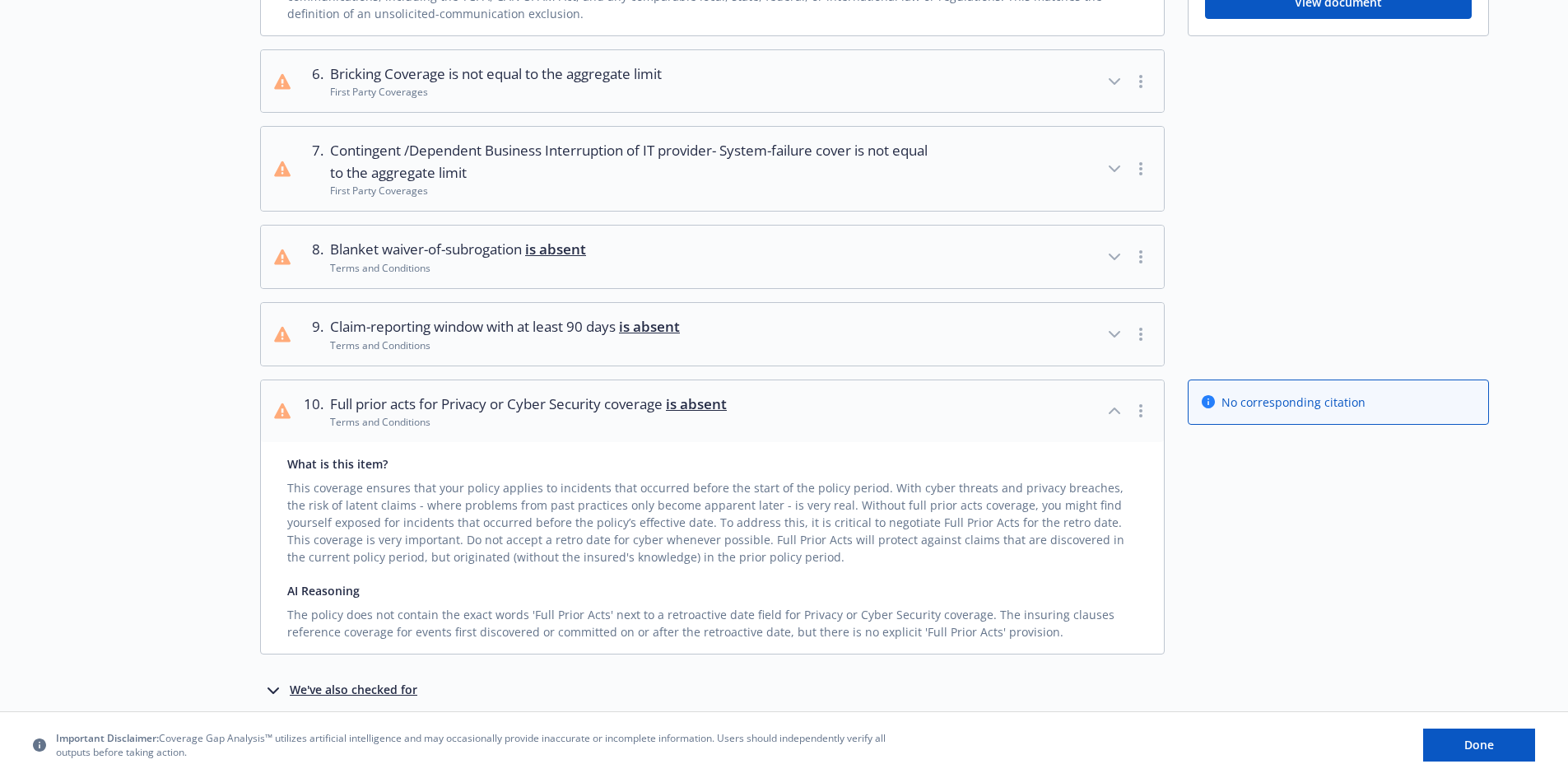
scroll to position [1129, 0]
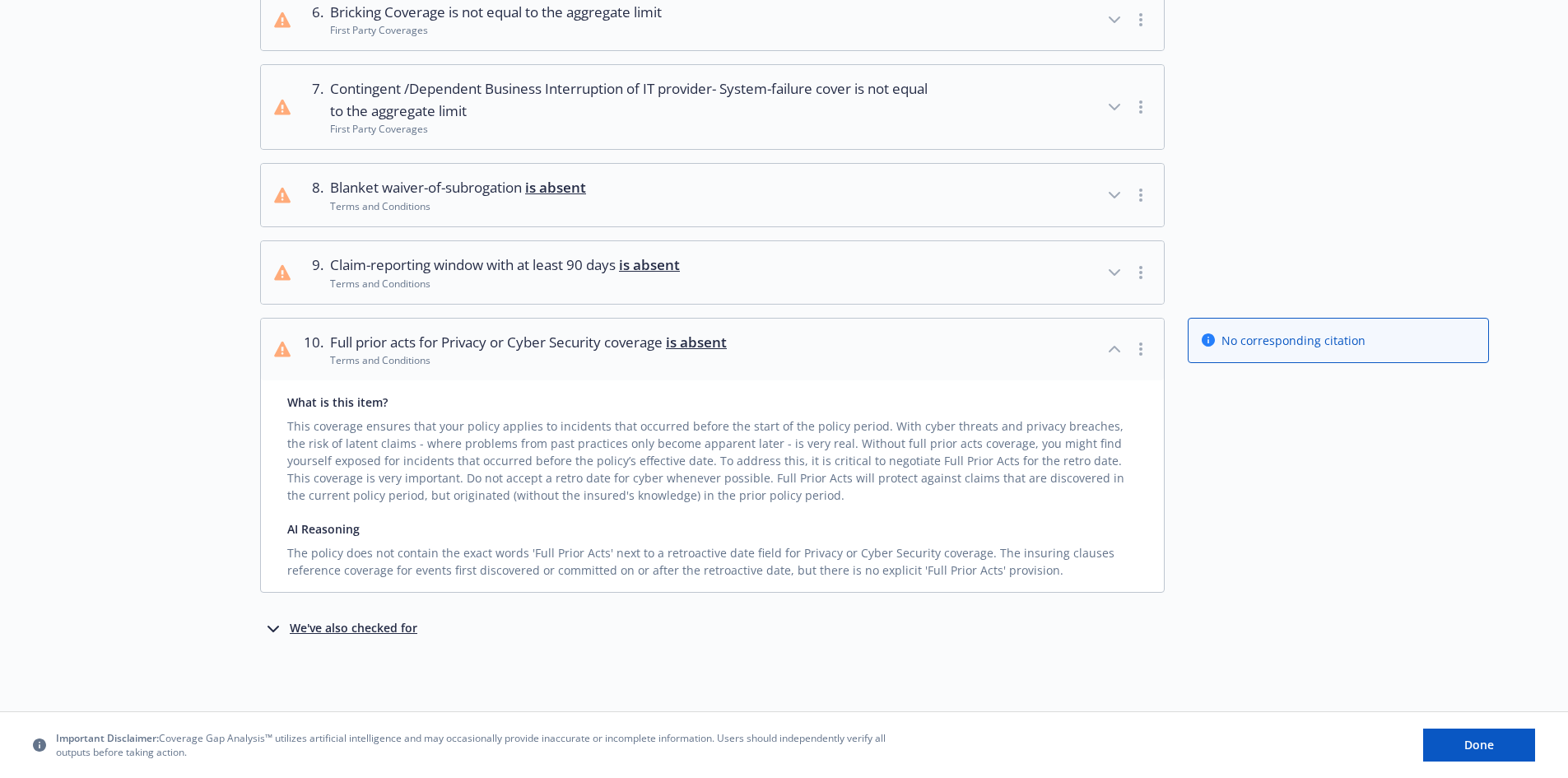
click at [315, 629] on div "We've also checked for" at bounding box center [354, 629] width 128 height 20
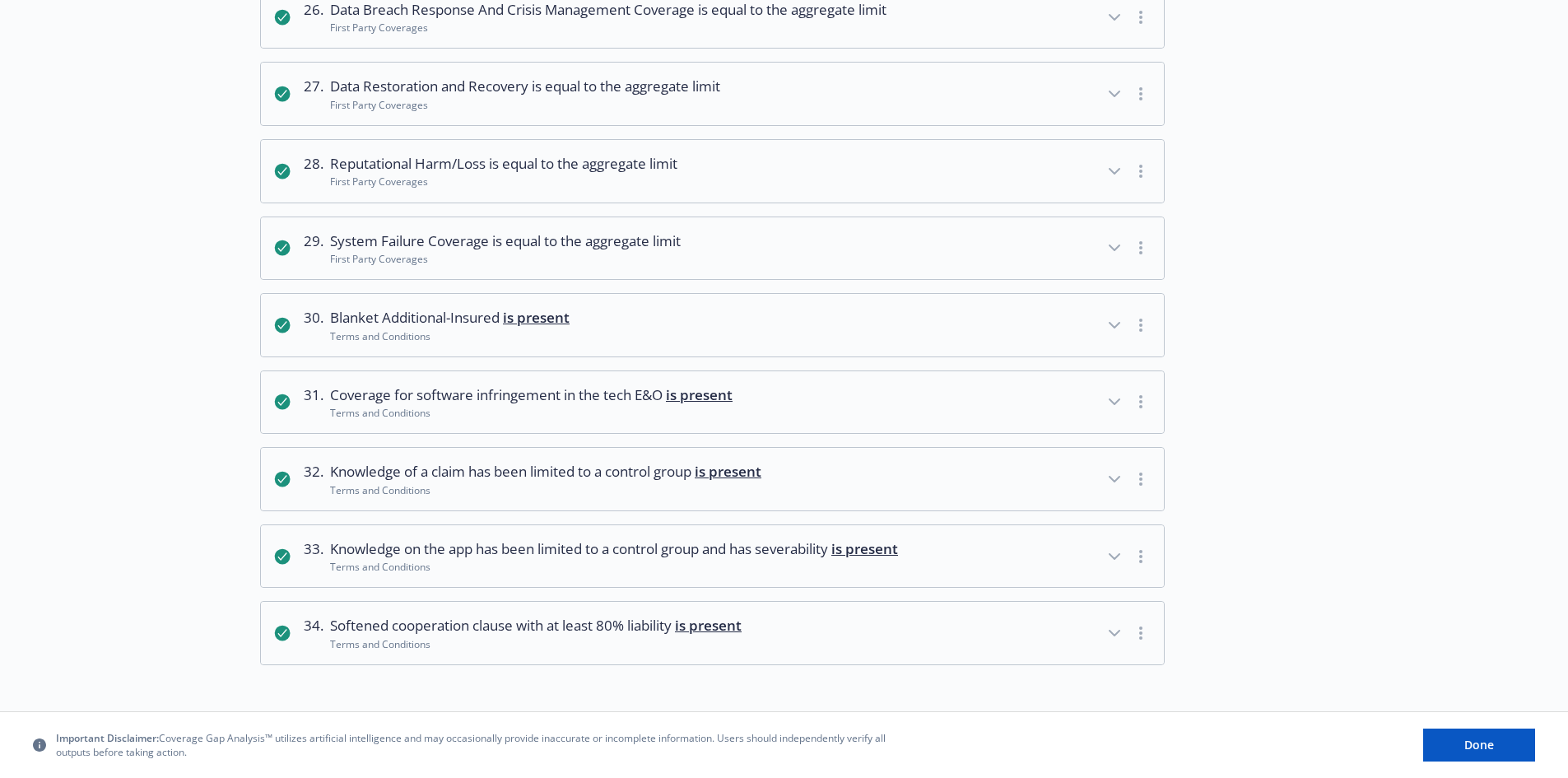
scroll to position [3007, 0]
click at [1112, 399] on icon "button" at bounding box center [1114, 402] width 20 height 20
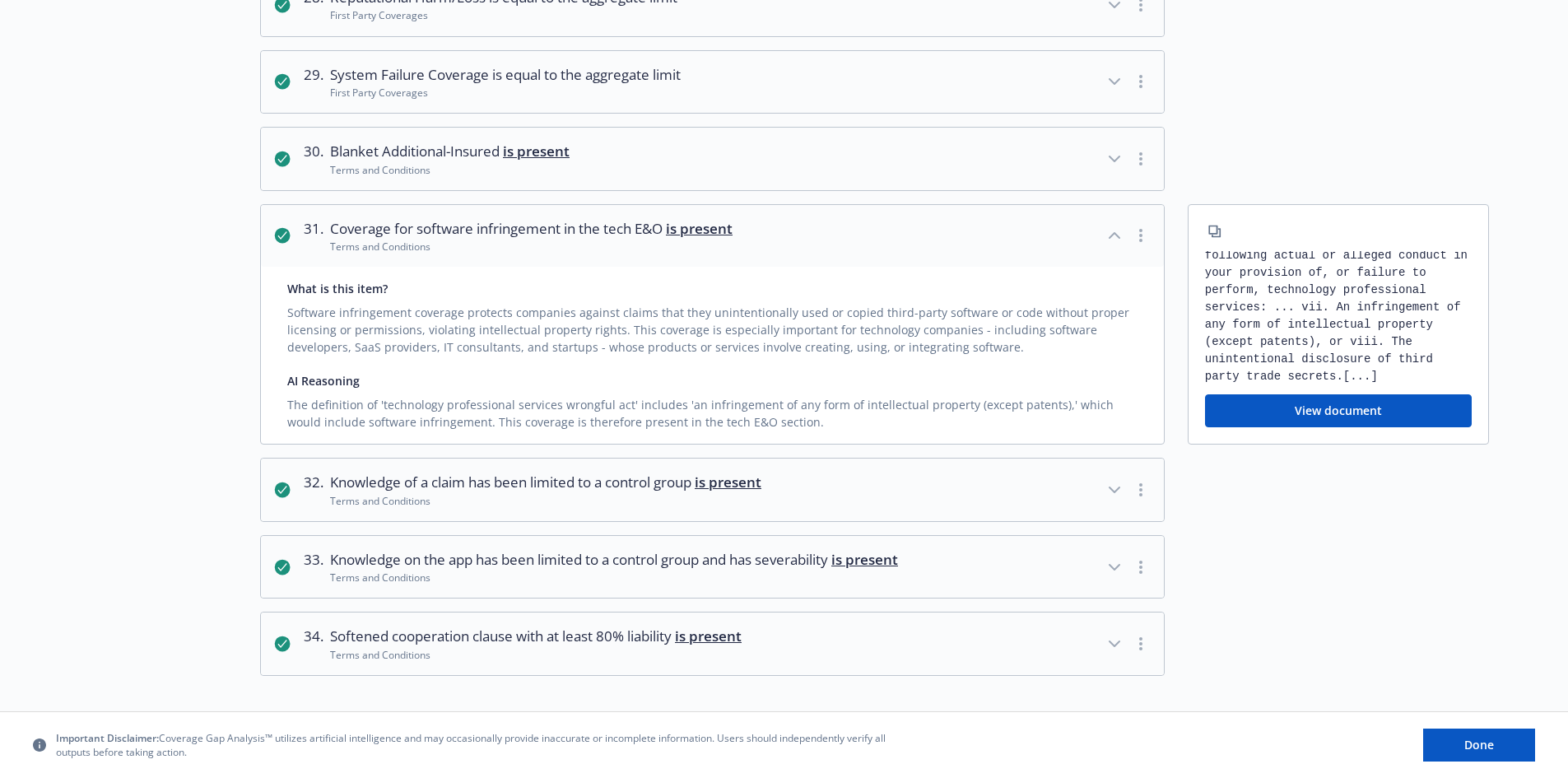
scroll to position [3185, 0]
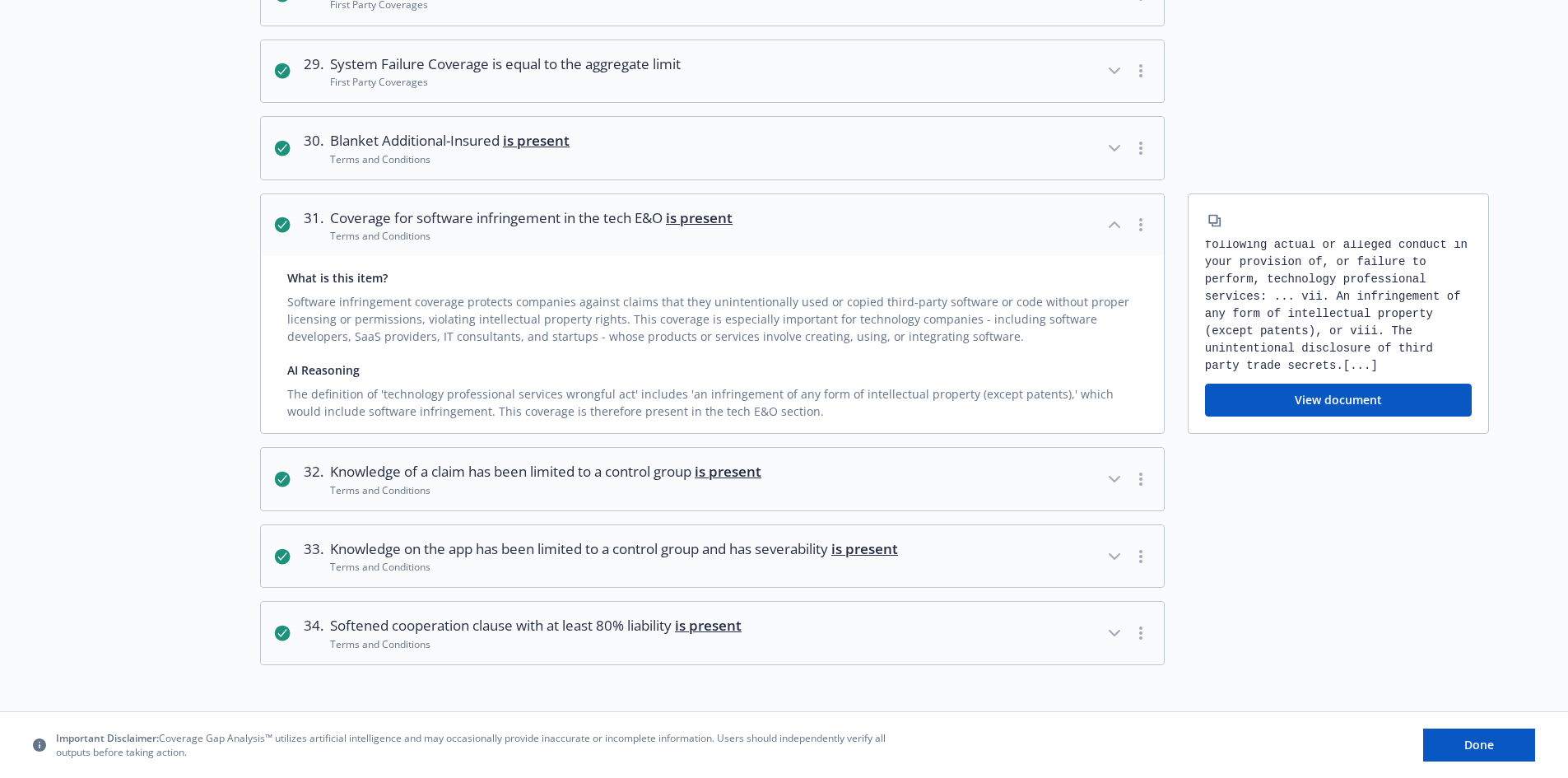
click at [1109, 476] on icon "button" at bounding box center [1114, 478] width 10 height 5
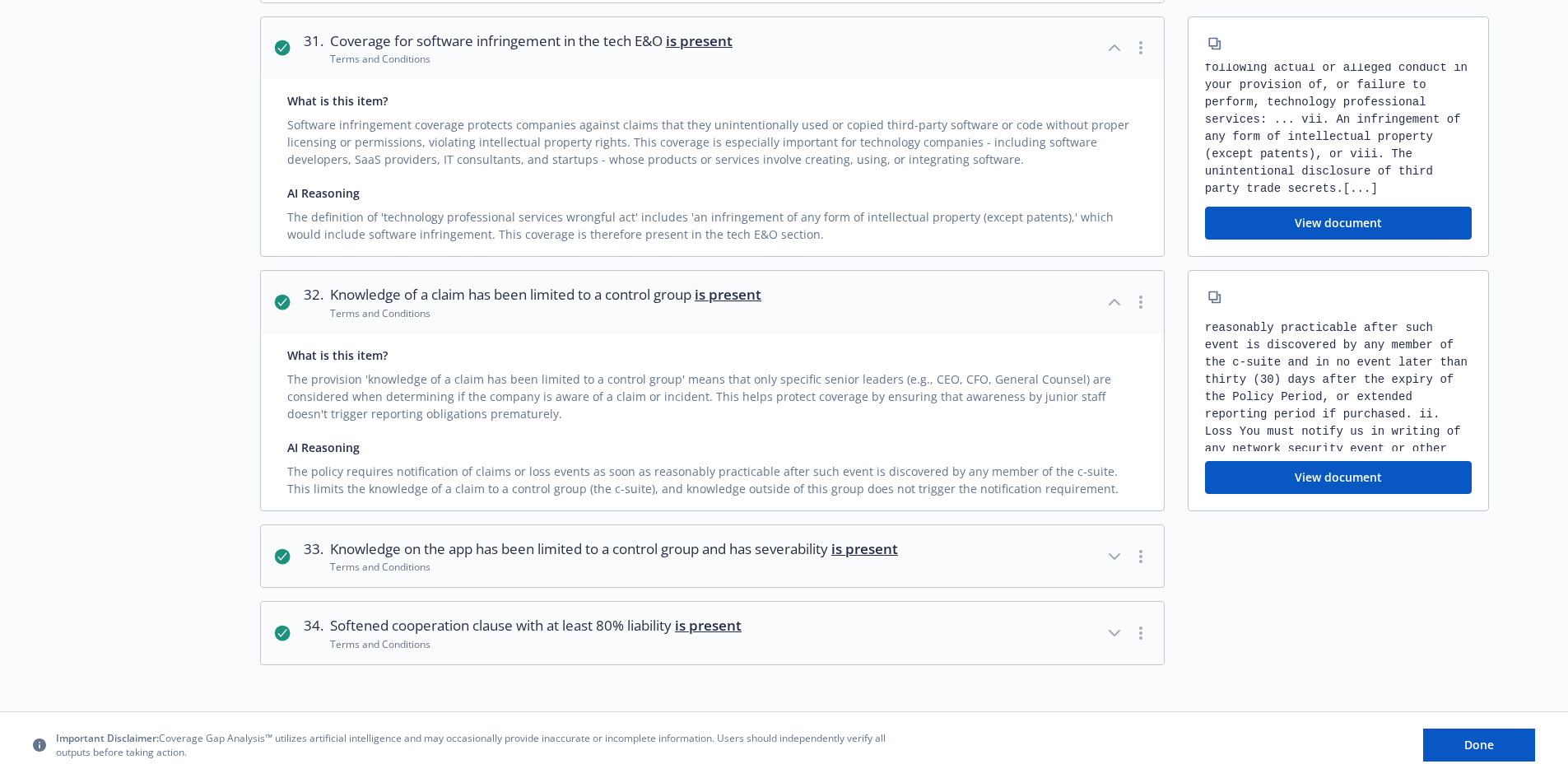
scroll to position [3362, 0]
click at [1455, 740] on button "Done" at bounding box center [1479, 745] width 112 height 33
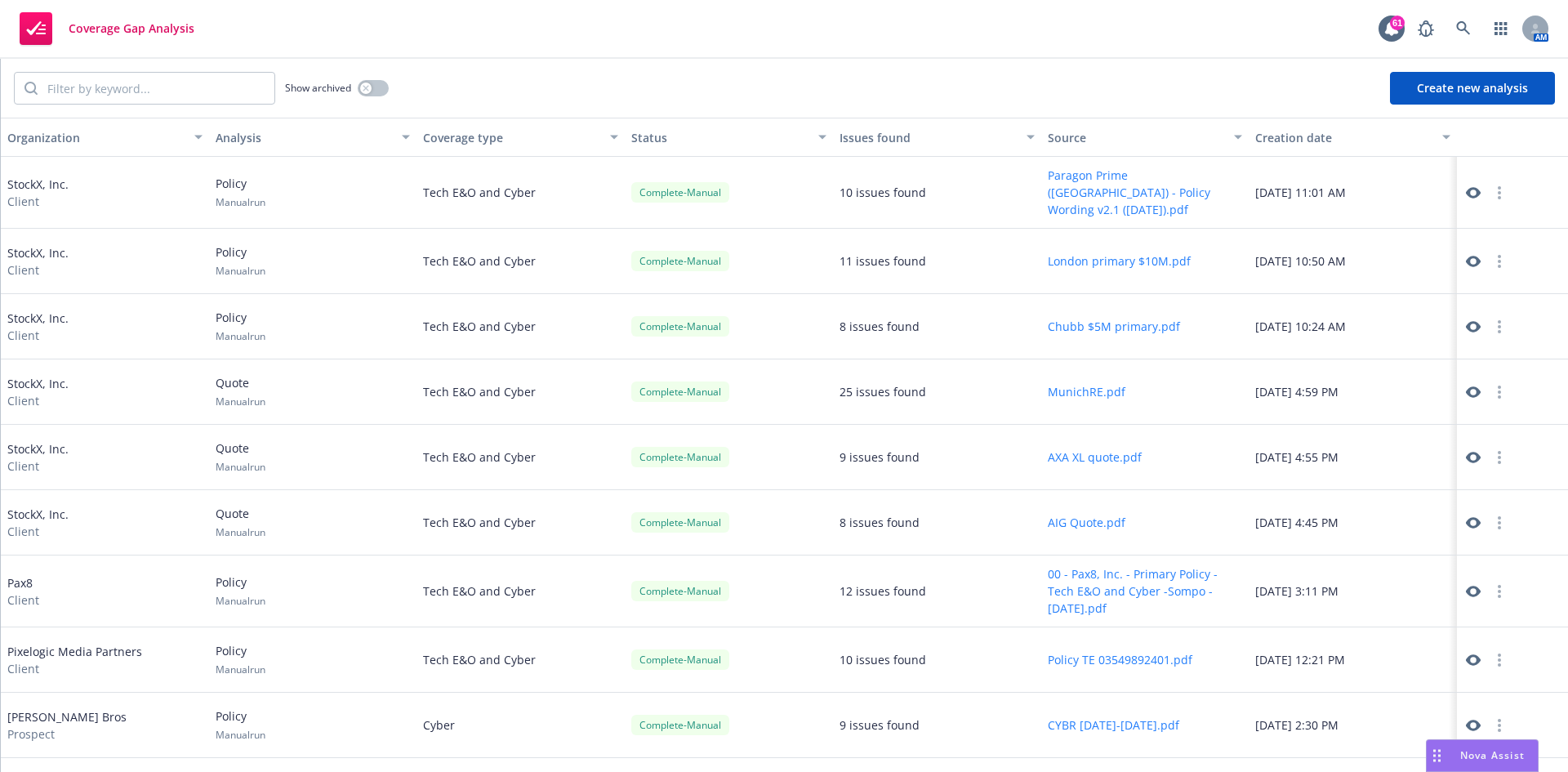
click at [1431, 80] on button "Create new analysis" at bounding box center [1472, 89] width 165 height 33
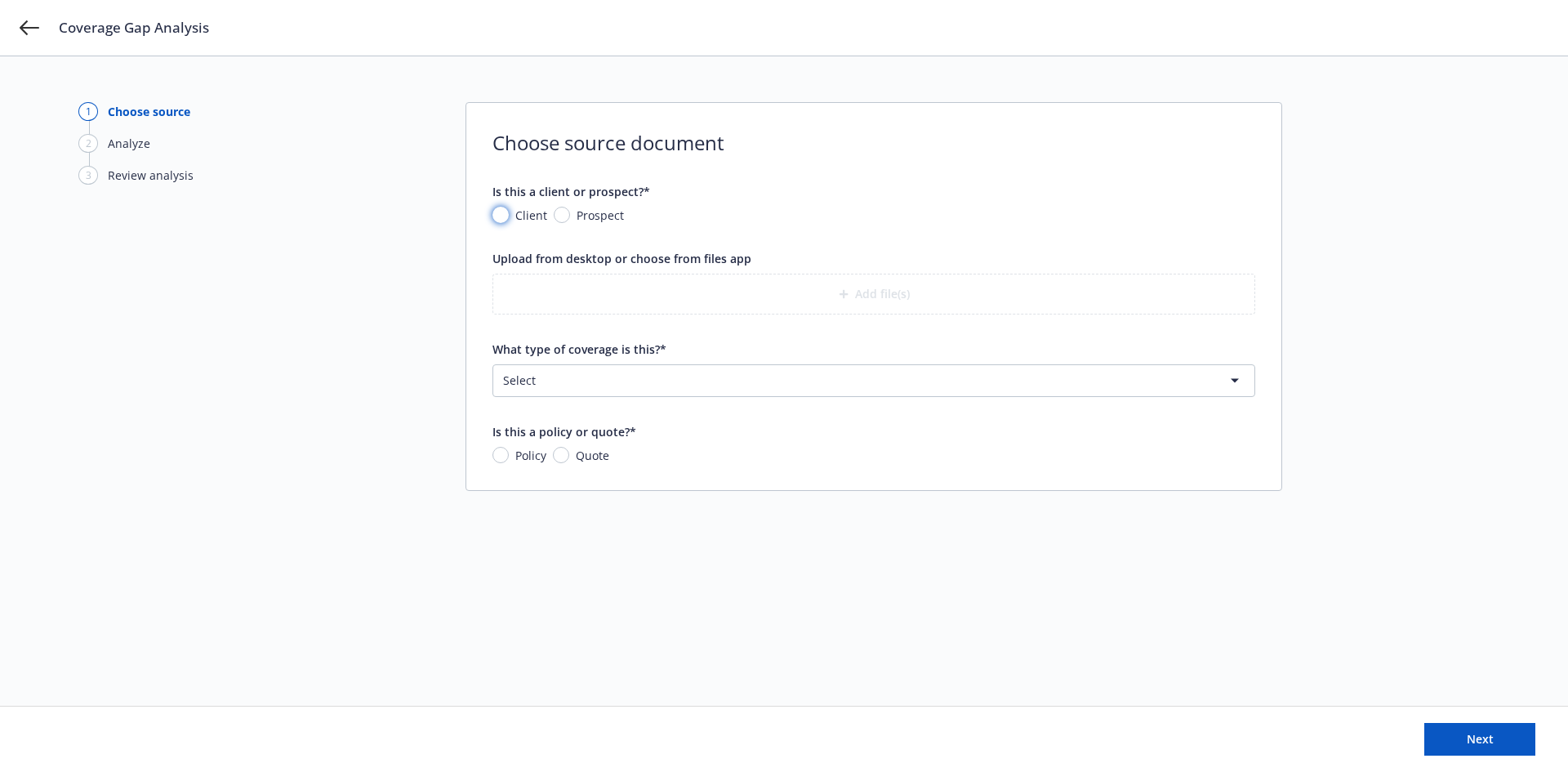
click at [504, 213] on input "Client" at bounding box center [500, 214] width 17 height 17
radio input "true"
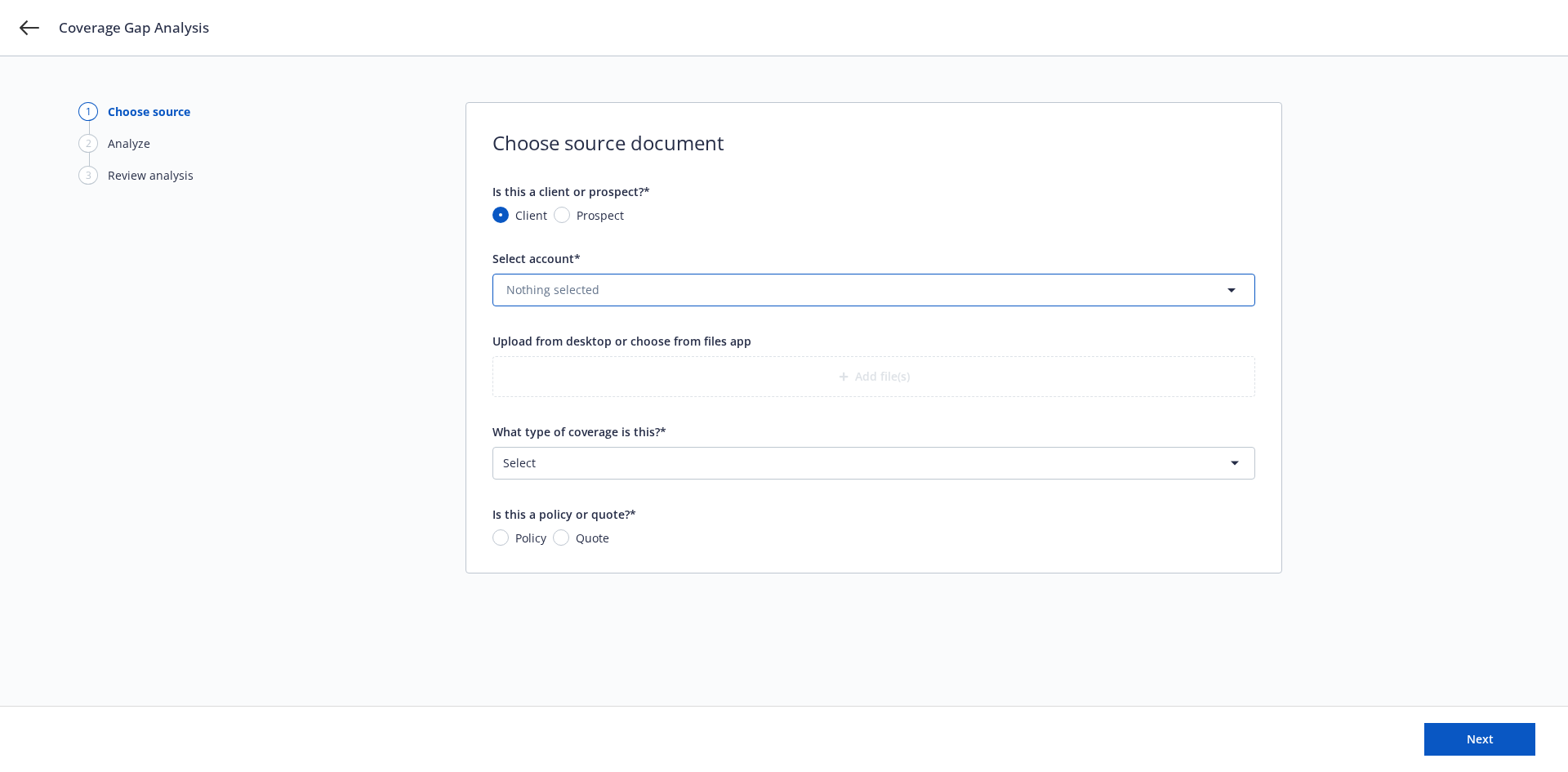
click at [586, 284] on span "Nothing selected" at bounding box center [552, 290] width 93 height 18
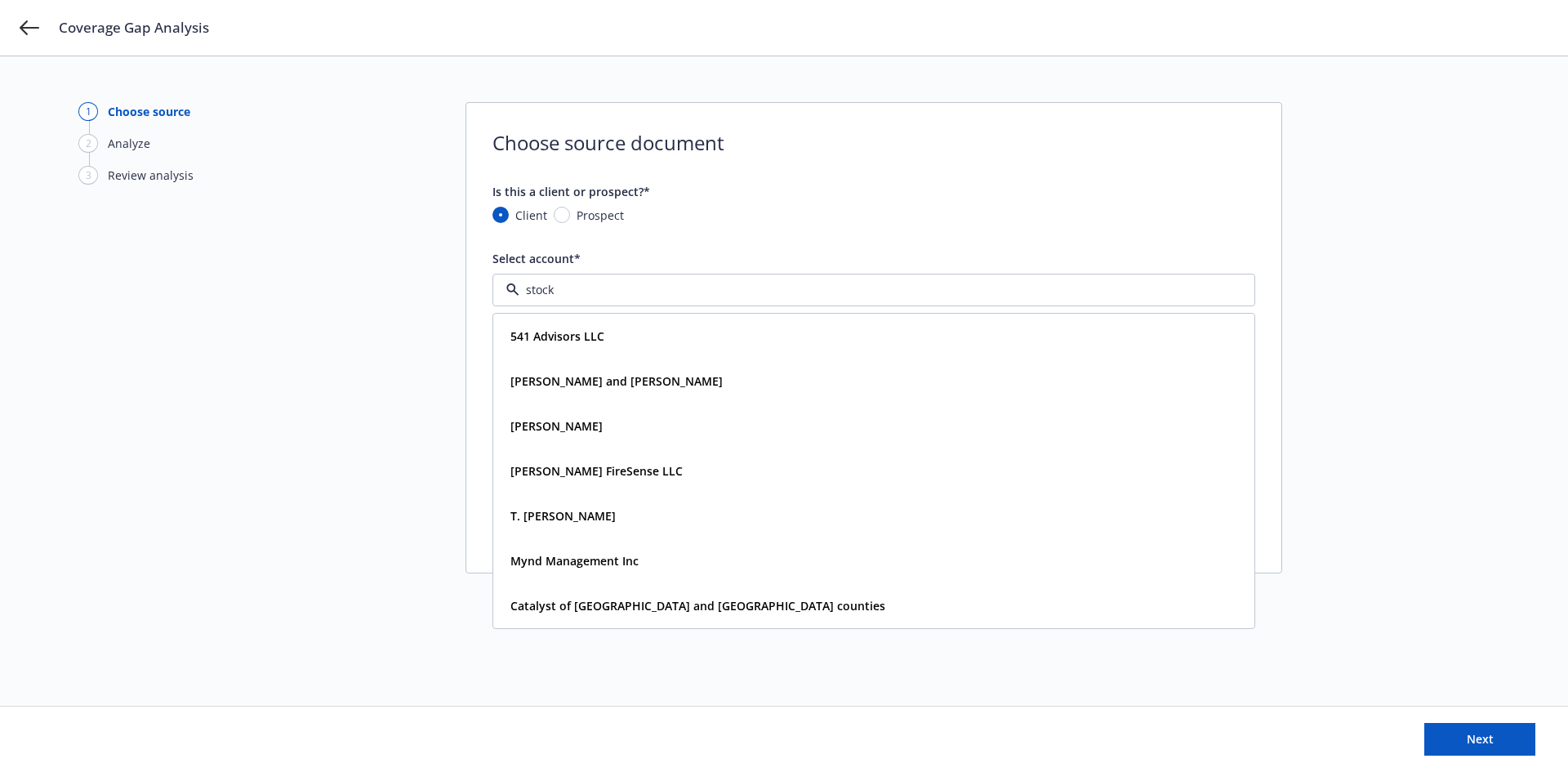
type input "stockx"
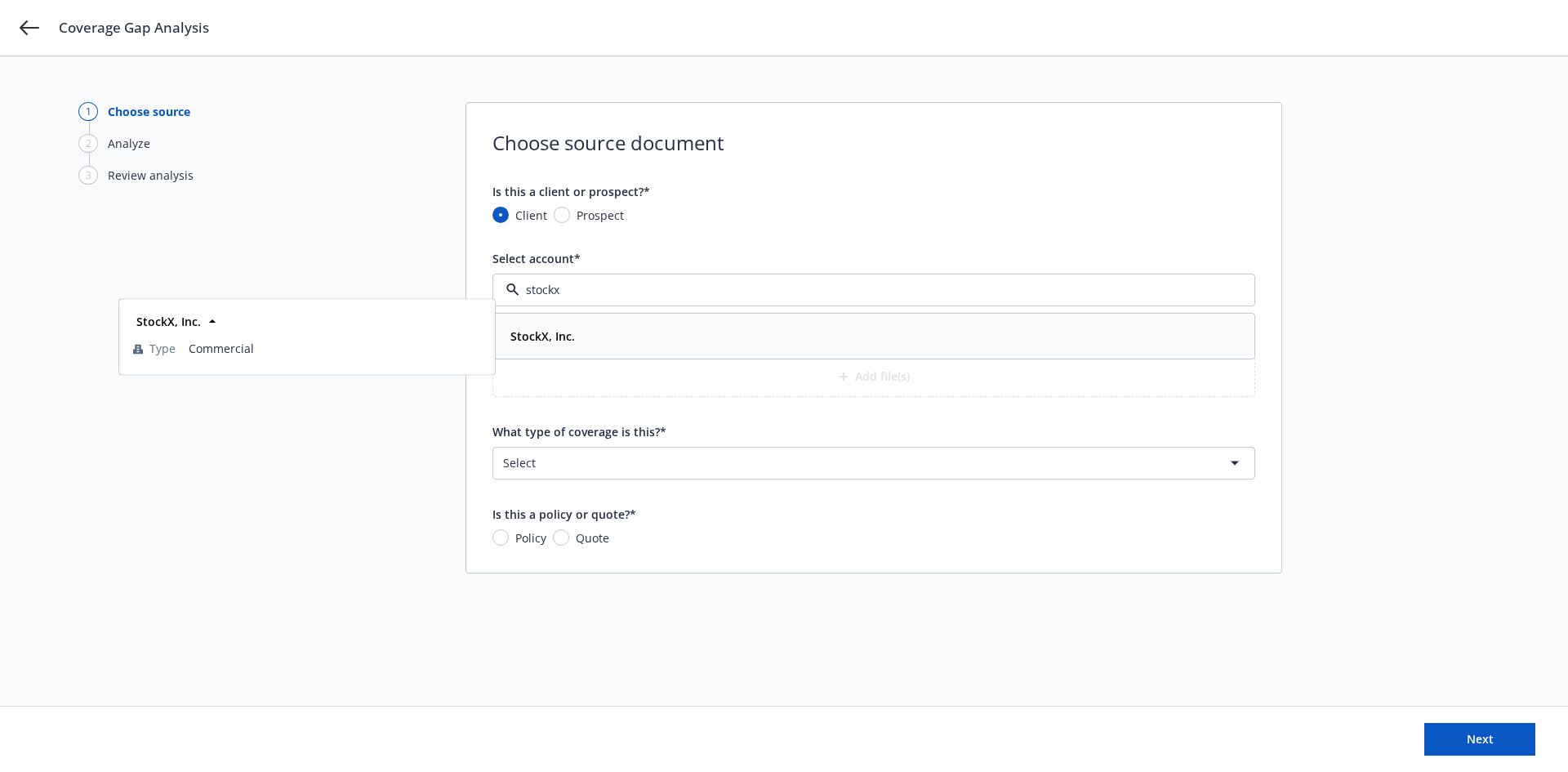
click at [564, 331] on strong "StockX, Inc." at bounding box center [543, 336] width 64 height 16
click at [881, 369] on button "Add file(s)" at bounding box center [874, 376] width 763 height 41
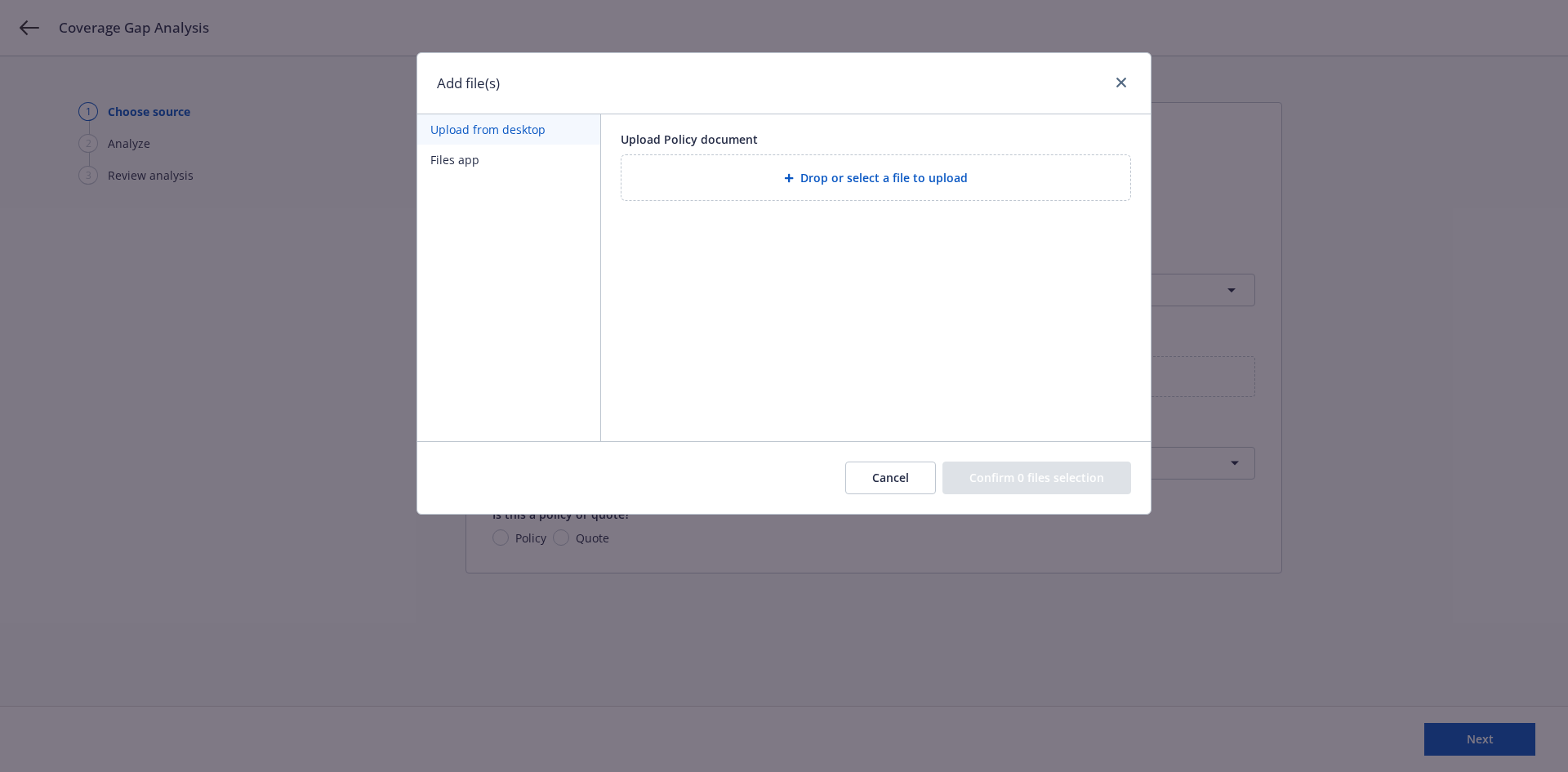
click at [847, 182] on span "Drop or select a file to upload" at bounding box center [884, 177] width 168 height 18
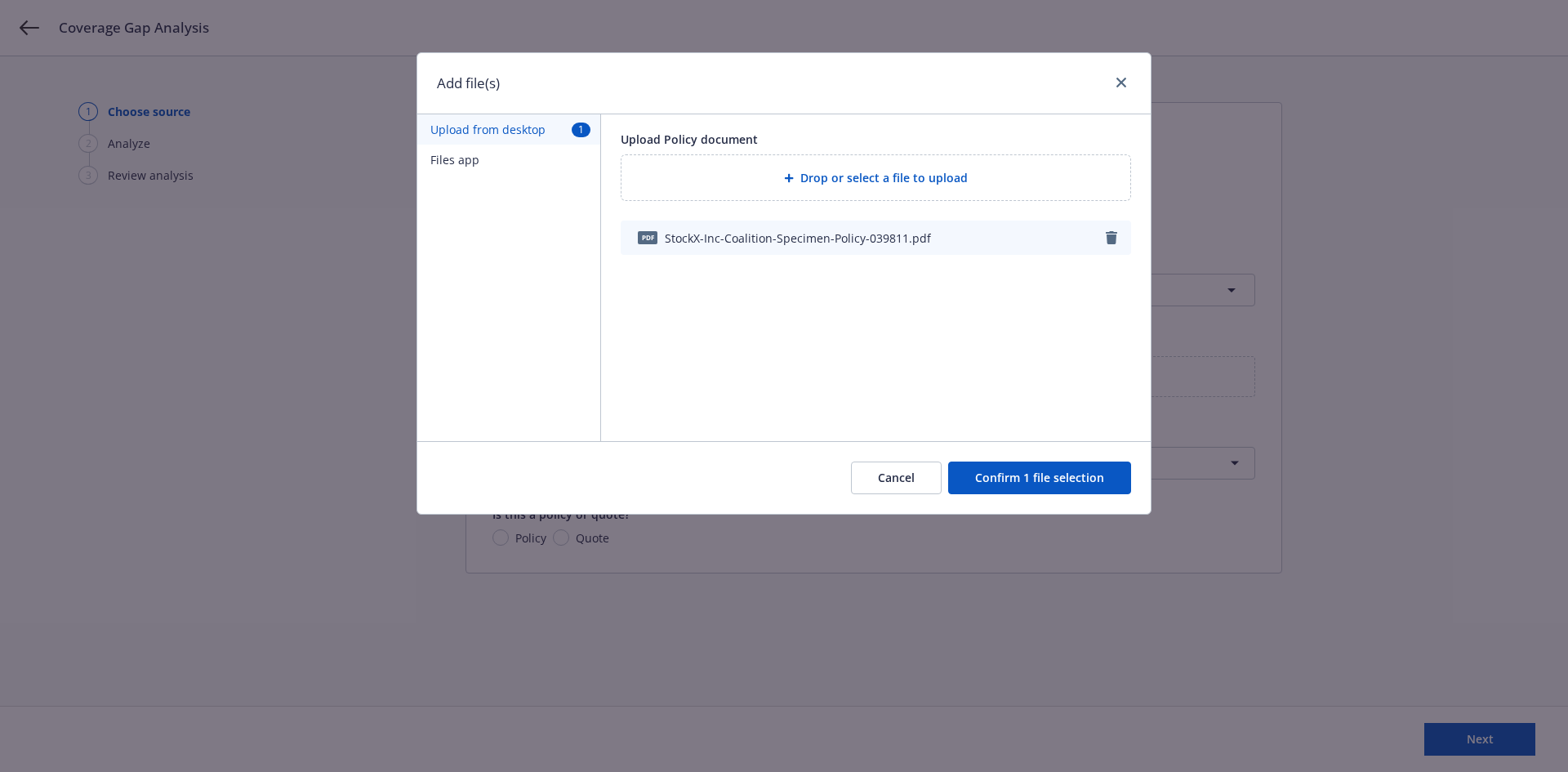
click at [1032, 481] on button "Confirm 1 file selection" at bounding box center [1039, 478] width 183 height 33
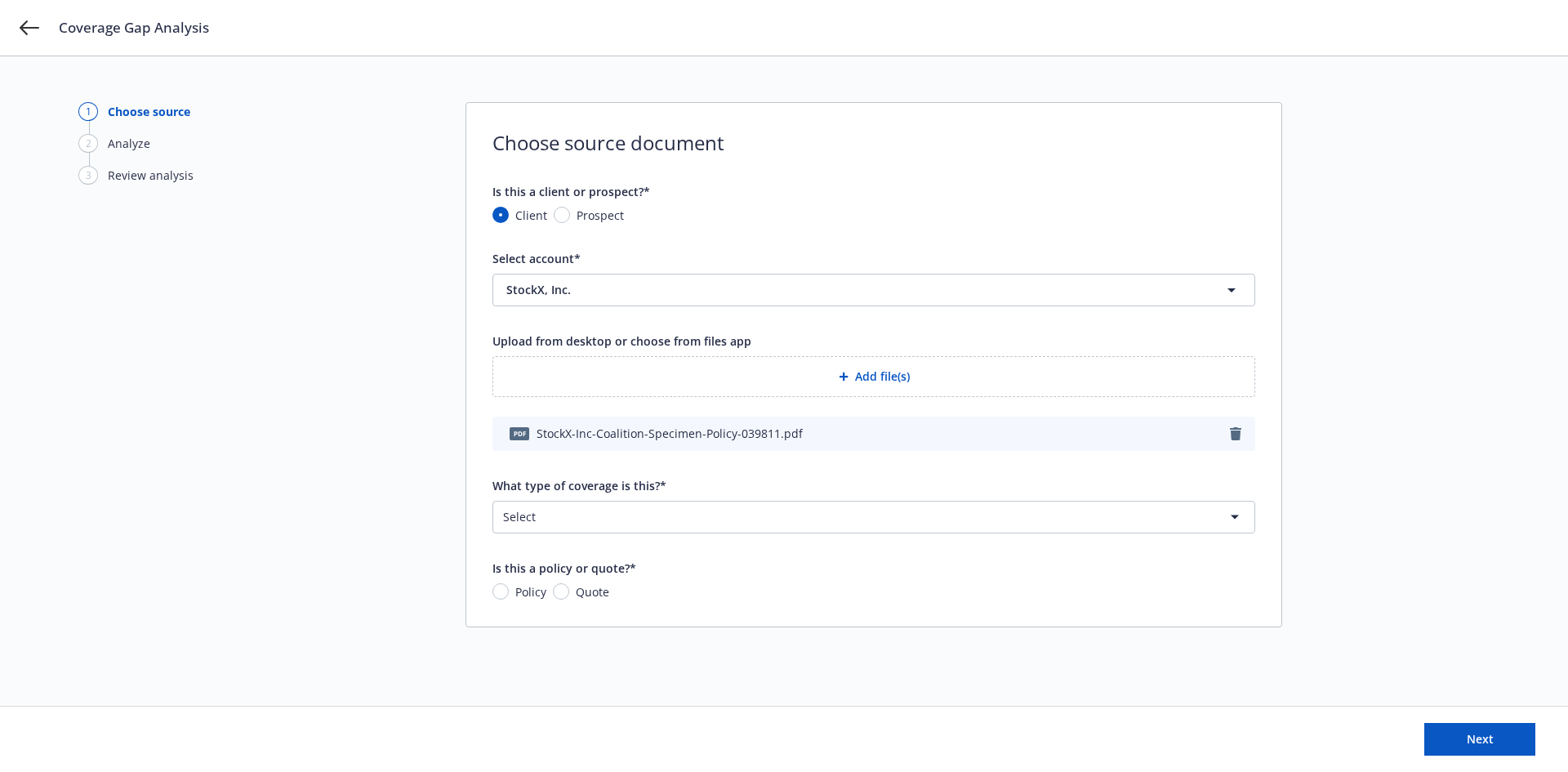
click at [522, 510] on html "Coverage Gap Analysis 1 Choose source 2 Analyze 3 Review analysis Choose source…" at bounding box center [784, 386] width 1568 height 772
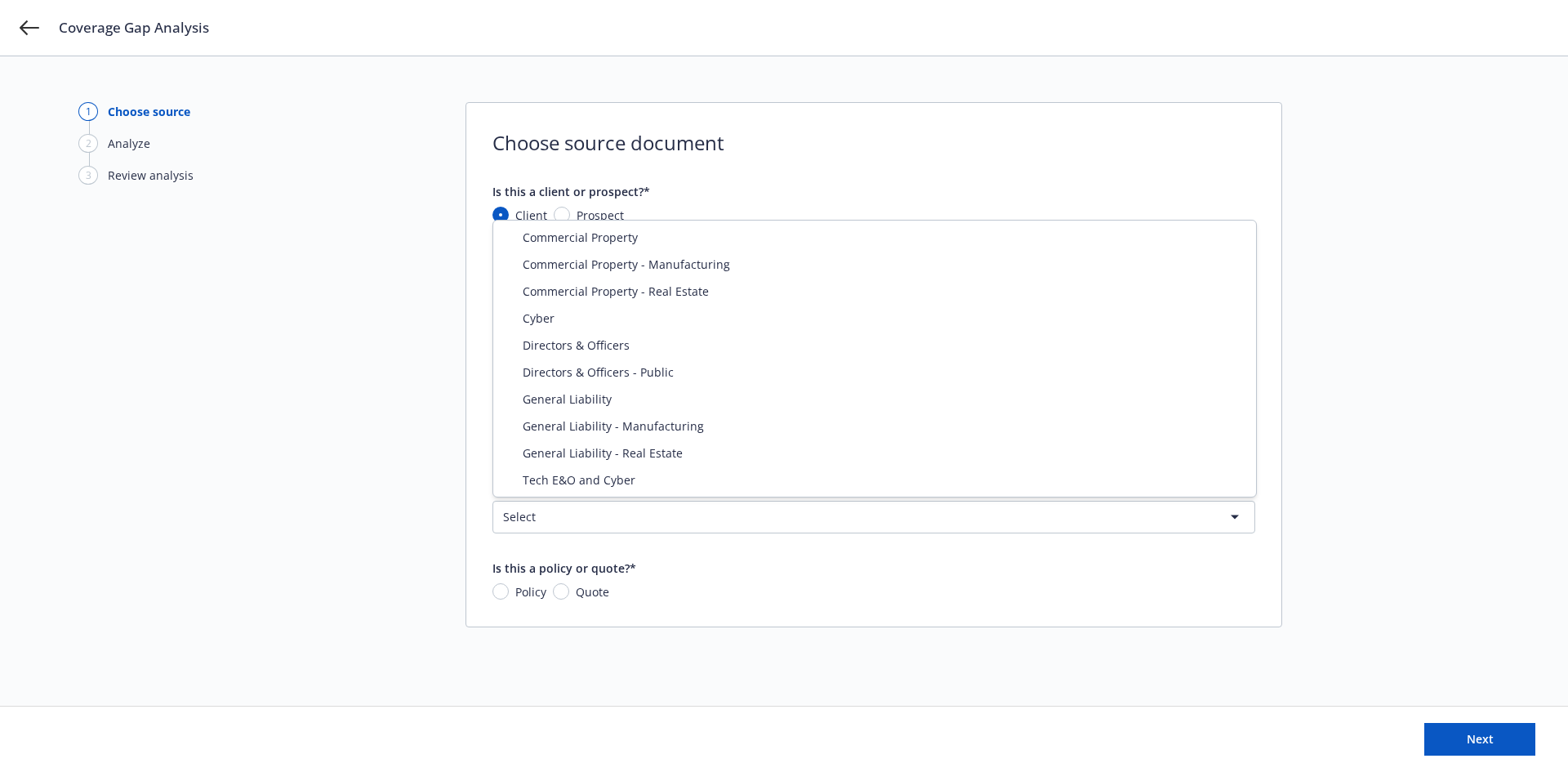
select select "ERRORS_AND_OMISSIONS"
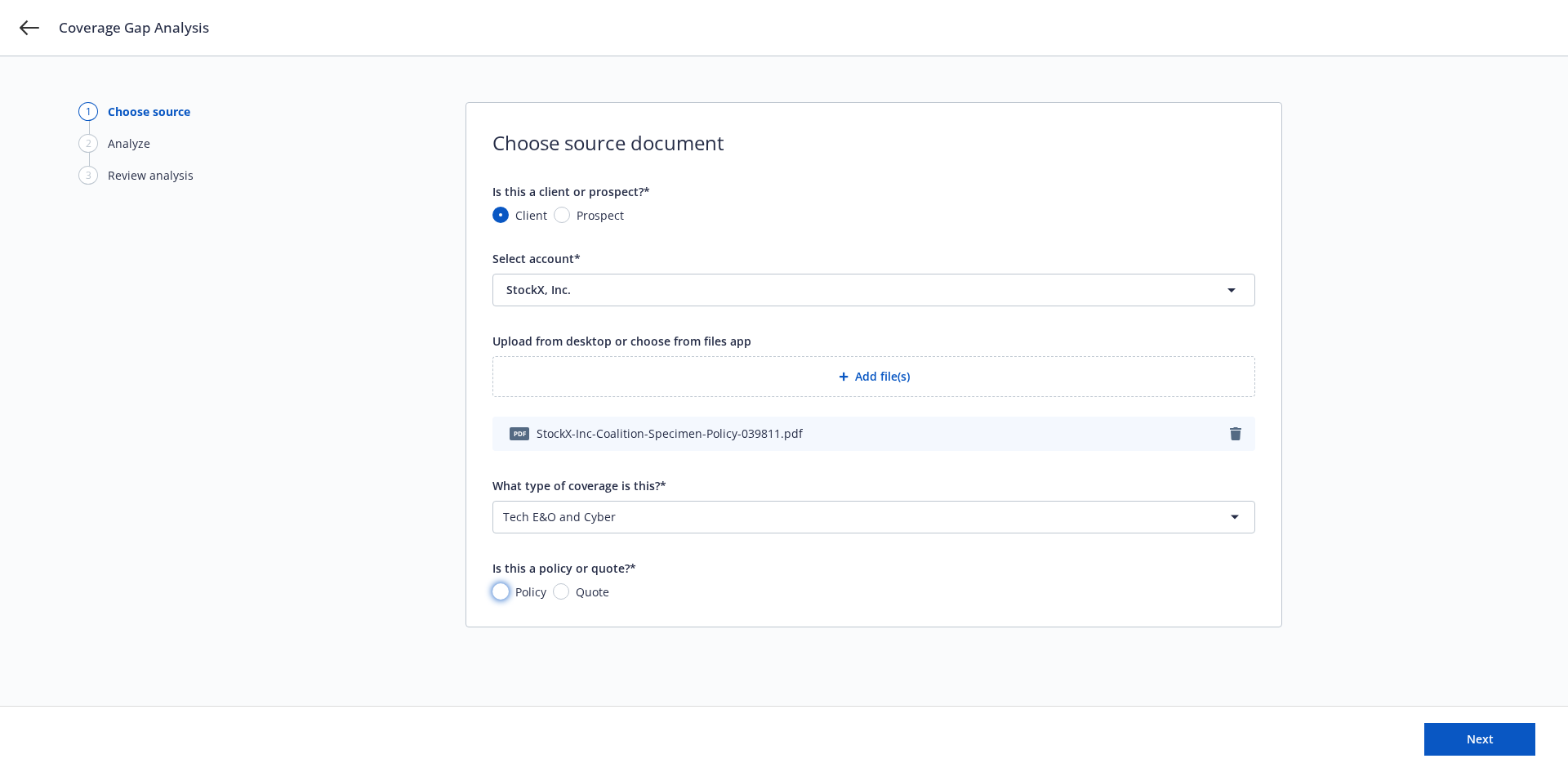
click at [498, 590] on input "Policy" at bounding box center [500, 591] width 17 height 17
radio input "true"
click at [1471, 737] on span "Next" at bounding box center [1480, 739] width 27 height 16
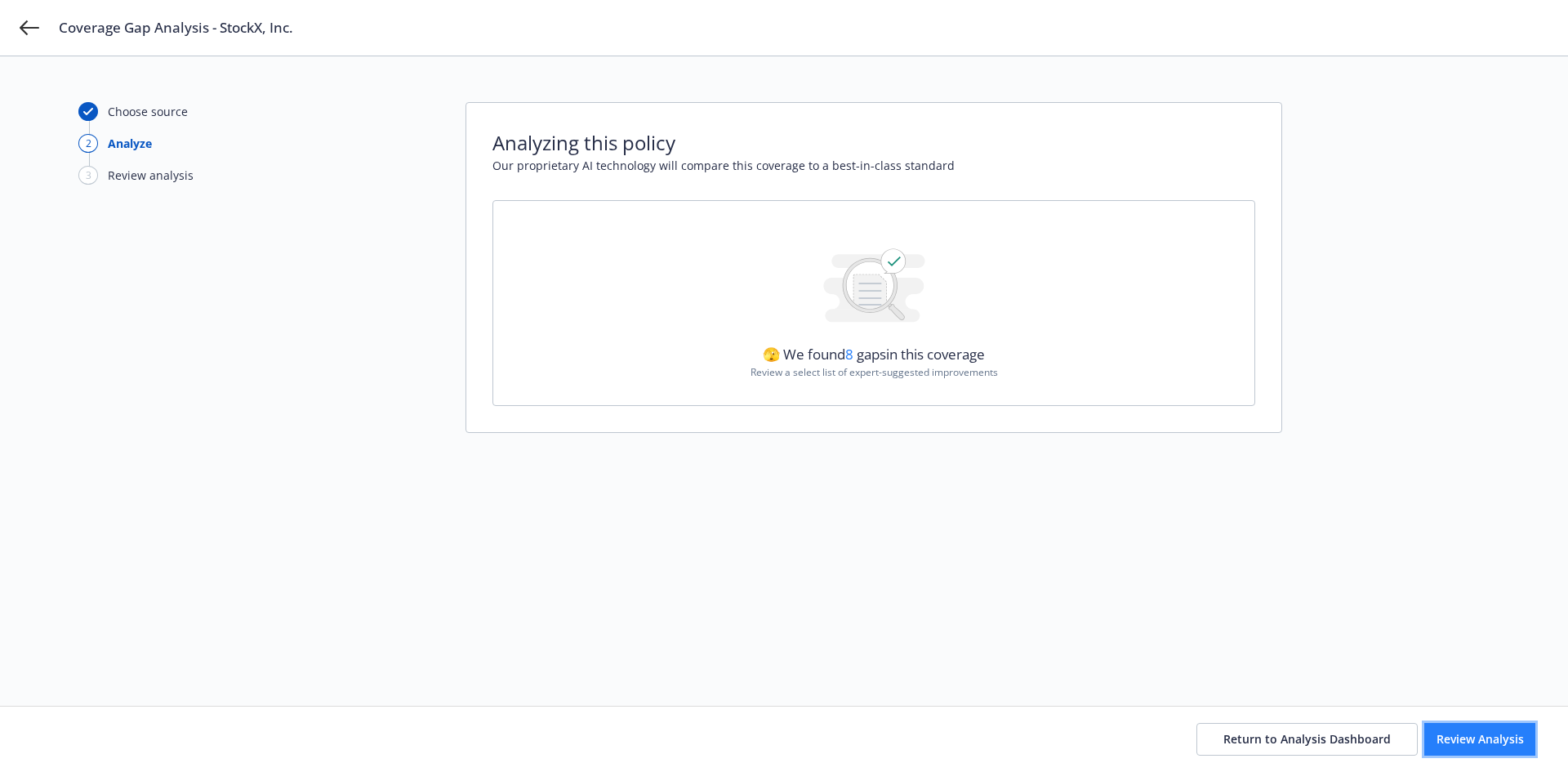
drag, startPoint x: 1470, startPoint y: 733, endPoint x: 1474, endPoint y: 724, distance: 9.8
click at [1471, 732] on span "Review Analysis" at bounding box center [1480, 739] width 88 height 16
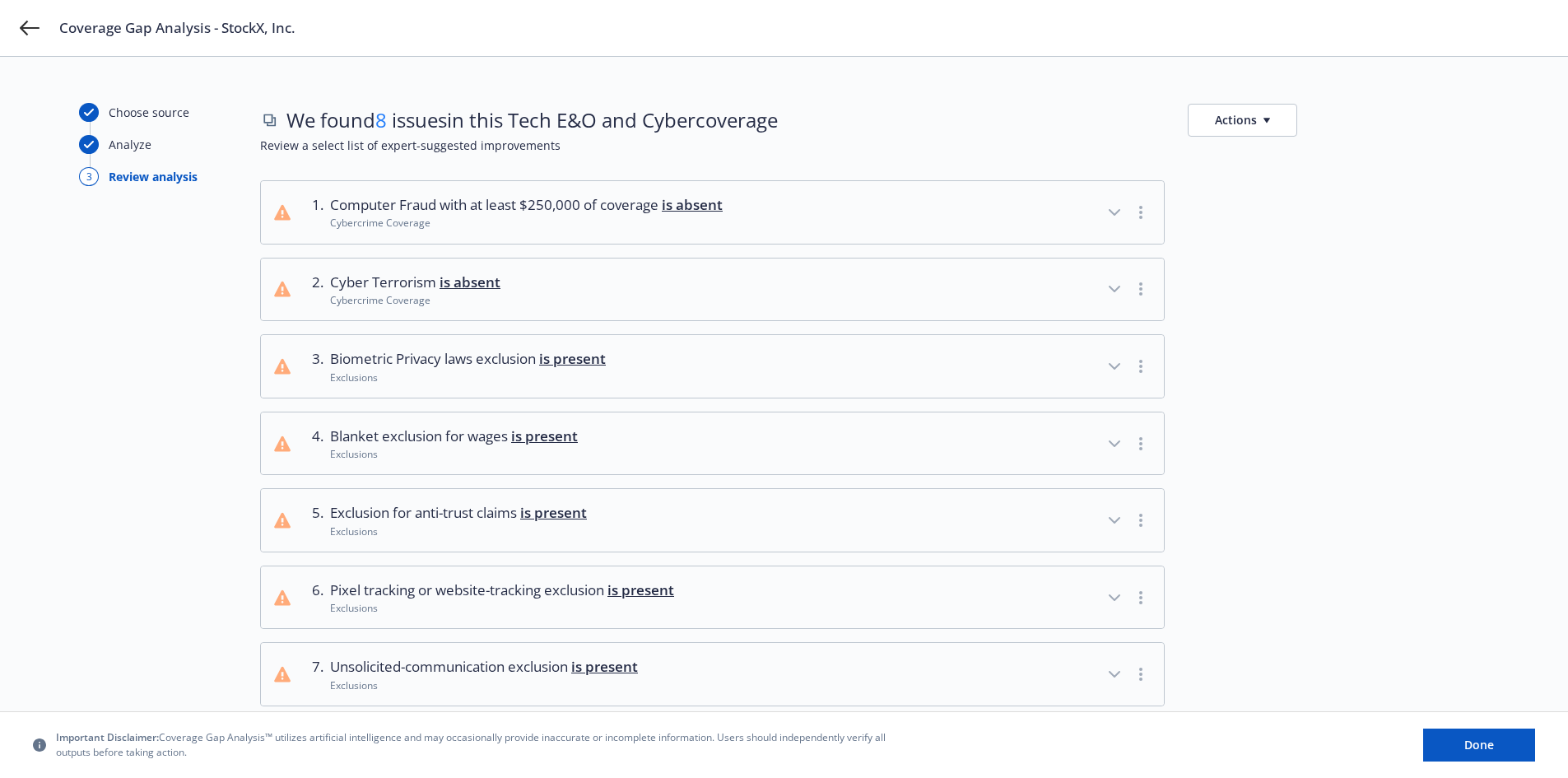
click at [1109, 364] on icon "button" at bounding box center [1114, 365] width 10 height 5
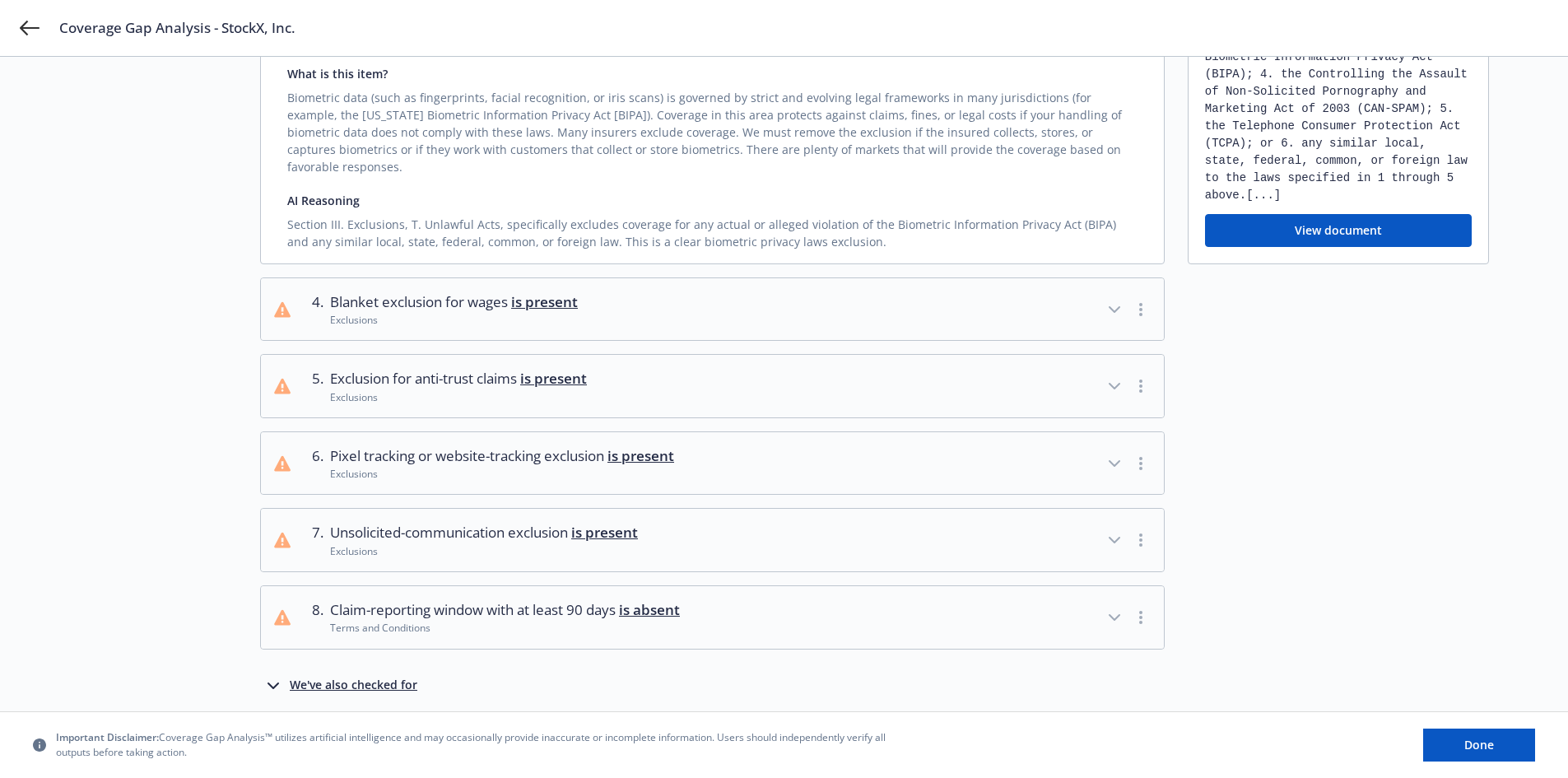
scroll to position [385, 0]
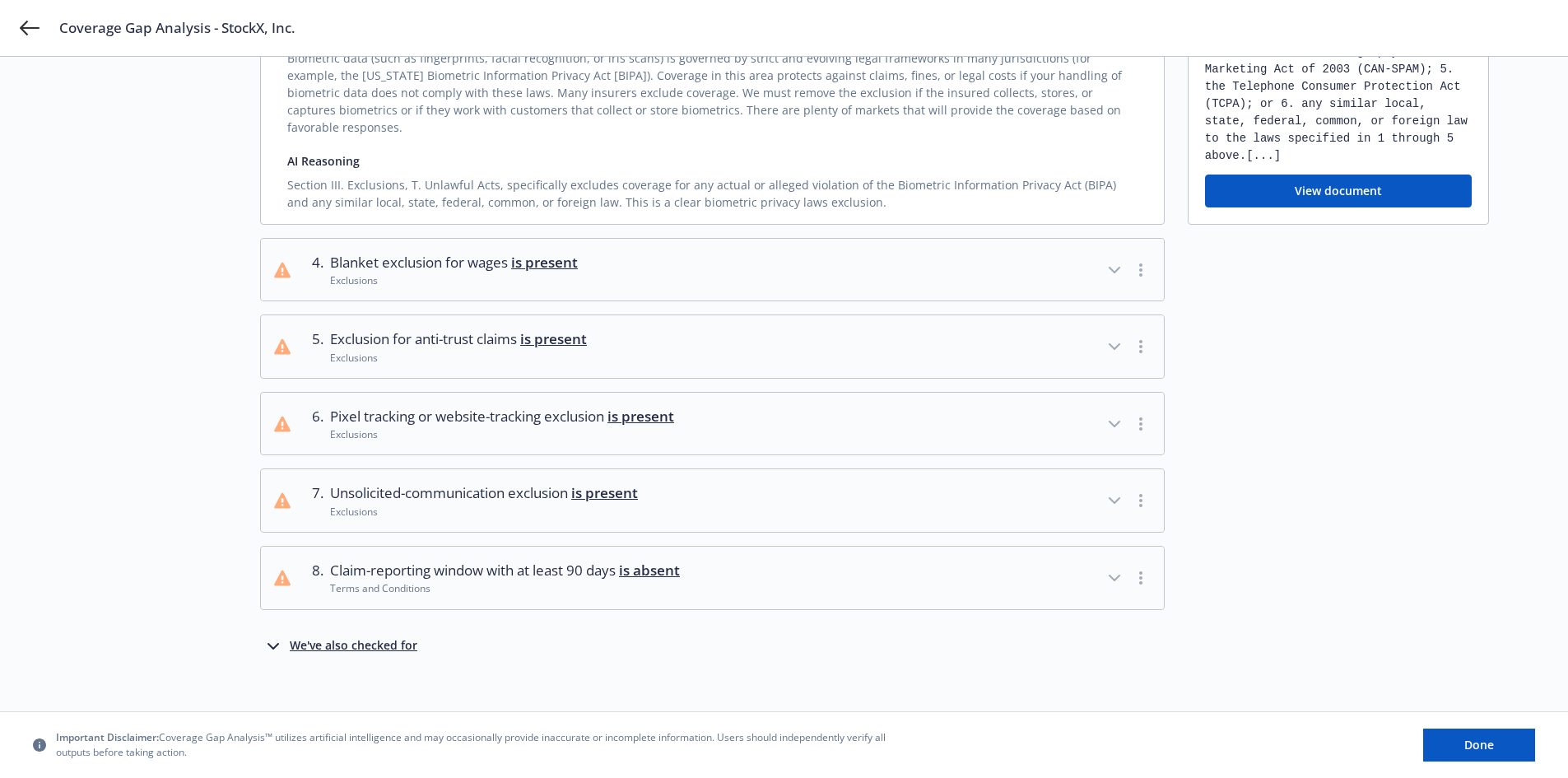
click at [1112, 414] on icon "button" at bounding box center [1114, 423] width 20 height 20
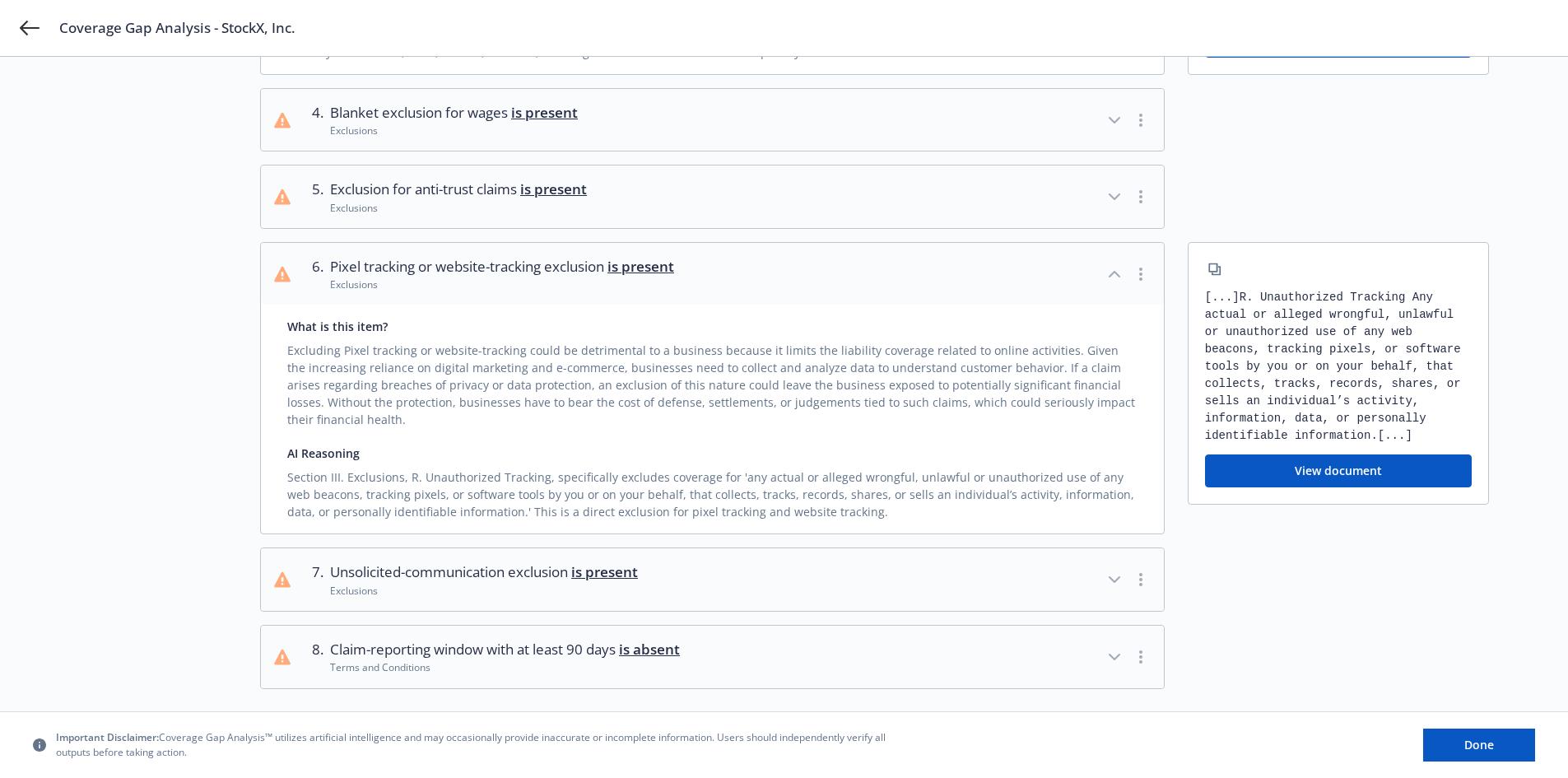
scroll to position [550, 0]
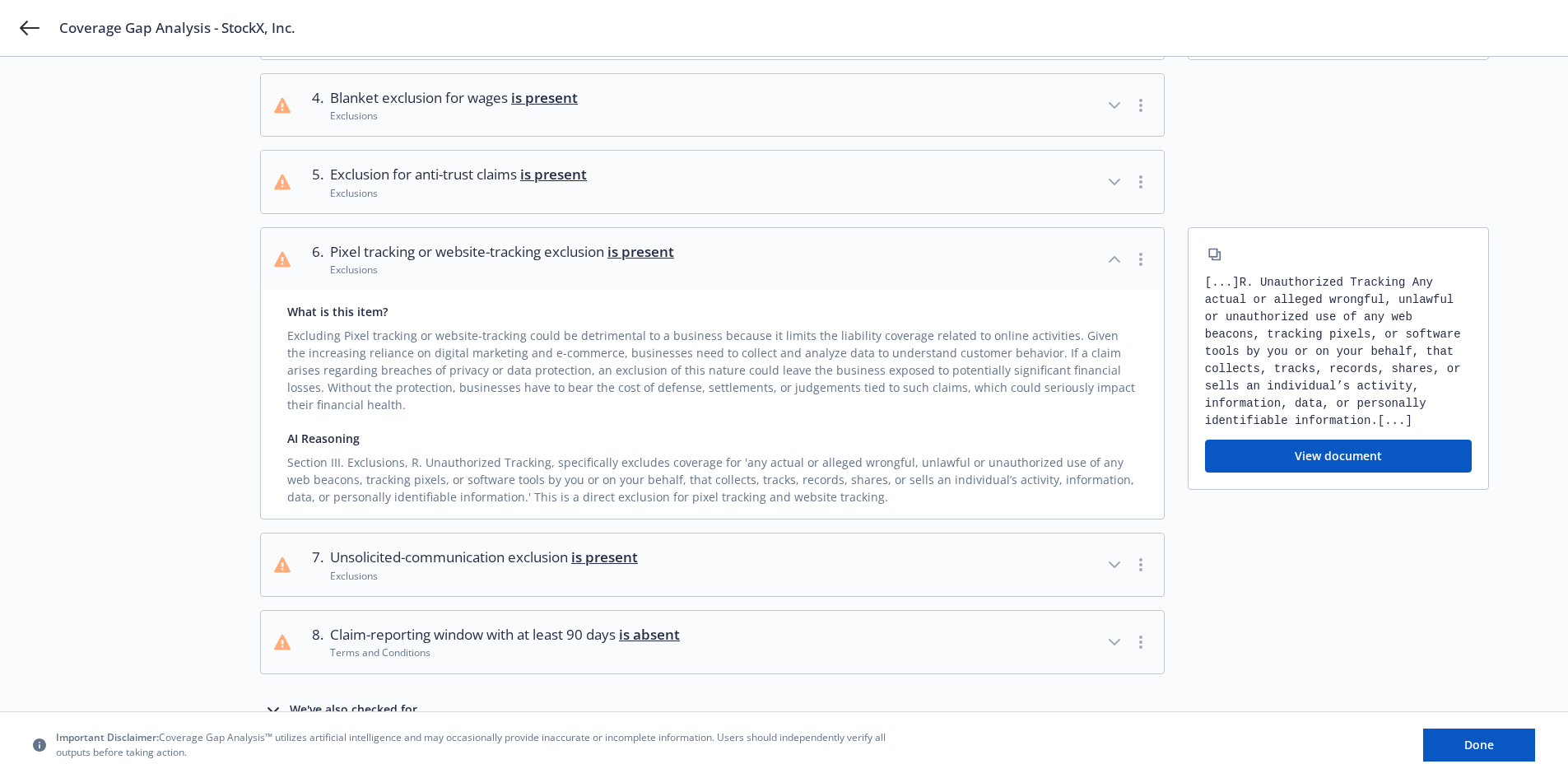
click at [1117, 562] on icon "button" at bounding box center [1114, 564] width 10 height 5
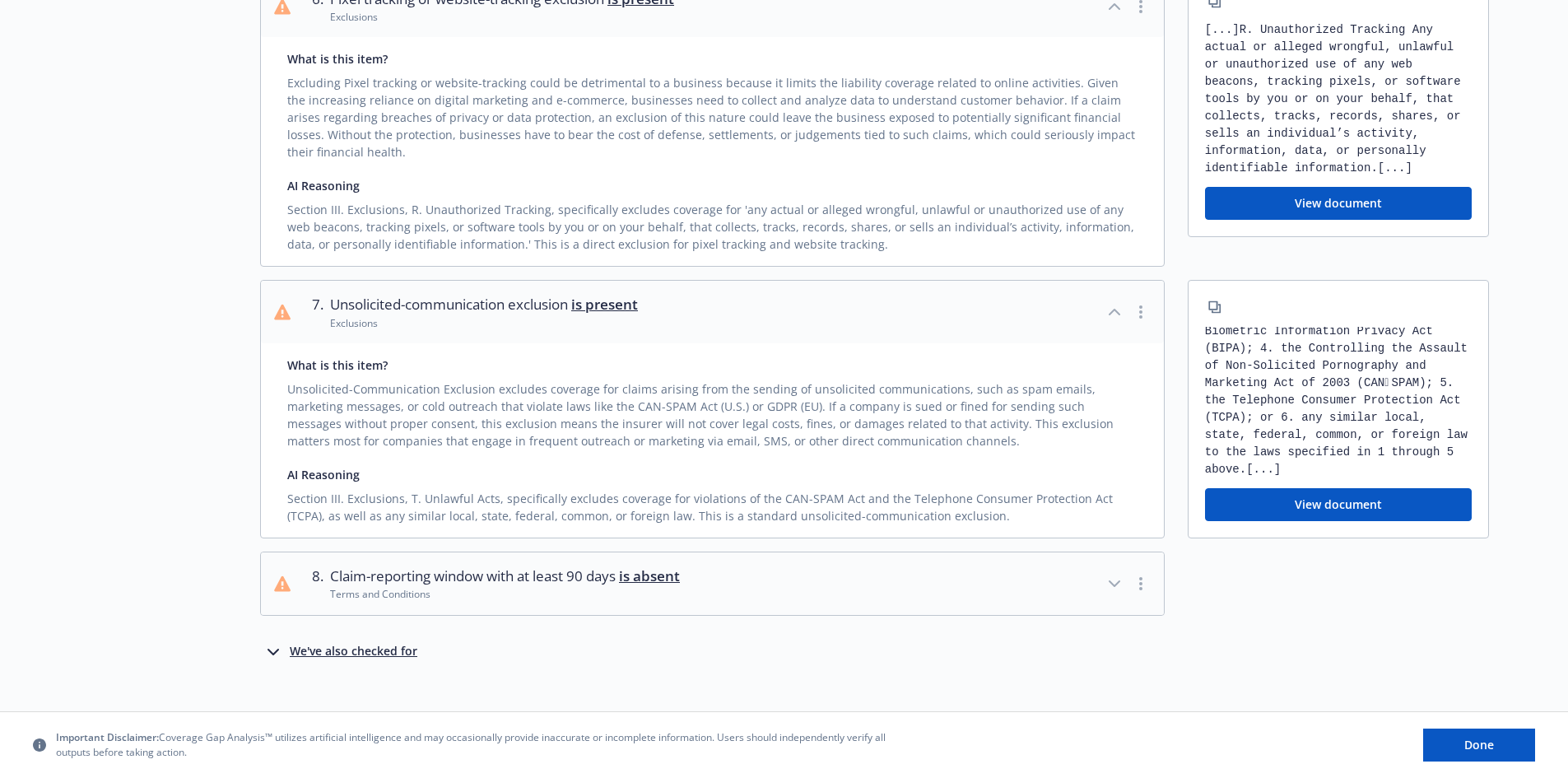
scroll to position [808, 0]
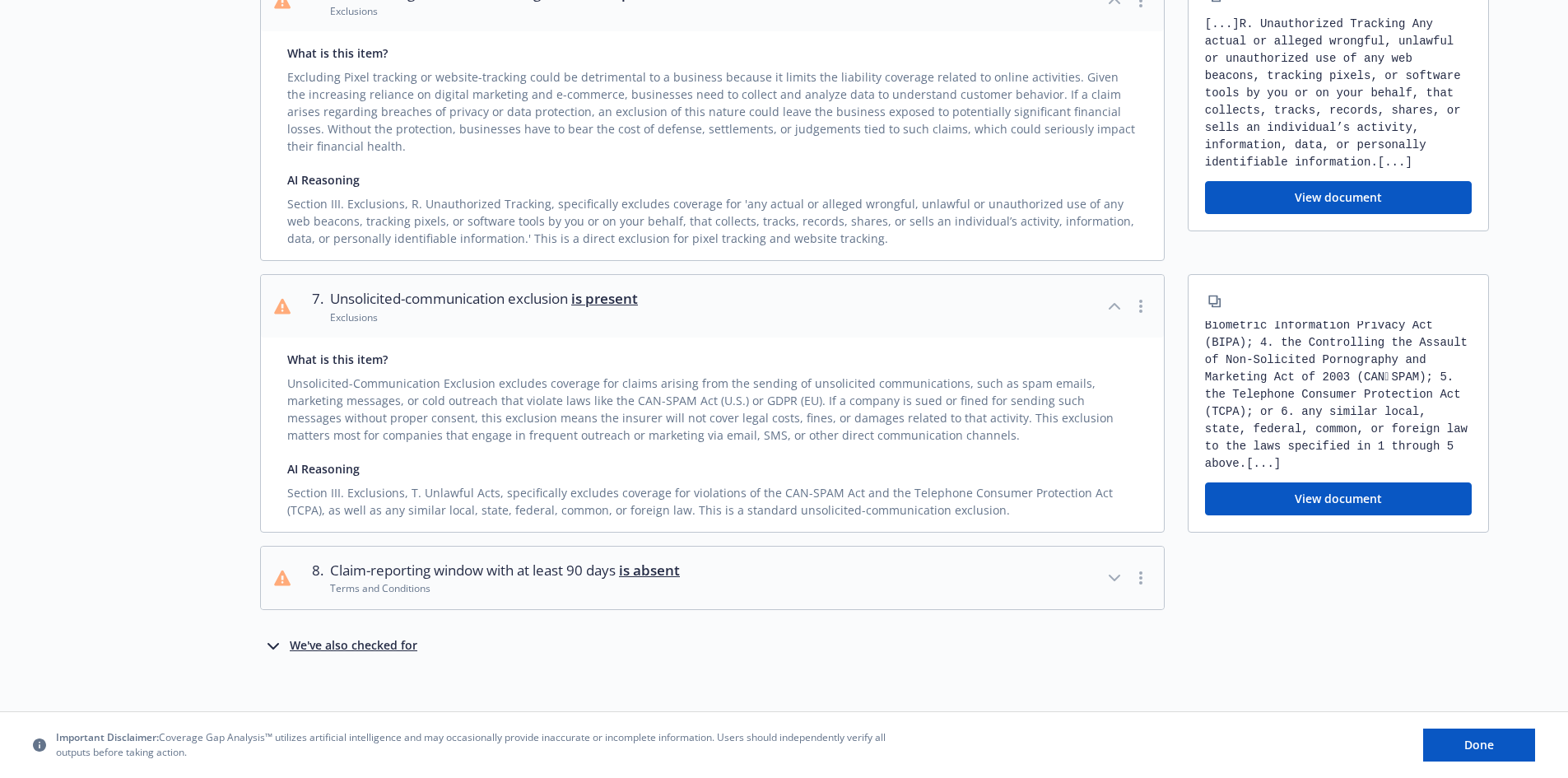
click at [337, 636] on div "We've also checked for" at bounding box center [354, 645] width 128 height 20
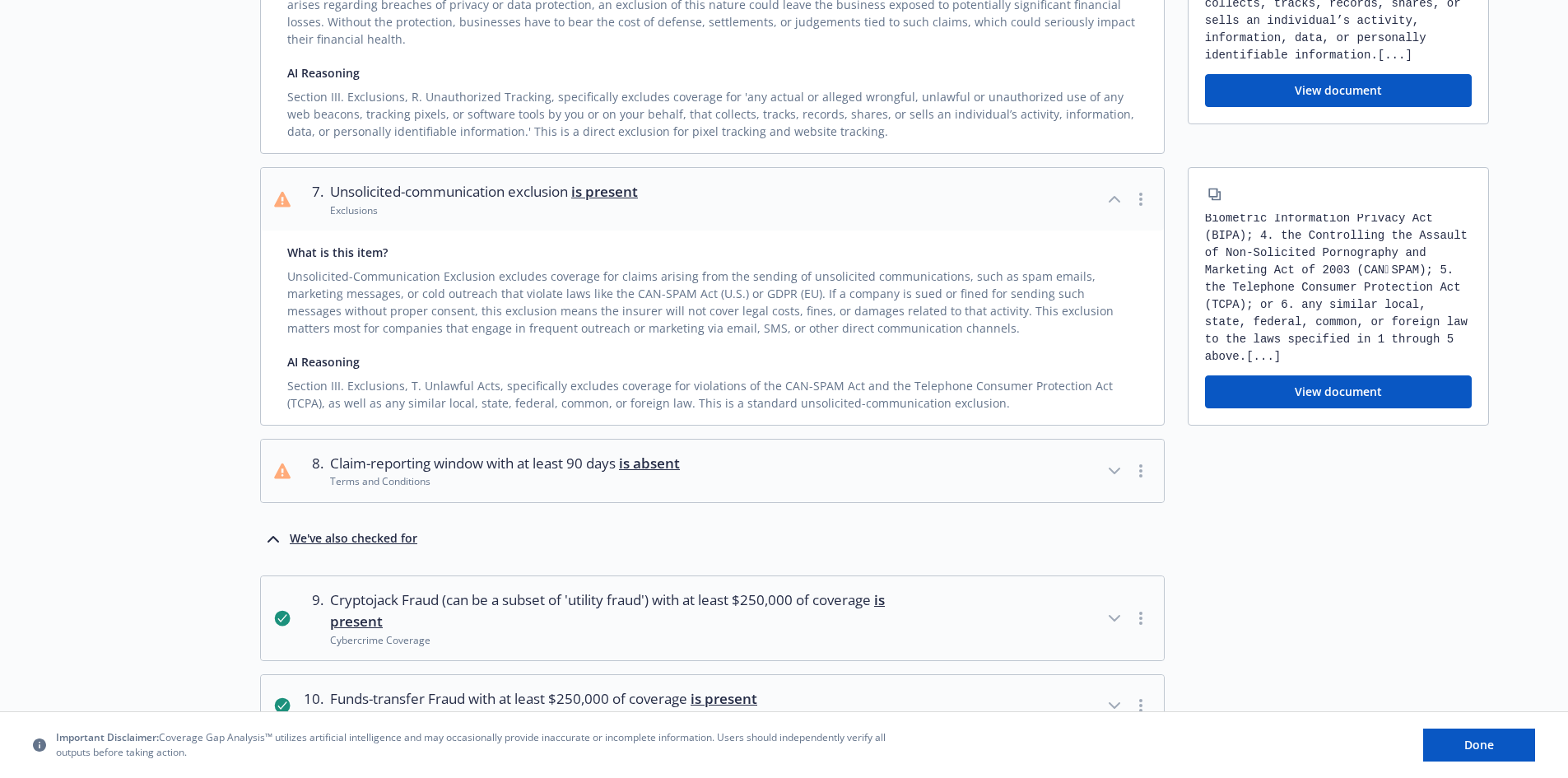
scroll to position [1138, 0]
